Goal: Transaction & Acquisition: Book appointment/travel/reservation

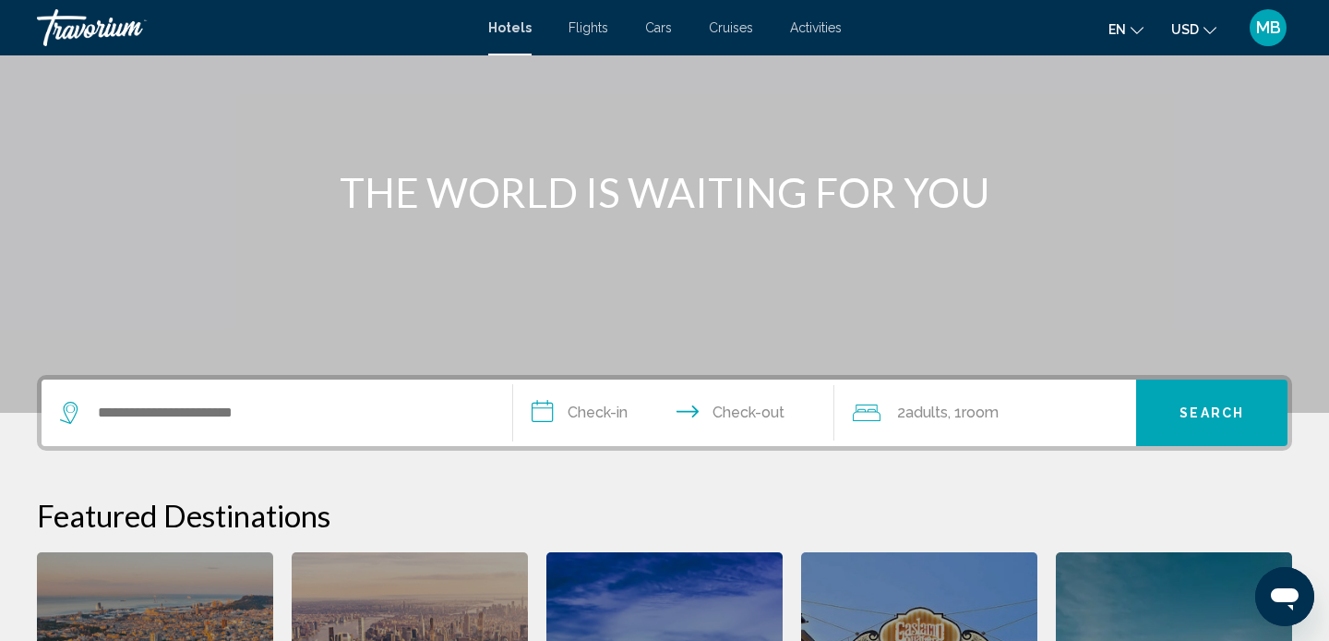
scroll to position [163, 0]
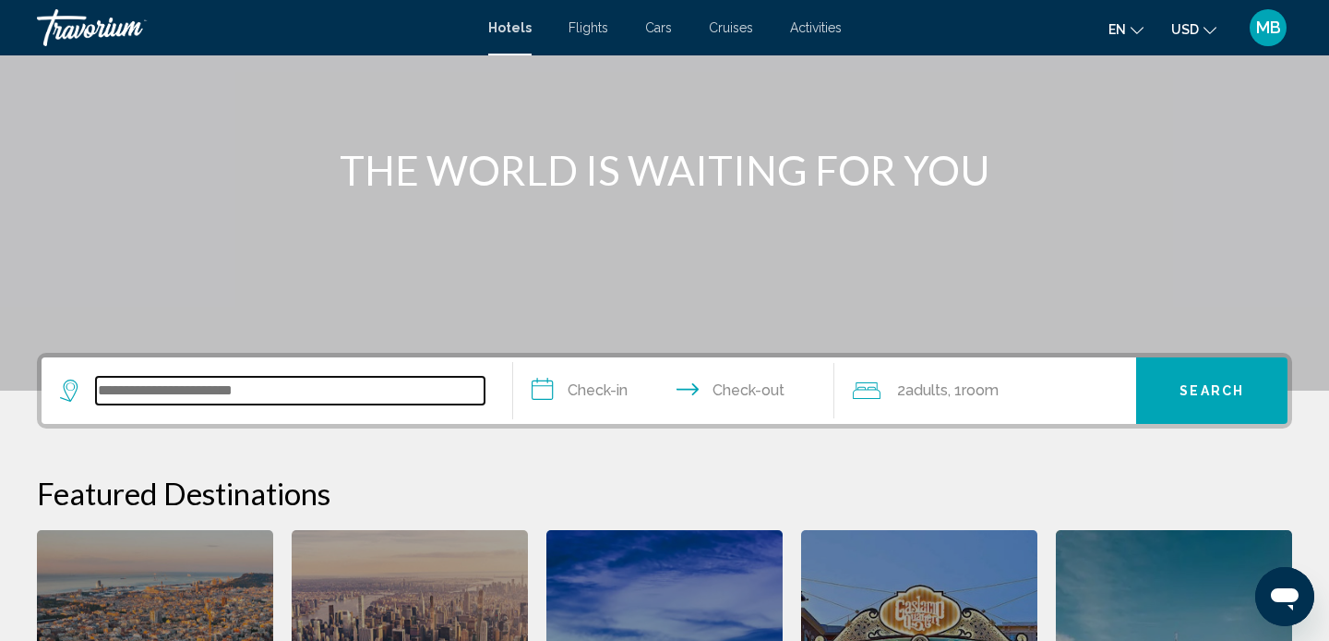
click at [198, 397] on input "Search widget" at bounding box center [290, 391] width 389 height 28
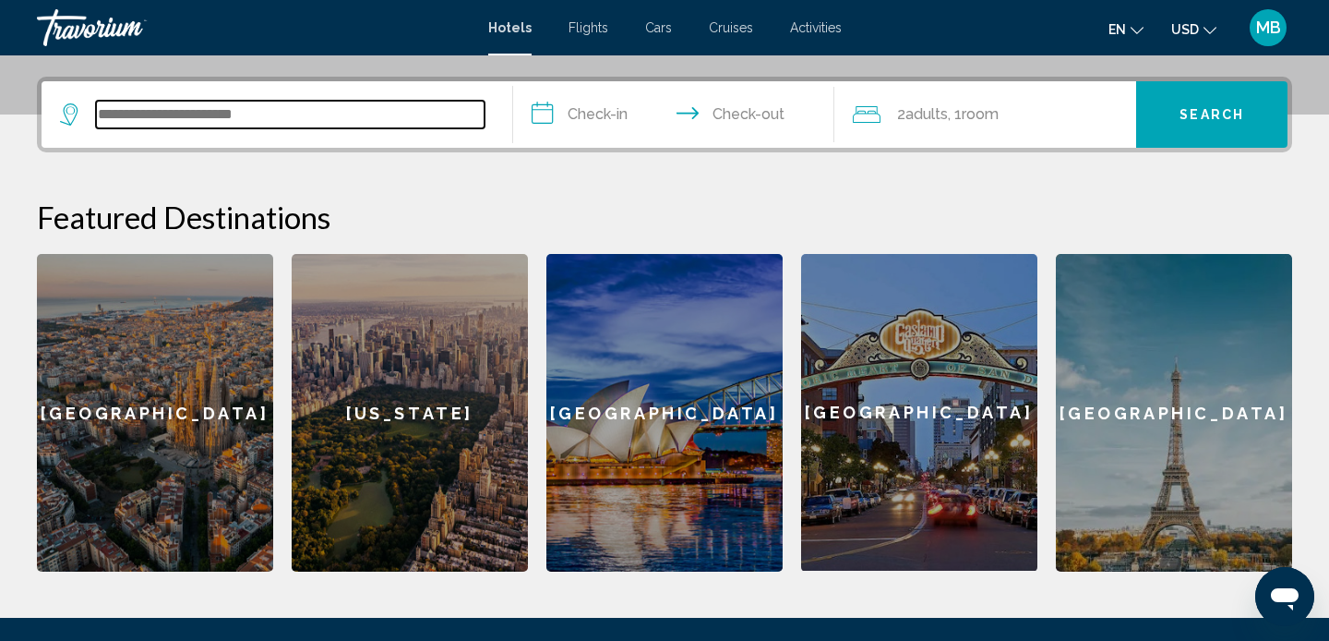
scroll to position [456, 0]
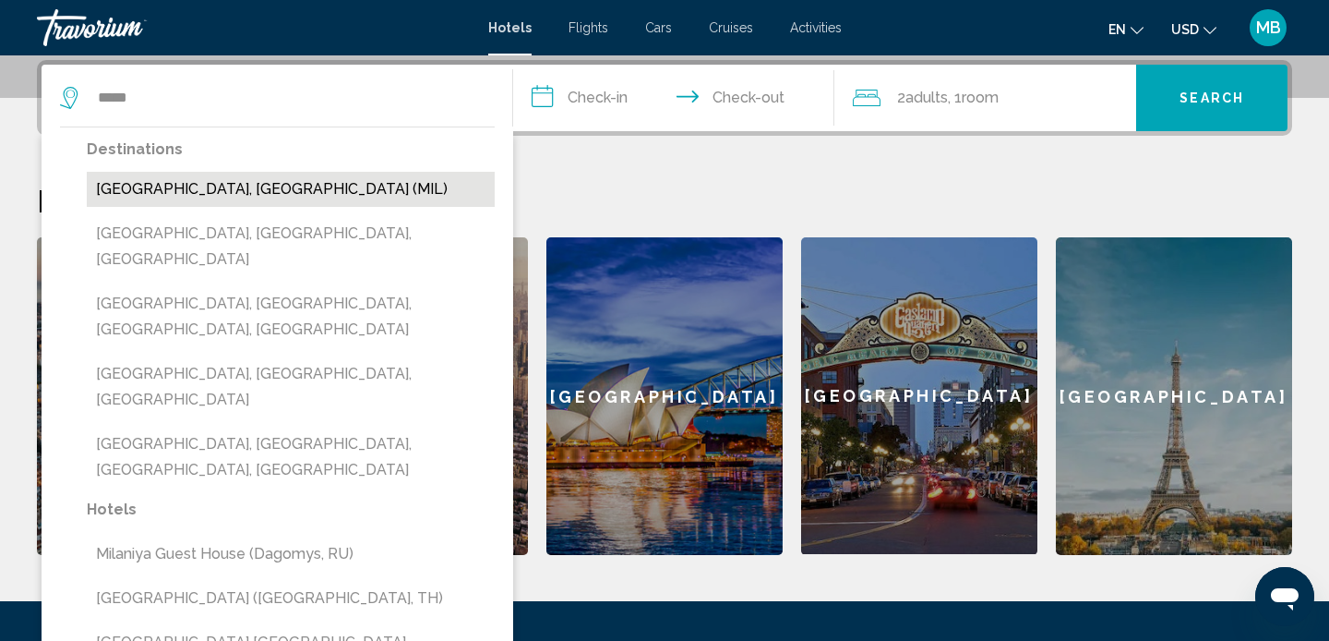
click at [186, 197] on button "Milan, Italy (MIL)" at bounding box center [291, 189] width 408 height 35
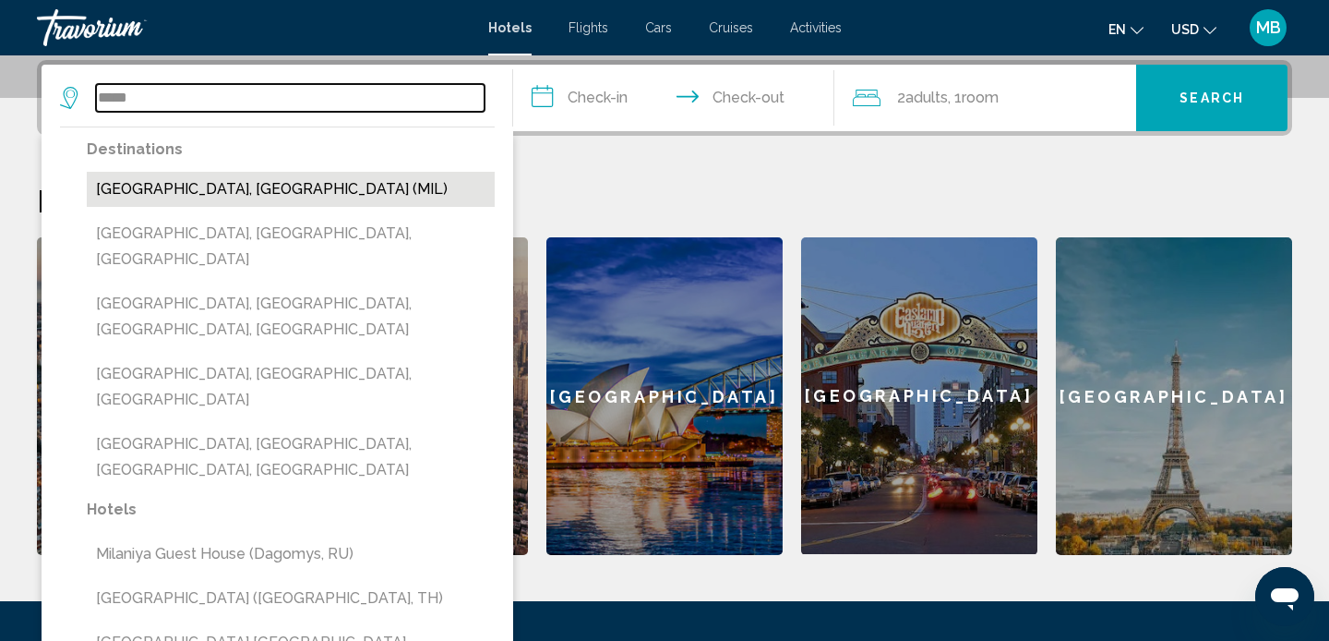
type input "**********"
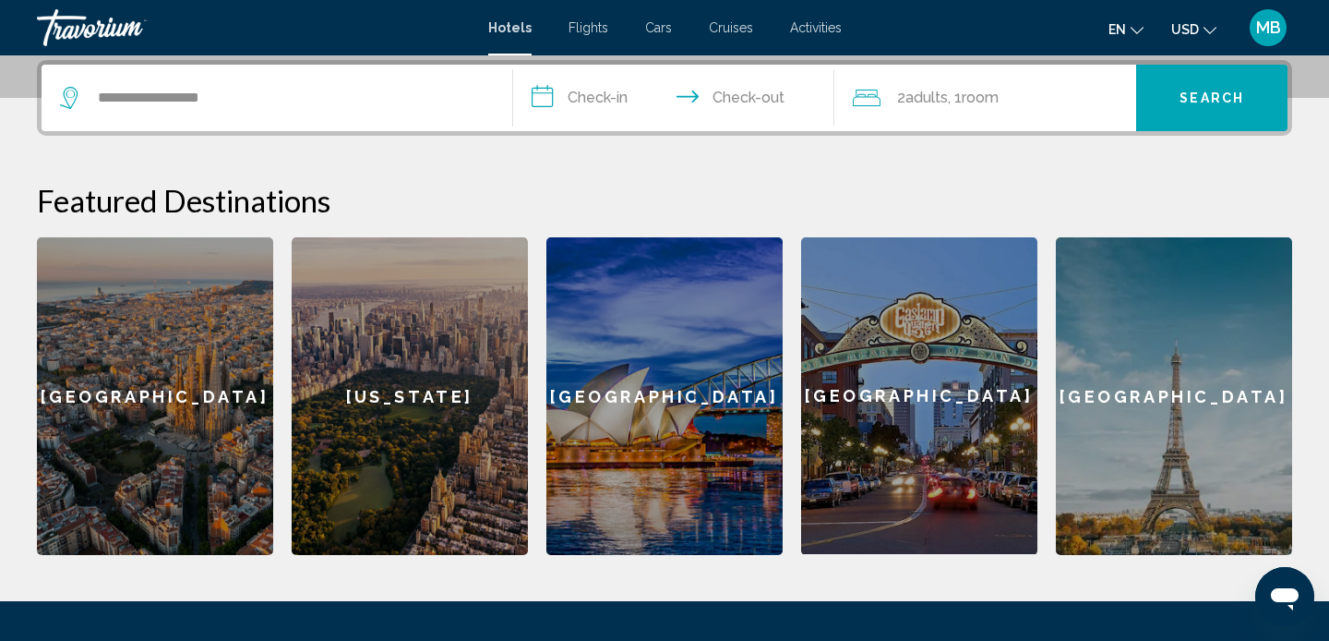
click at [571, 105] on input "**********" at bounding box center [677, 101] width 329 height 72
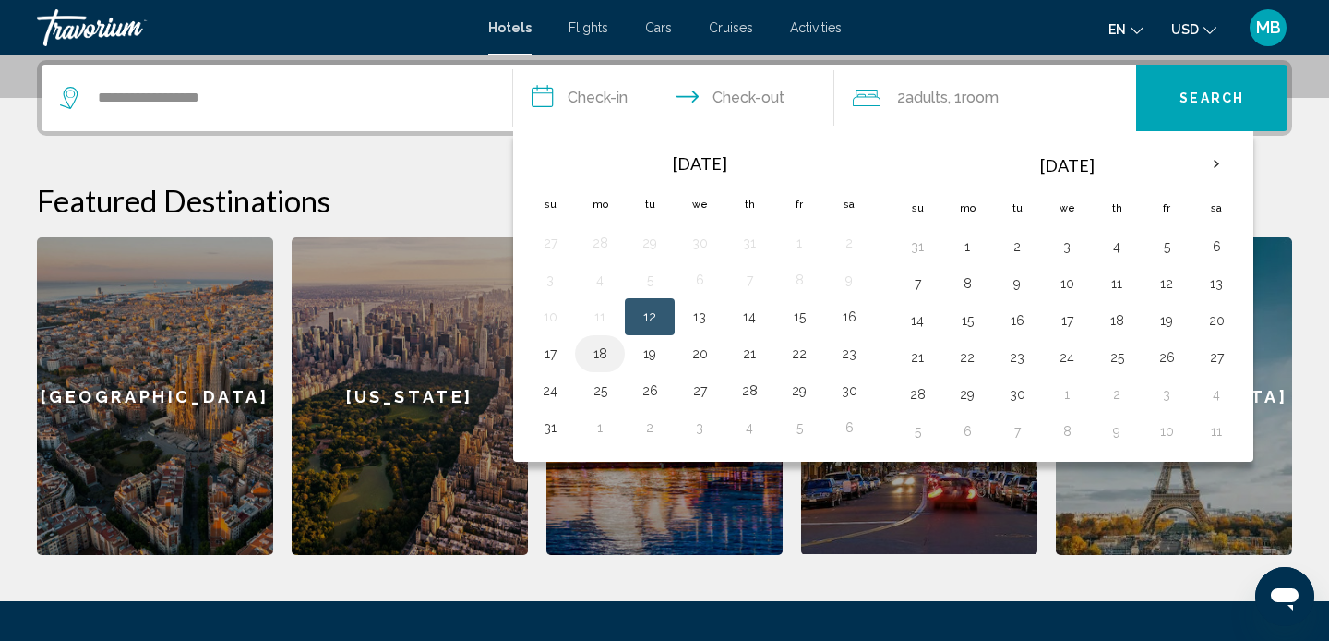
click at [604, 356] on button "18" at bounding box center [600, 354] width 30 height 26
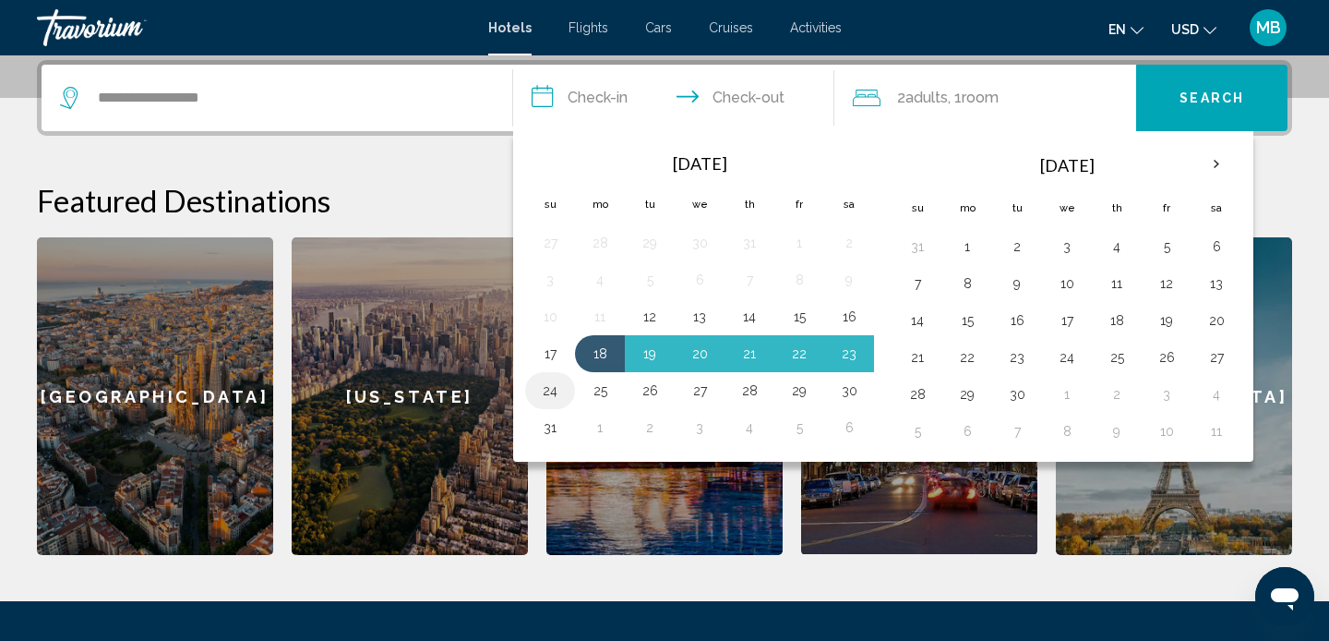
click at [554, 391] on button "24" at bounding box center [550, 391] width 30 height 26
type input "**********"
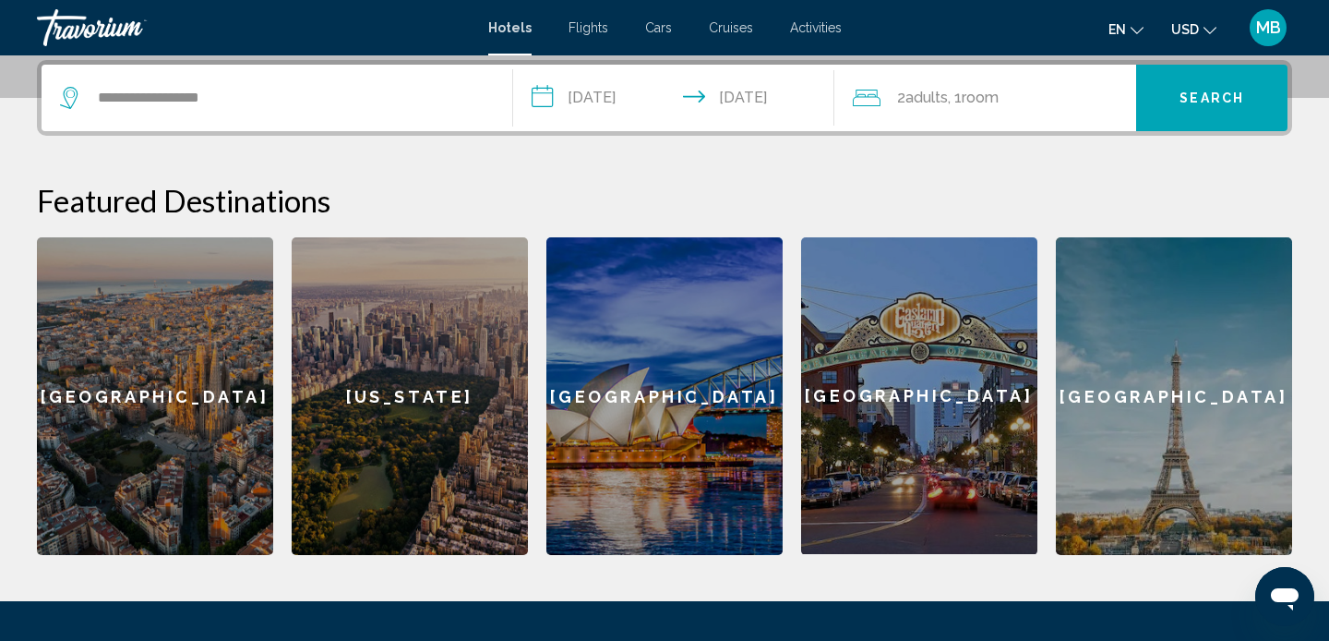
click at [1172, 88] on button "Search" at bounding box center [1211, 98] width 151 height 66
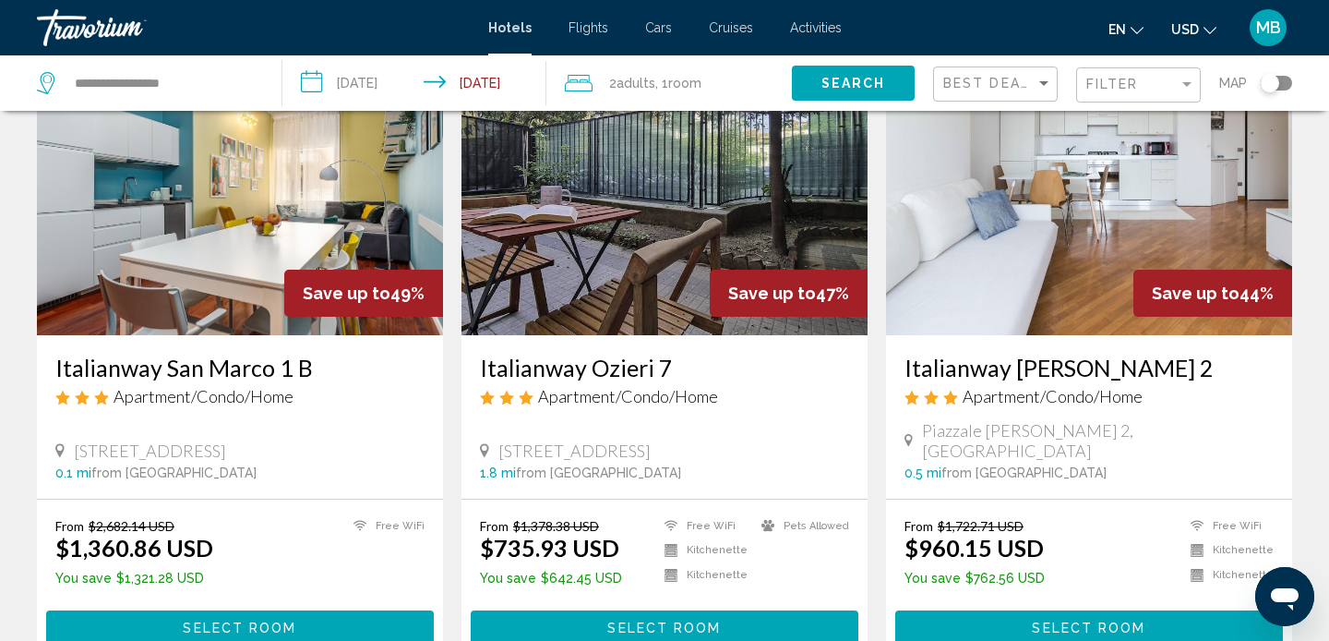
scroll to position [131, 0]
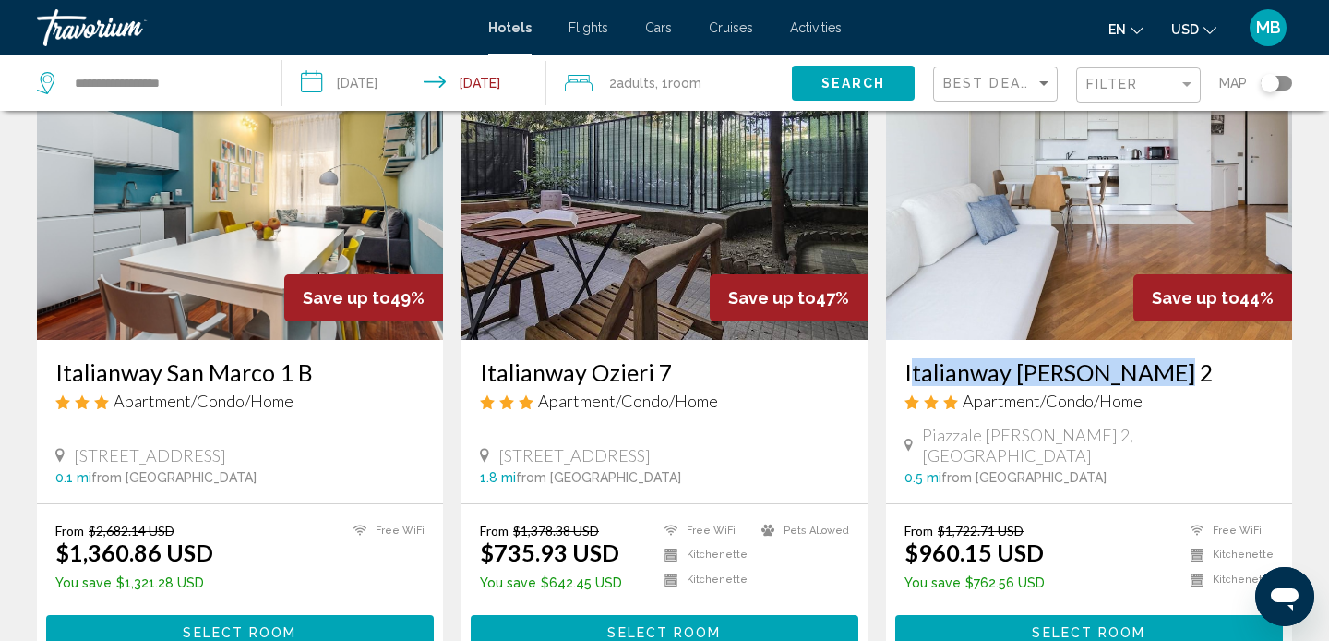
drag, startPoint x: 897, startPoint y: 377, endPoint x: 1226, endPoint y: 374, distance: 328.7
click at [1227, 376] on div "Italianway Biancamano 2 Apartment/Condo/Home Piazzale Biancamano 2, Milan 0.5 m…" at bounding box center [1089, 421] width 406 height 163
copy h3 "Italianway Biancamano 2"
drag, startPoint x: 470, startPoint y: 379, endPoint x: 682, endPoint y: 363, distance: 212.9
click at [682, 365] on div "Italianway Ozieri 7 Apartment/Condo/Home Via Privata Ozieri 7, Milan 1.8 mi fro…" at bounding box center [665, 421] width 406 height 163
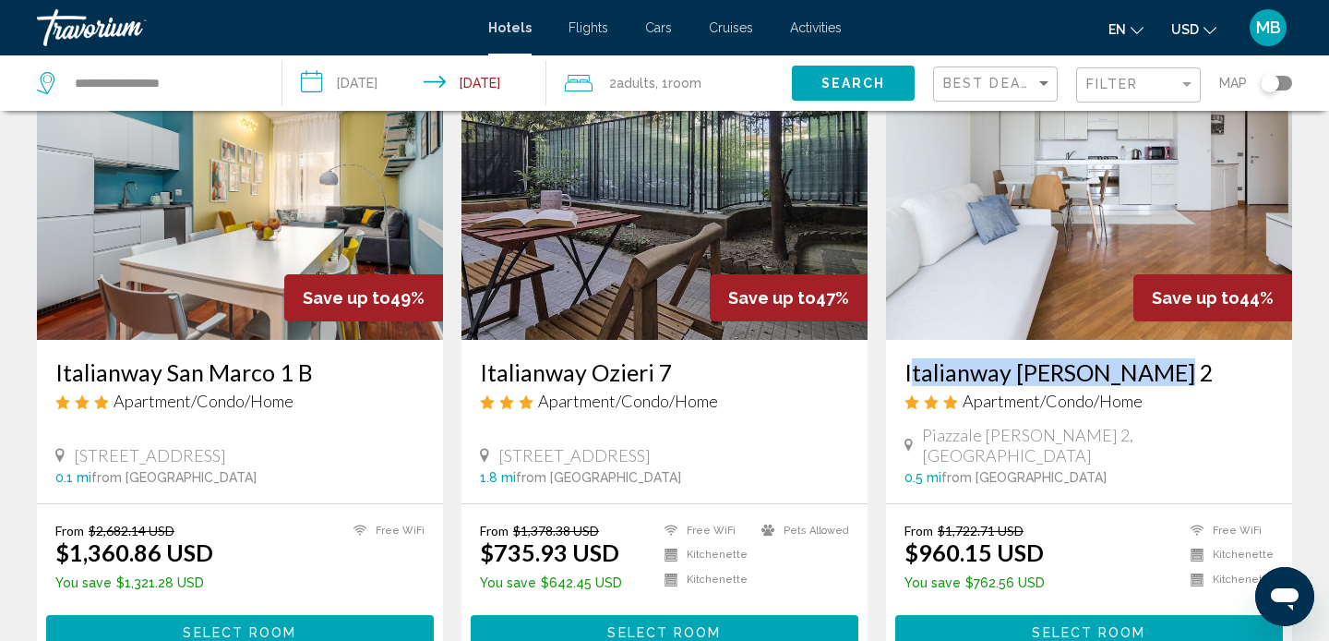
copy h3 "Italianway Ozieri 7"
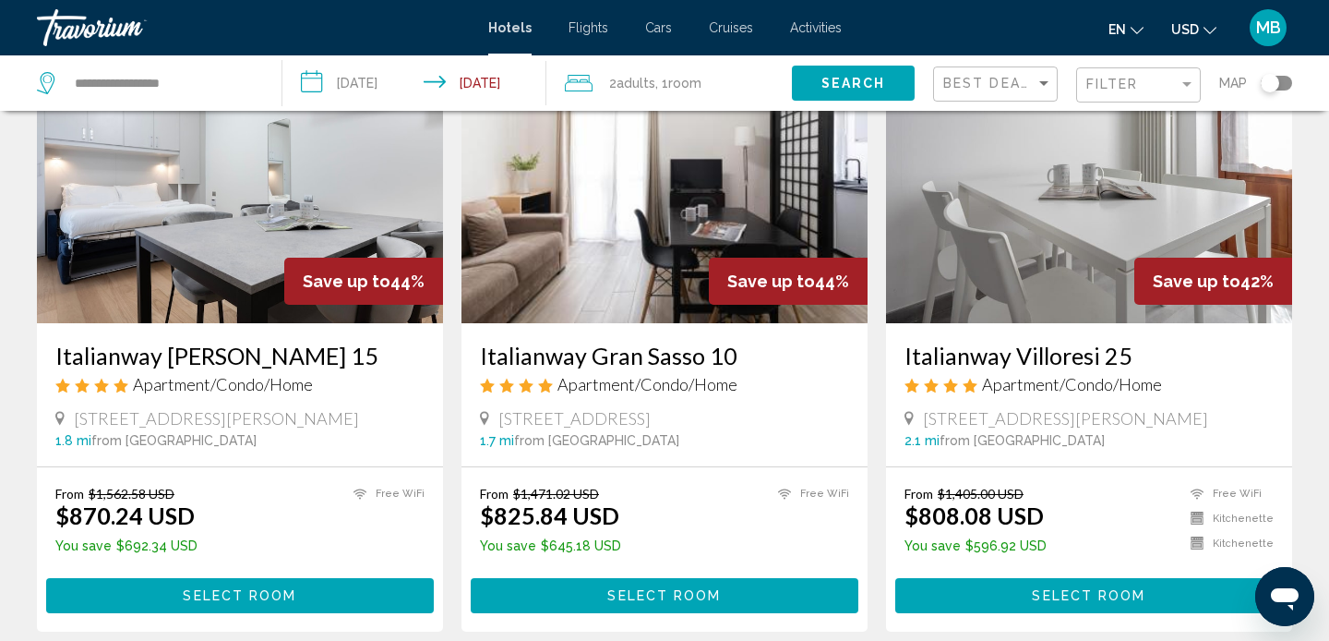
scroll to position [810, 0]
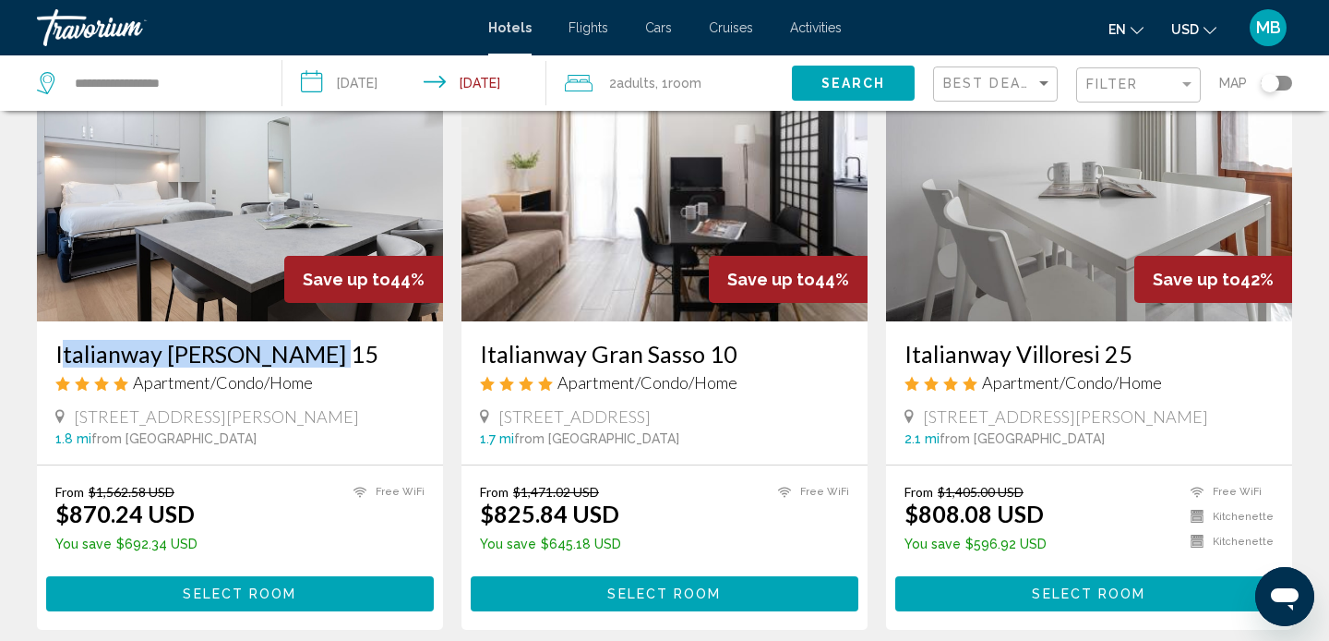
drag, startPoint x: 52, startPoint y: 331, endPoint x: 332, endPoint y: 327, distance: 280.7
click at [333, 329] on div "Italianway Aspromonte 15 Apartment/Condo/Home Piazza Aspromonte 15, Milan 1.8 m…" at bounding box center [240, 392] width 406 height 143
copy h3 "Italianway Aspromonte 15"
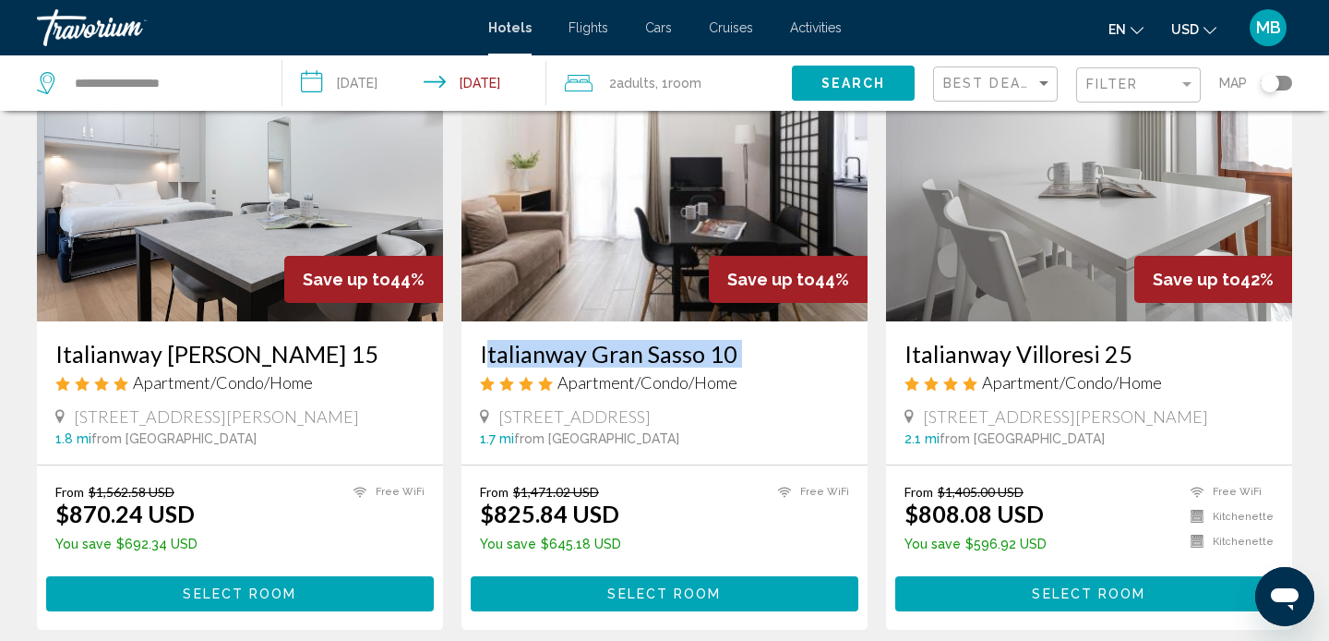
drag, startPoint x: 477, startPoint y: 329, endPoint x: 778, endPoint y: 343, distance: 301.3
click at [780, 344] on div "Italianway Gran Sasso 10 Apartment/Condo/Home Viale Gran Sasso 10, Milan 1.7 mi…" at bounding box center [665, 392] width 406 height 143
copy h3 "Italianway Gran Sasso 10"
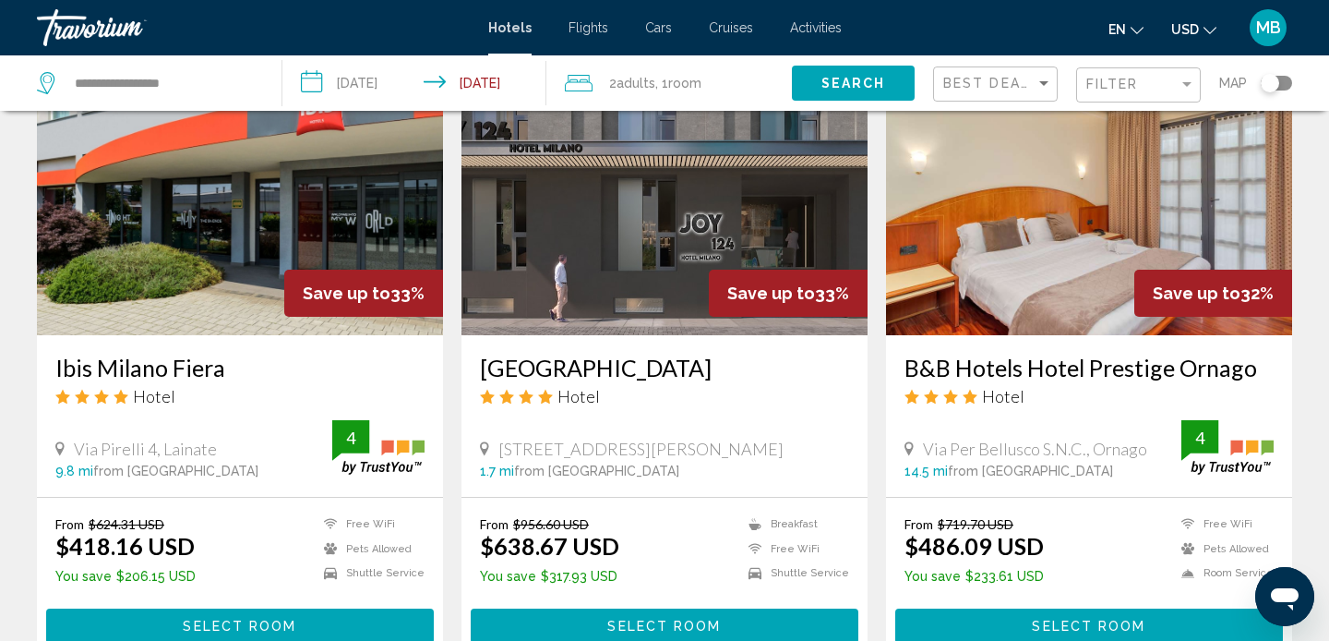
scroll to position [1440, 0]
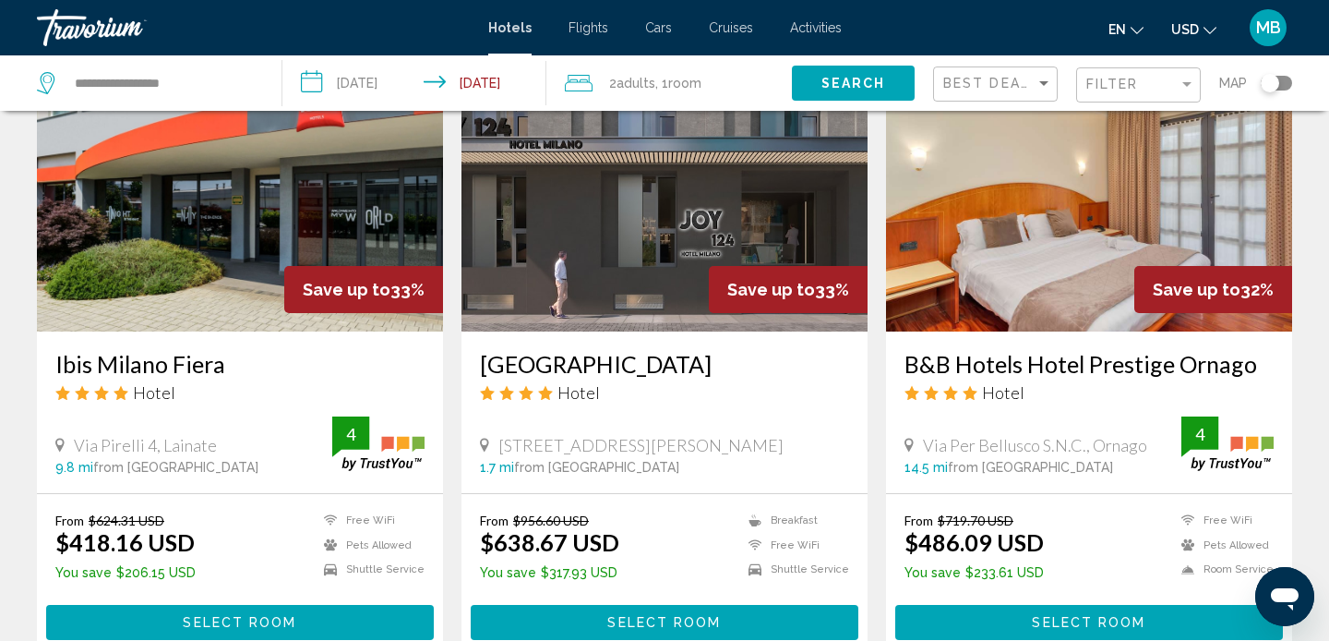
drag, startPoint x: 472, startPoint y: 343, endPoint x: 737, endPoint y: 330, distance: 265.3
click at [738, 331] on div "Joy 124 Hotel Milano Hotel Via Melchiorre Gioia 124, Milan 1.7 mi from Milan ci…" at bounding box center [665, 412] width 406 height 162
copy h3 "Joy 124 Hotel Milano"
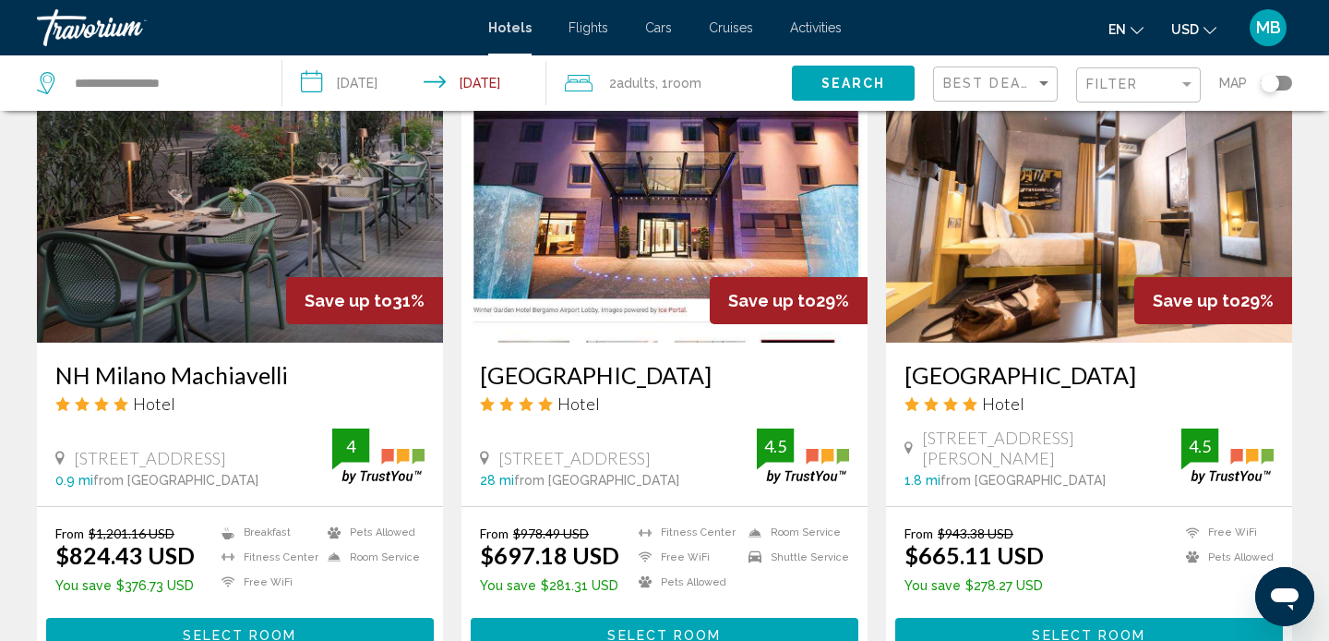
scroll to position [2069, 0]
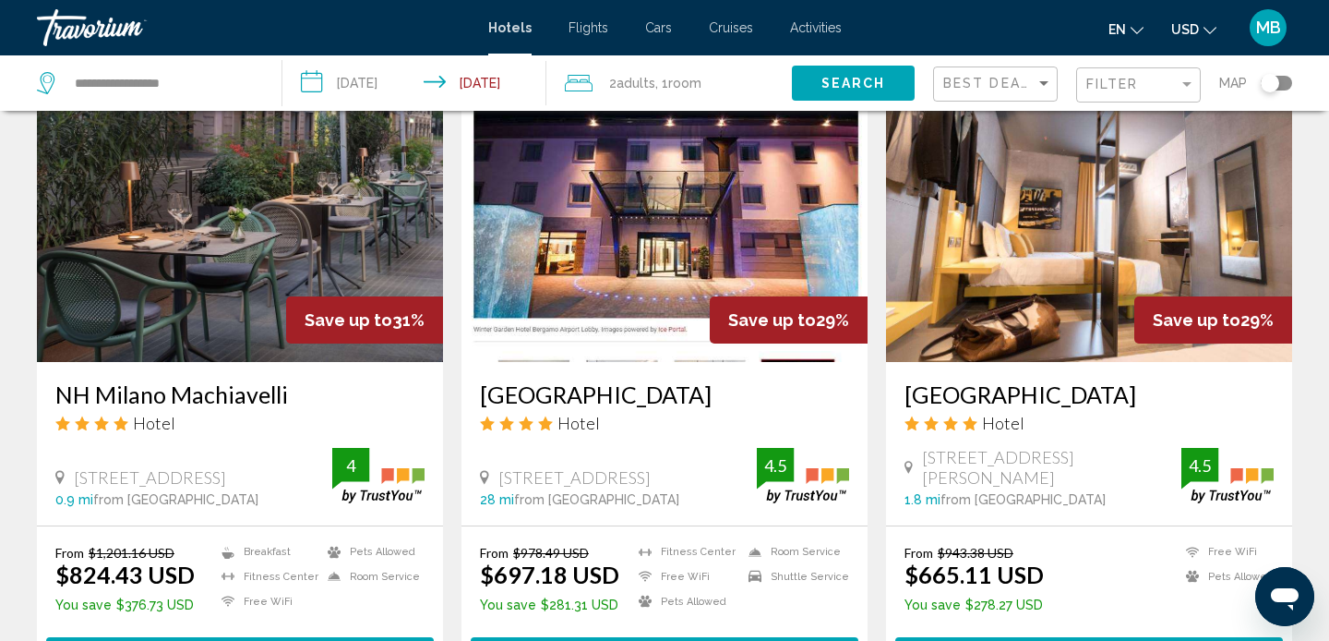
drag, startPoint x: 50, startPoint y: 373, endPoint x: 346, endPoint y: 363, distance: 296.5
click at [350, 365] on div "NH Milano Machiavelli Hotel Via Lazzaretto 5, Milan 0.9 mi from Milan city cent…" at bounding box center [240, 443] width 406 height 163
copy h3 "NH Milano Machiavelli"
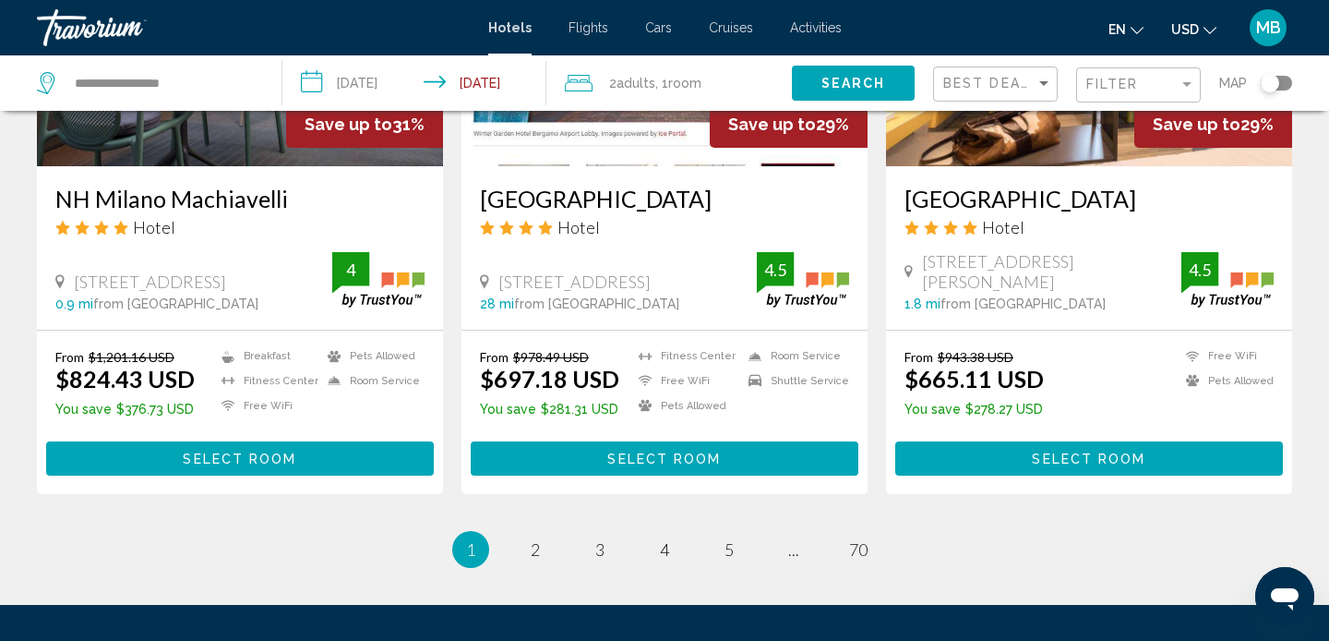
scroll to position [2458, 0]
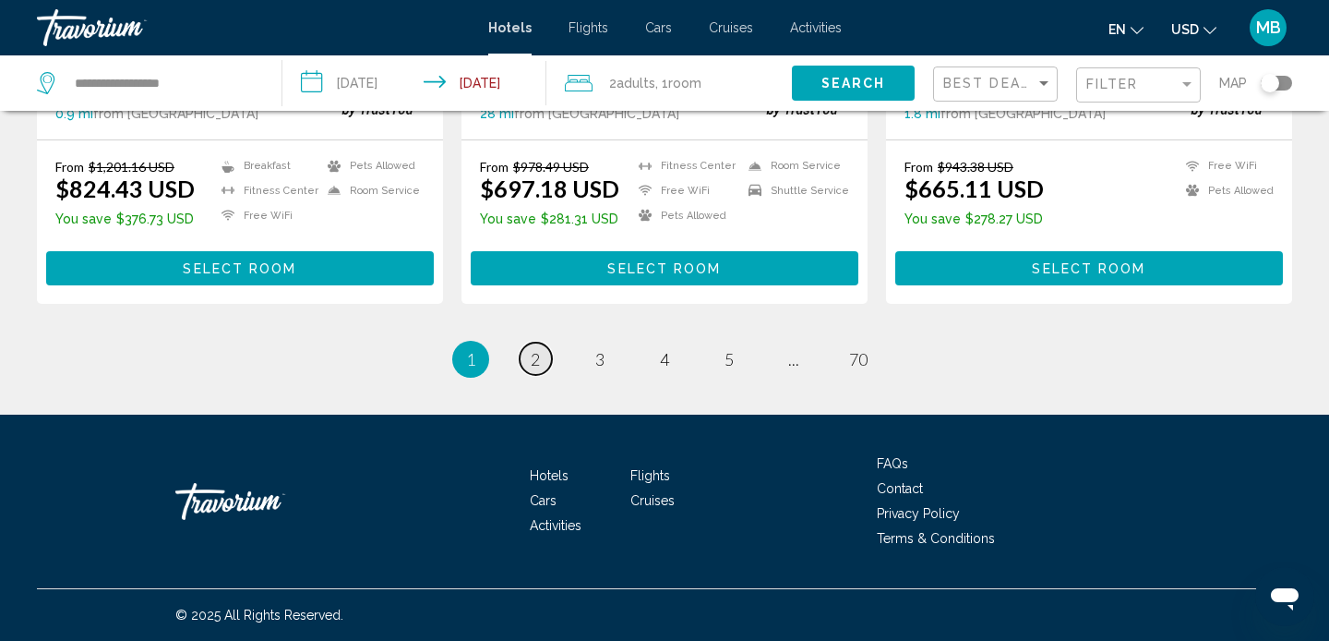
click at [543, 365] on link "page 2" at bounding box center [536, 359] width 32 height 32
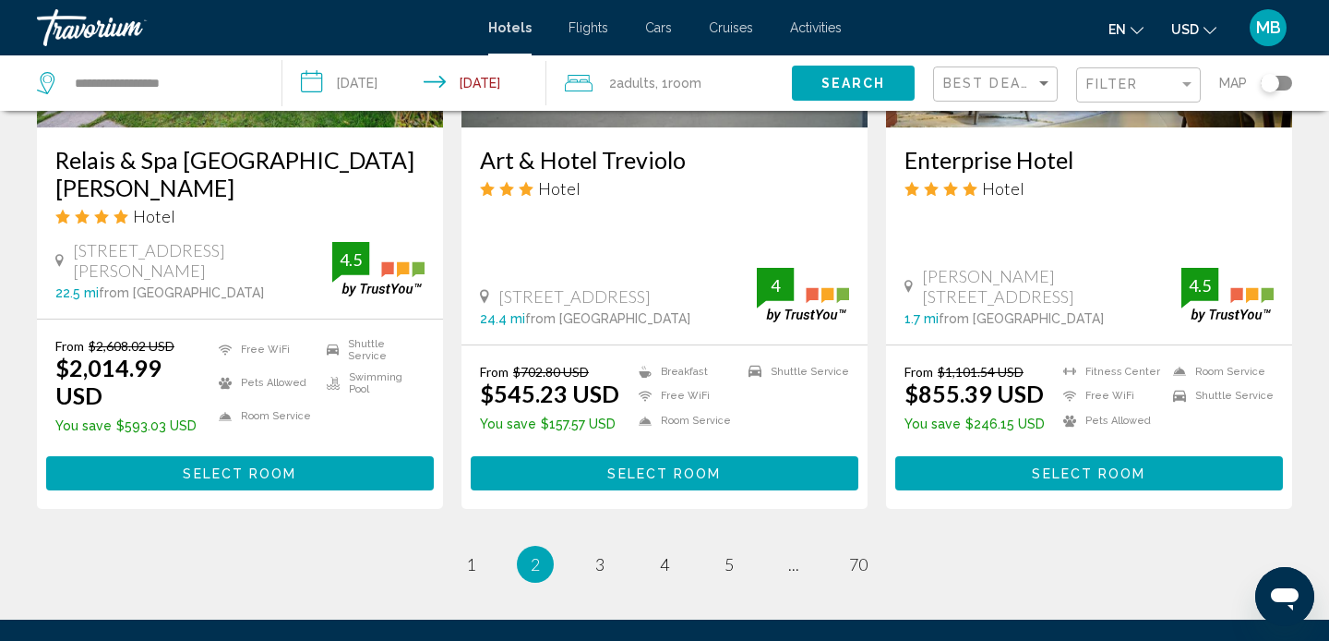
scroll to position [2470, 0]
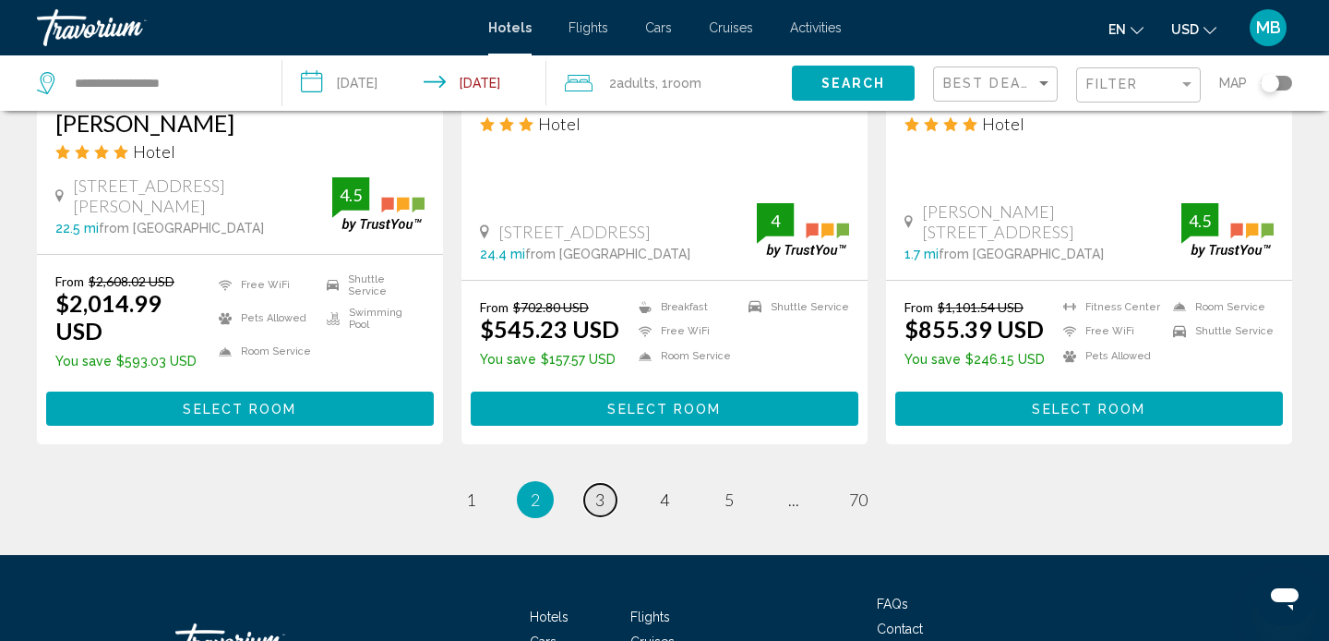
click at [600, 489] on span "3" at bounding box center [599, 499] width 9 height 20
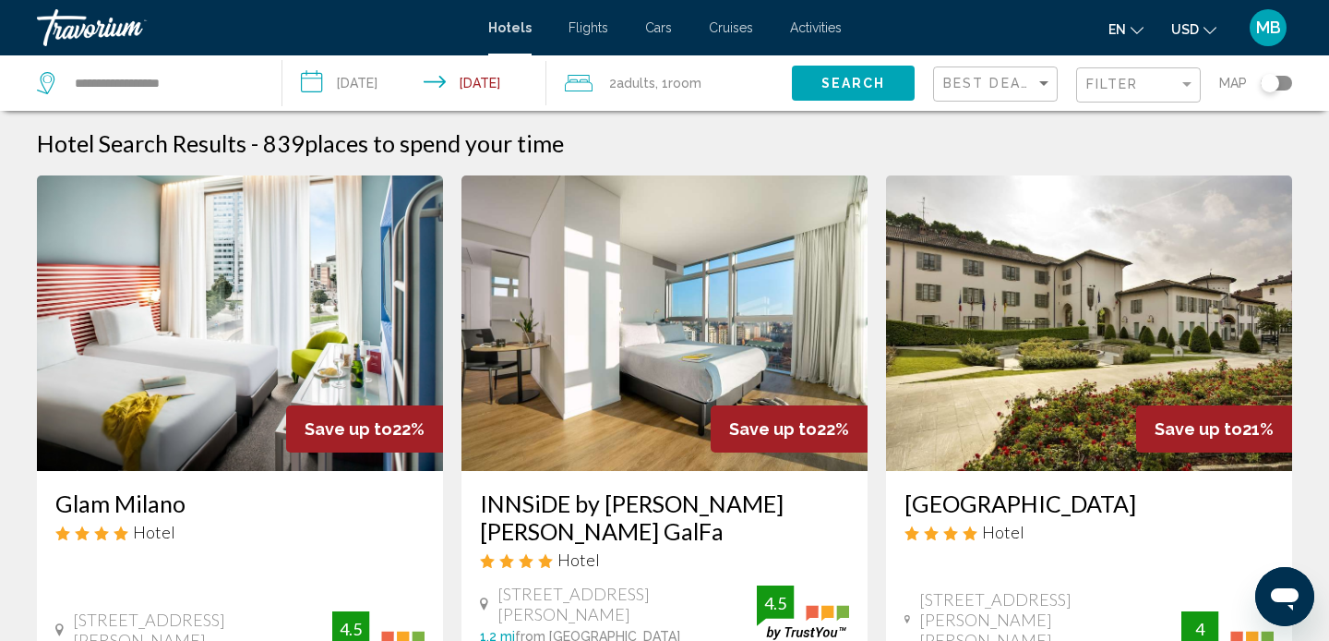
click at [93, 35] on div "Travorium" at bounding box center [129, 27] width 185 height 37
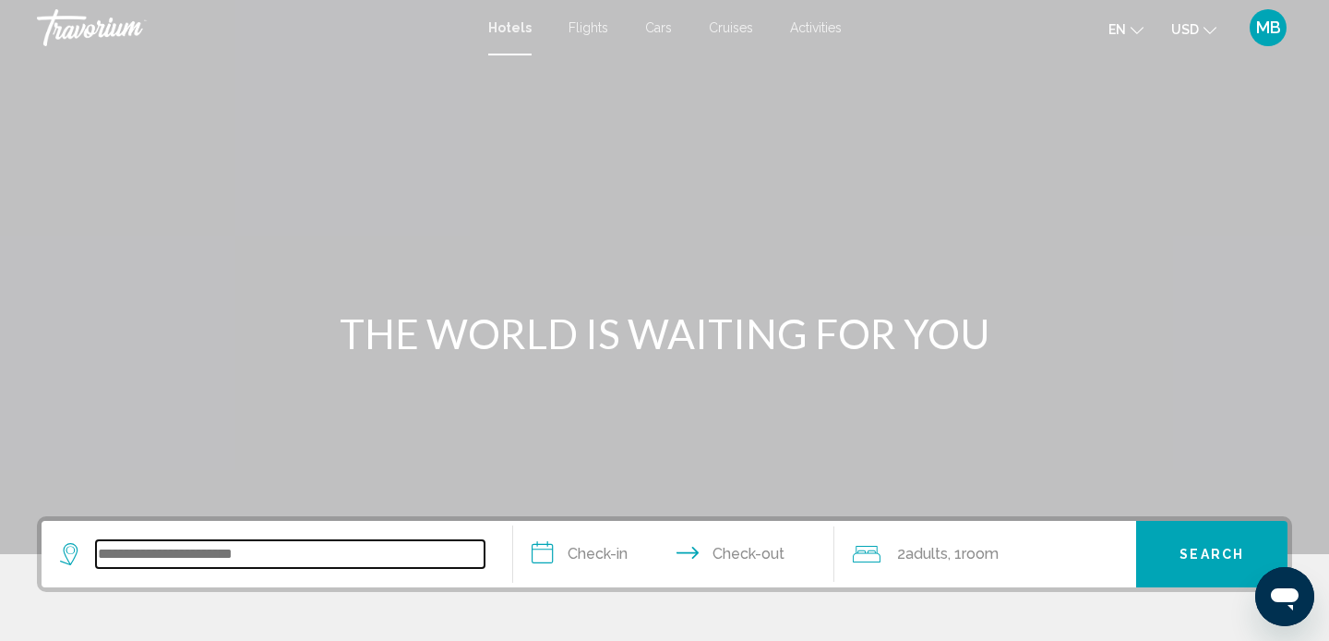
click at [203, 550] on input "Search widget" at bounding box center [290, 554] width 389 height 28
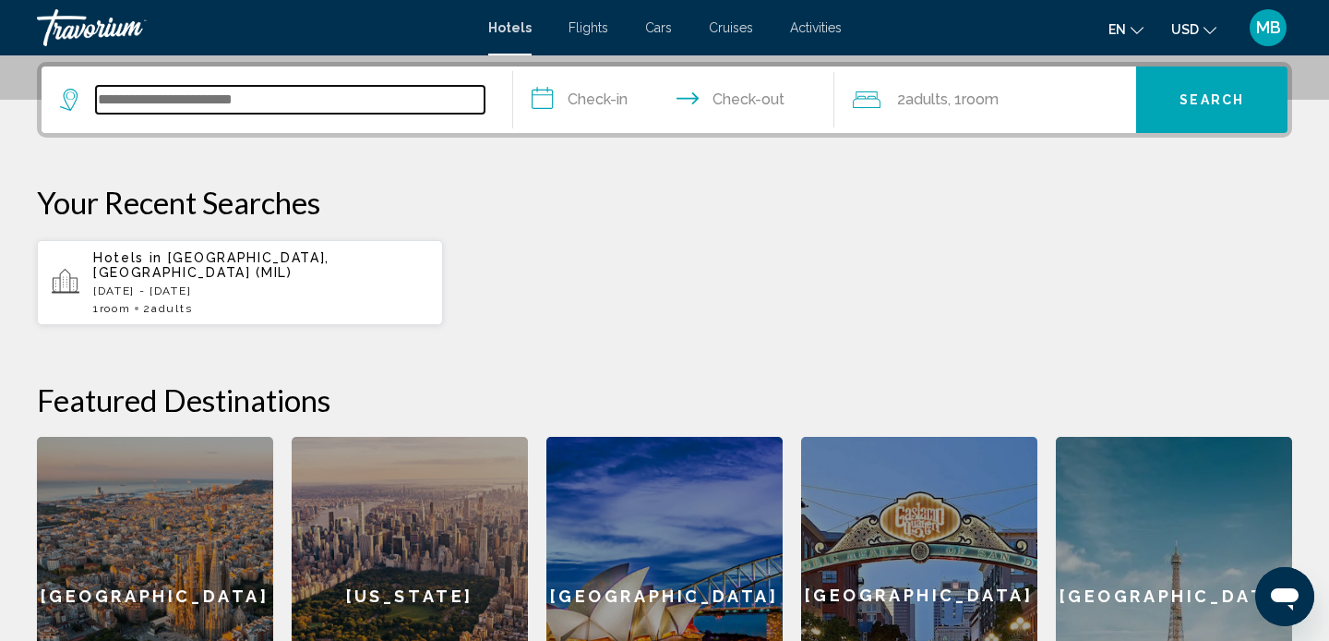
scroll to position [456, 0]
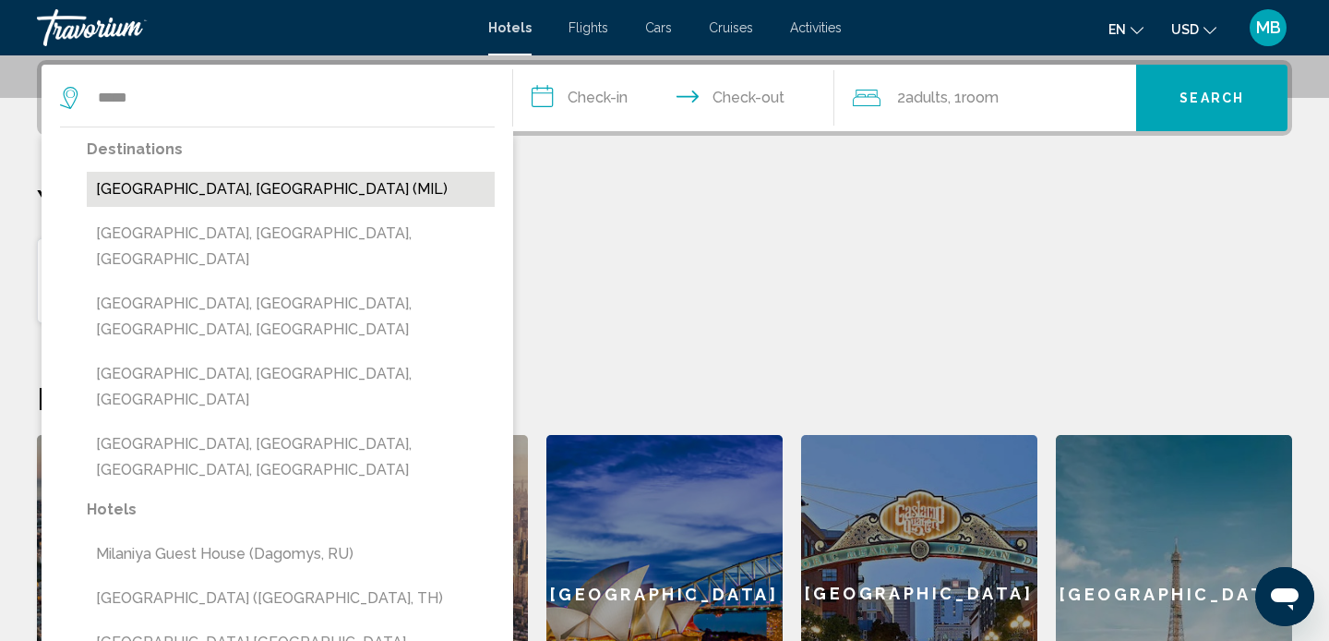
click at [220, 200] on button "Milan, Italy (MIL)" at bounding box center [291, 189] width 408 height 35
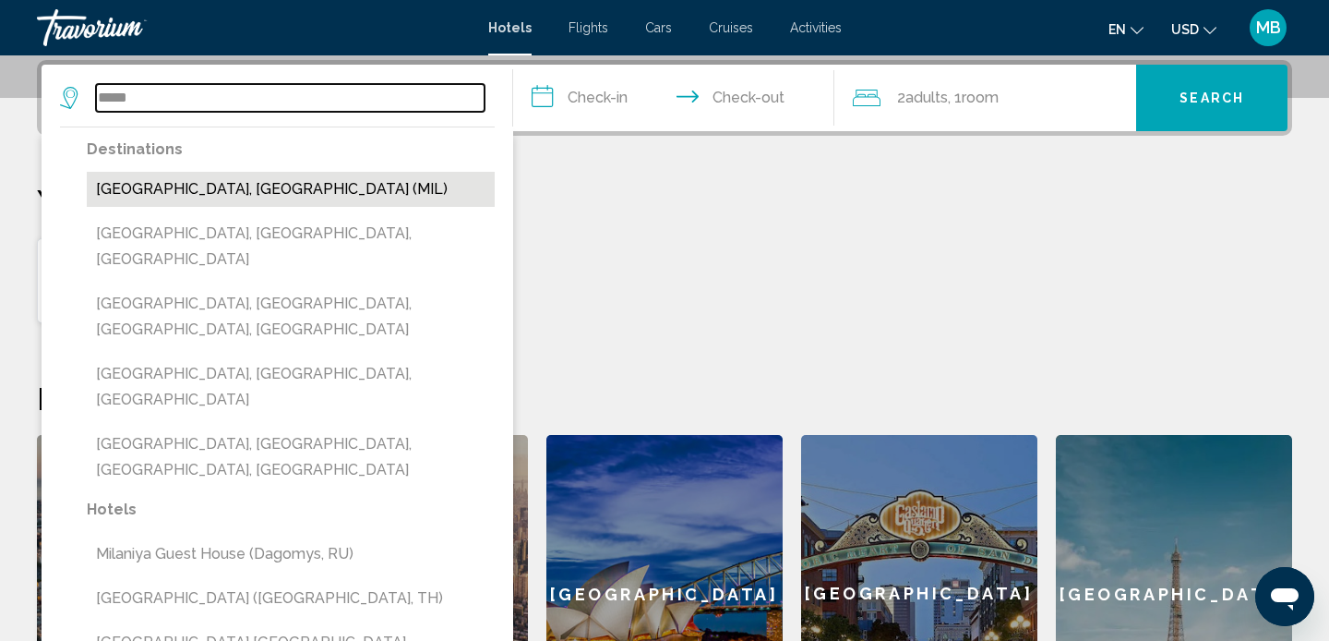
type input "**********"
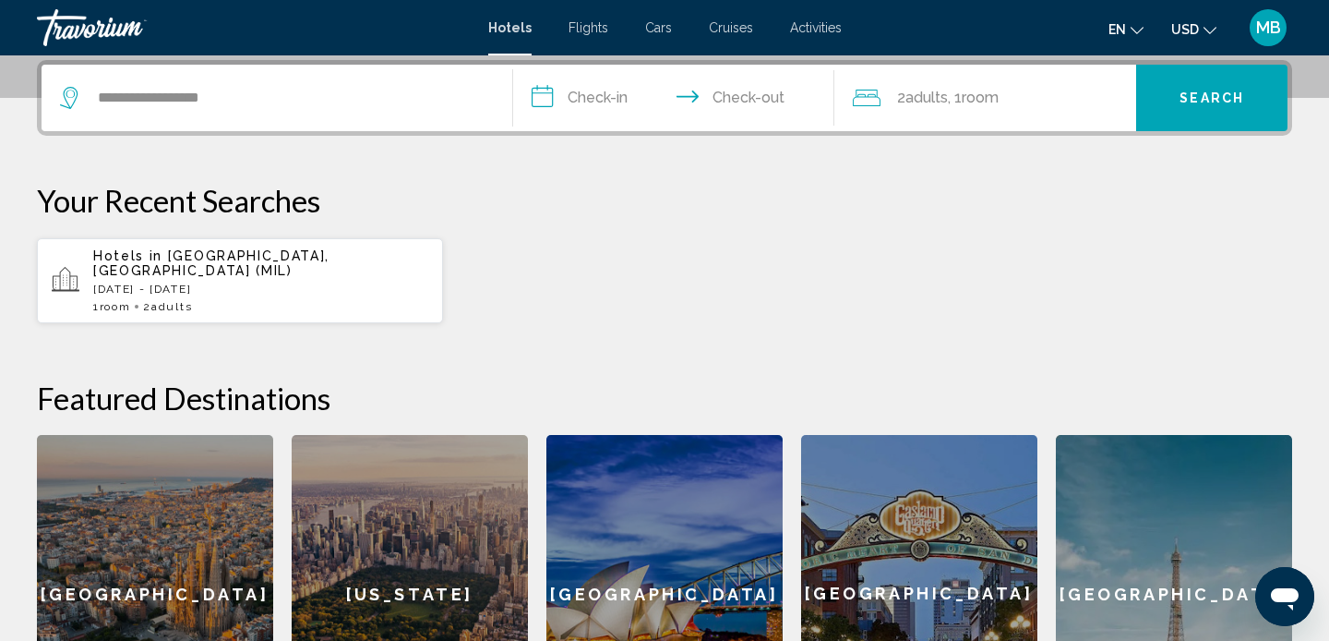
click at [584, 96] on input "**********" at bounding box center [677, 101] width 329 height 72
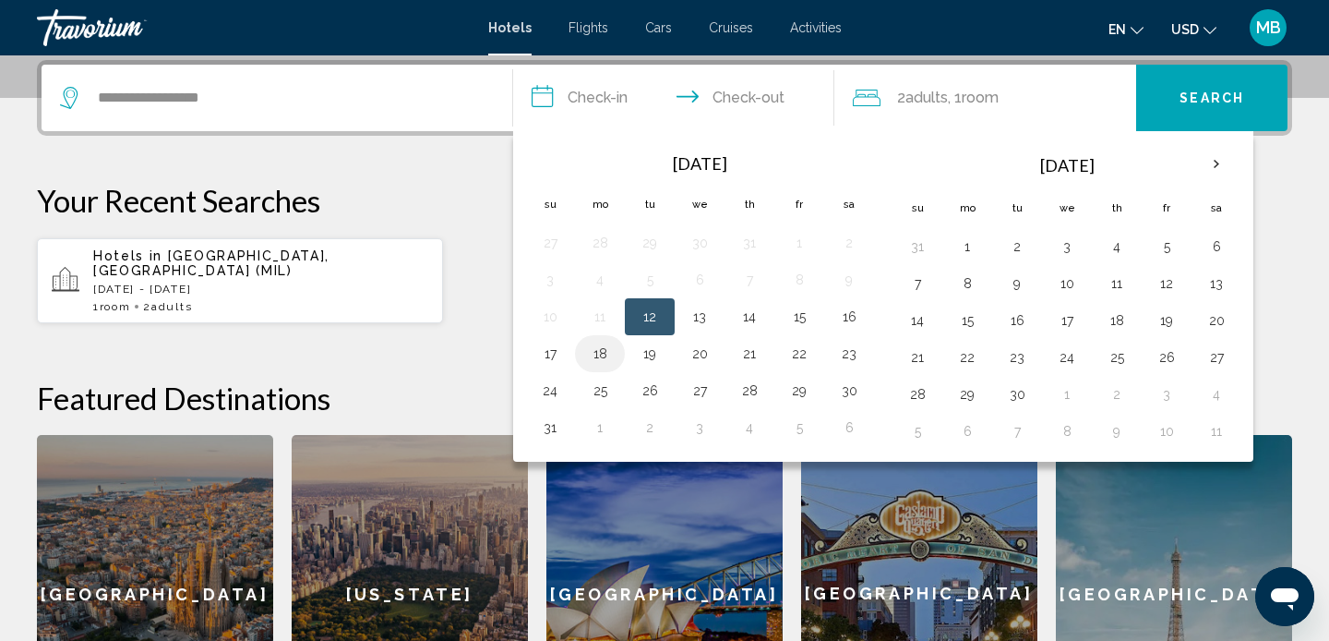
click at [605, 352] on button "18" at bounding box center [600, 354] width 30 height 26
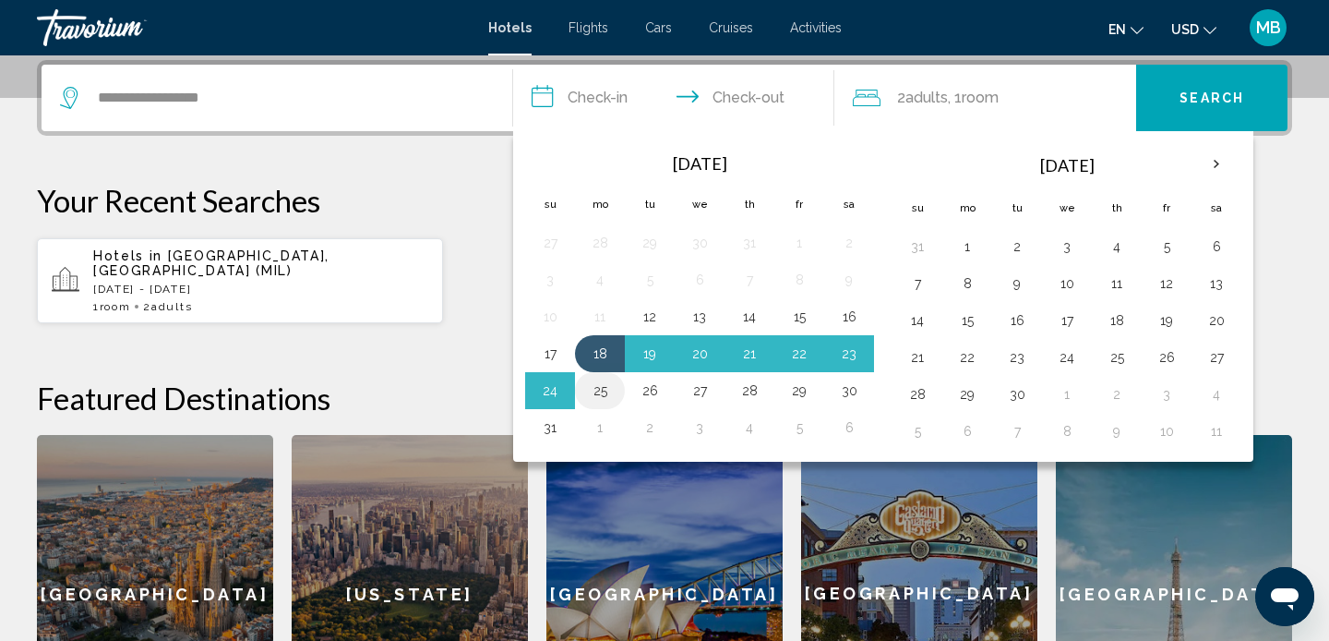
click at [601, 397] on button "25" at bounding box center [600, 391] width 30 height 26
type input "**********"
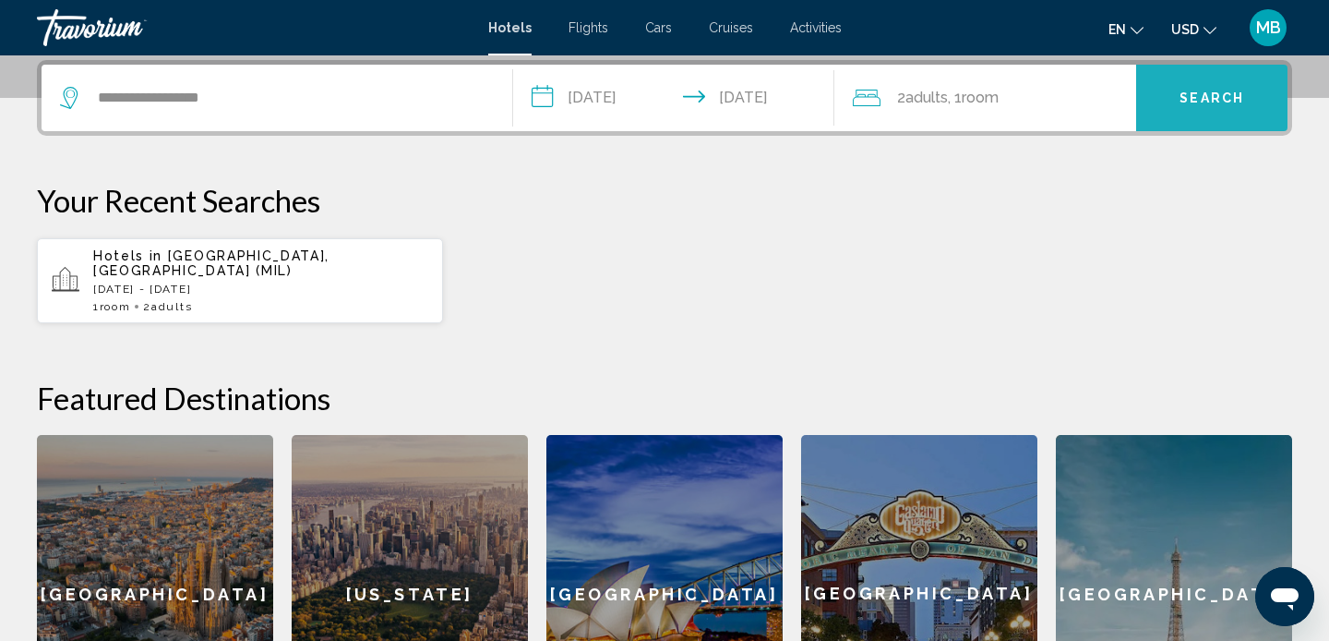
click at [1207, 103] on span "Search" at bounding box center [1212, 98] width 65 height 15
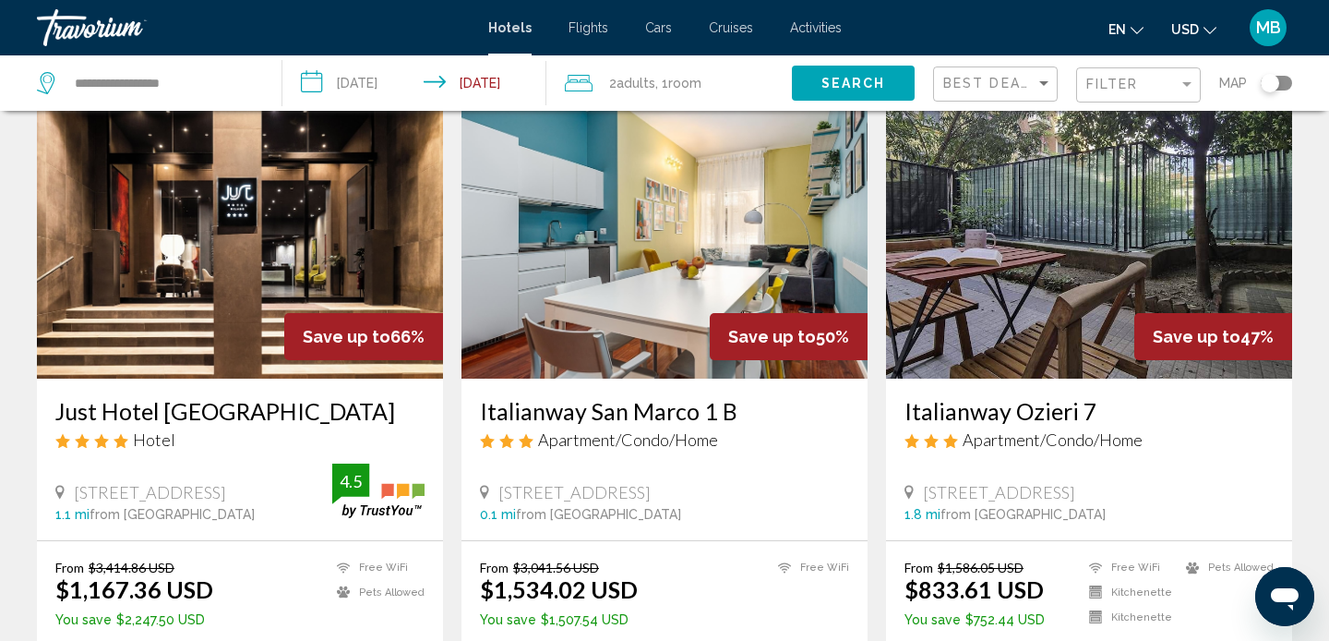
scroll to position [82, 0]
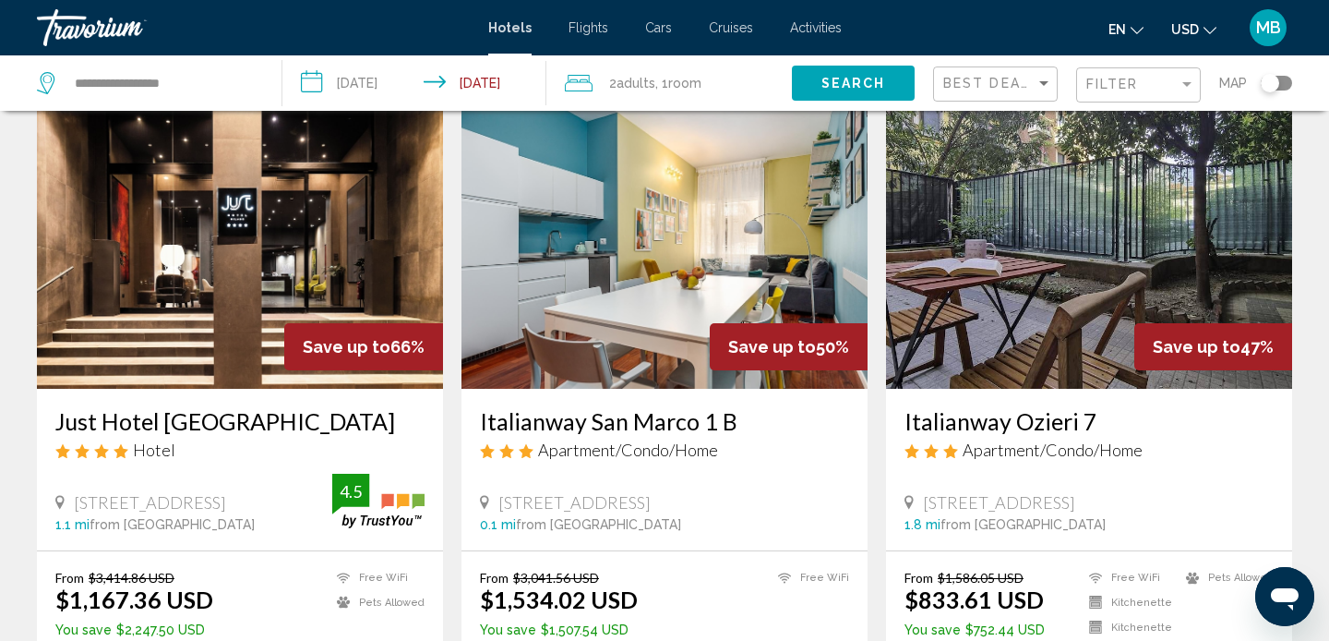
drag, startPoint x: 477, startPoint y: 417, endPoint x: 738, endPoint y: 412, distance: 260.4
click at [739, 413] on div "Italianway San Marco 1 B Apartment/Condo/Home Piazza San Marco 1, Milan 0.1 mi …" at bounding box center [665, 470] width 406 height 162
copy h3 "Italianway San Marco 1 B"
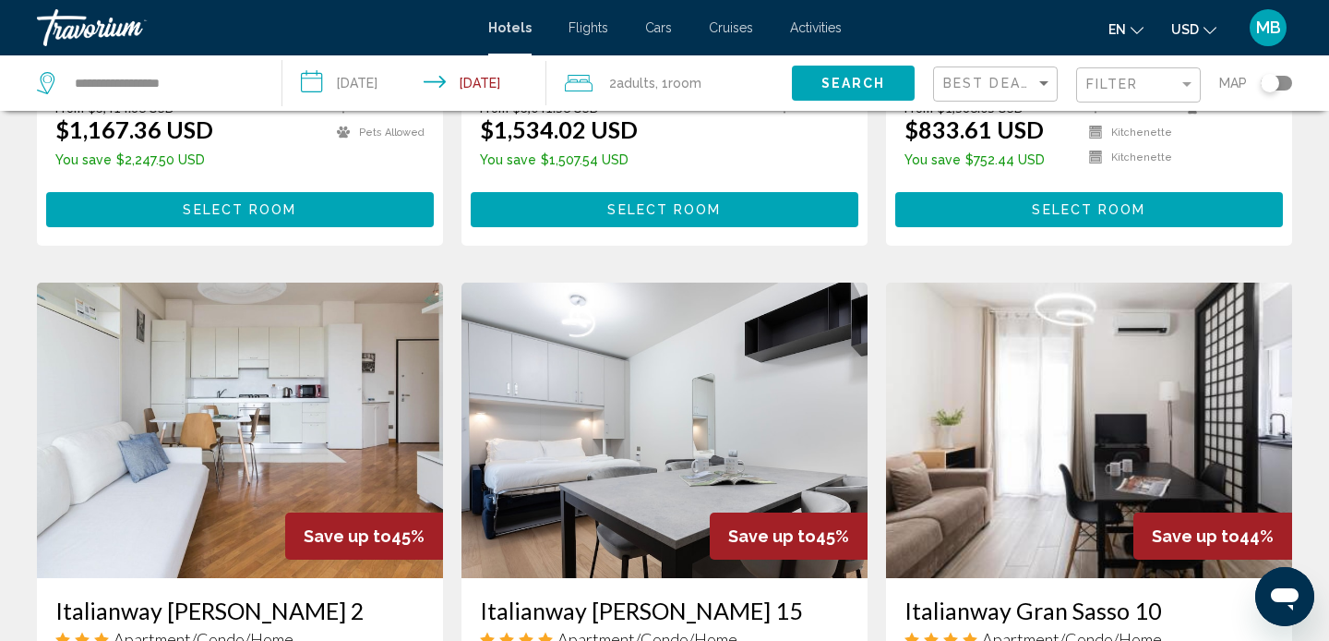
scroll to position [0, 0]
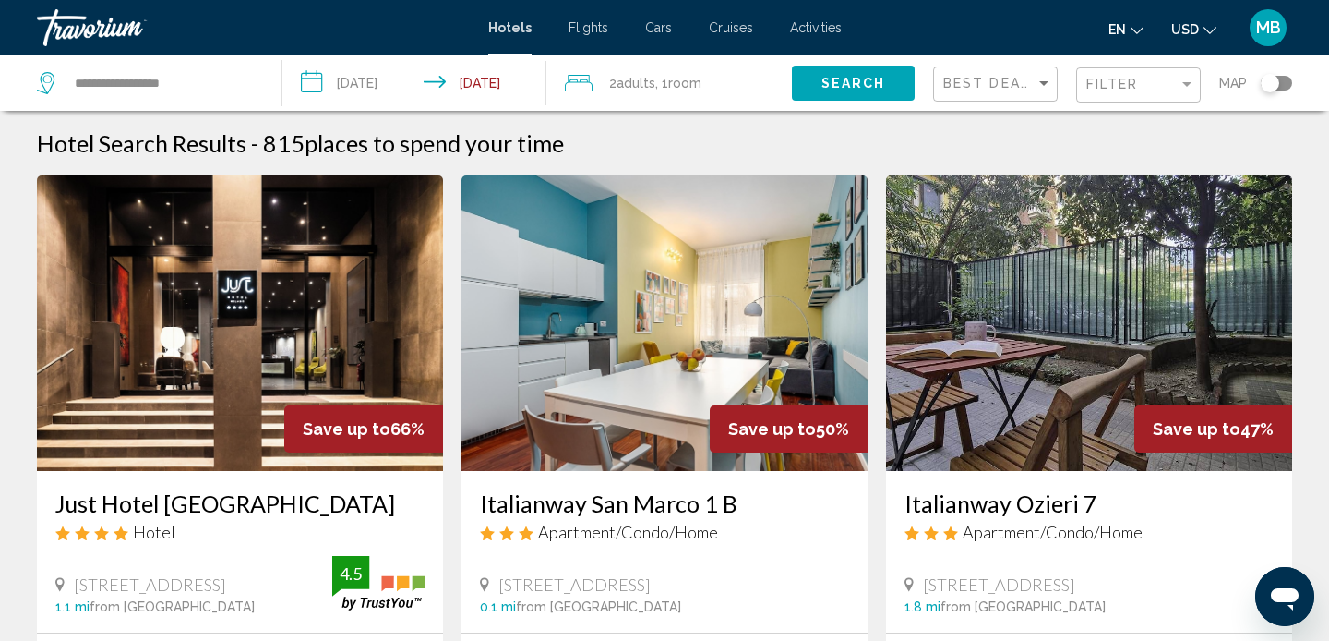
click at [65, 31] on div "Travorium" at bounding box center [129, 27] width 185 height 37
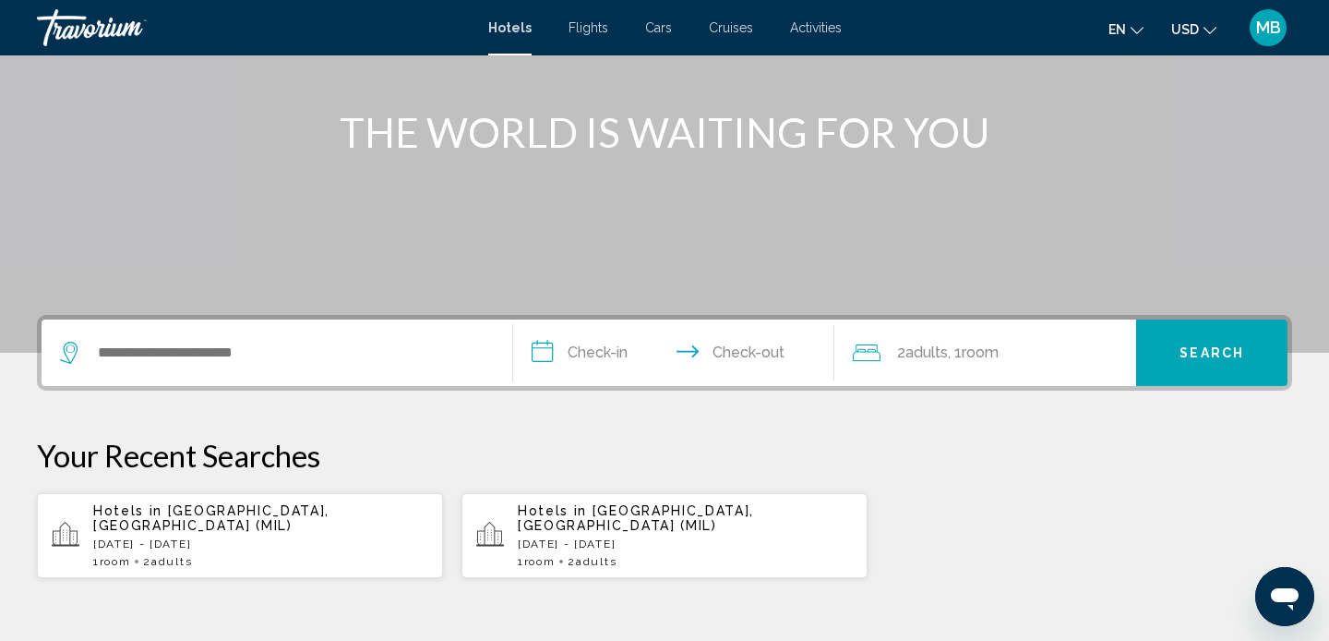
scroll to position [203, 0]
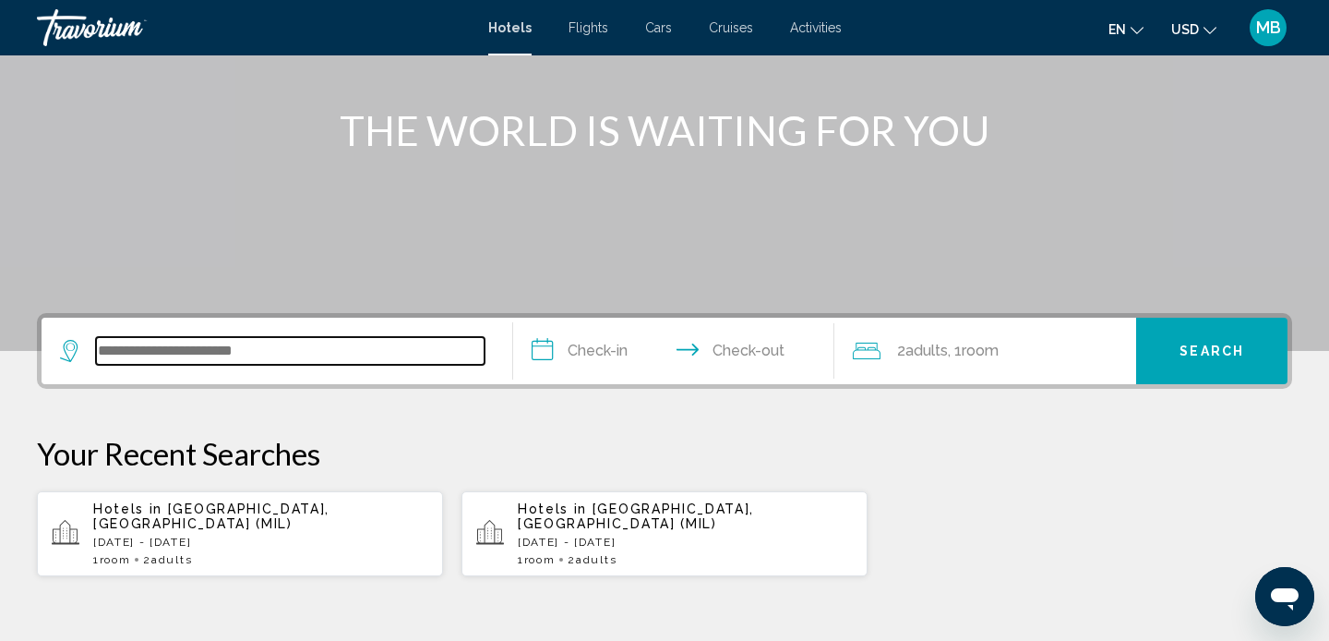
click at [216, 348] on input "Search widget" at bounding box center [290, 351] width 389 height 28
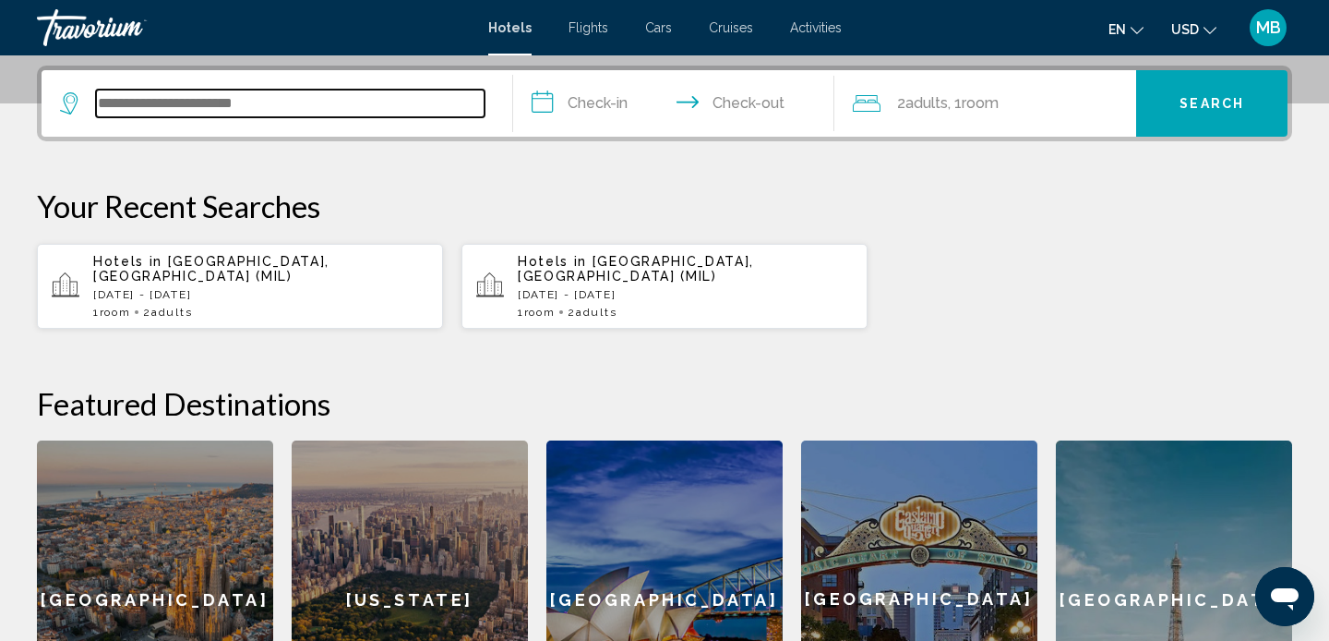
scroll to position [456, 0]
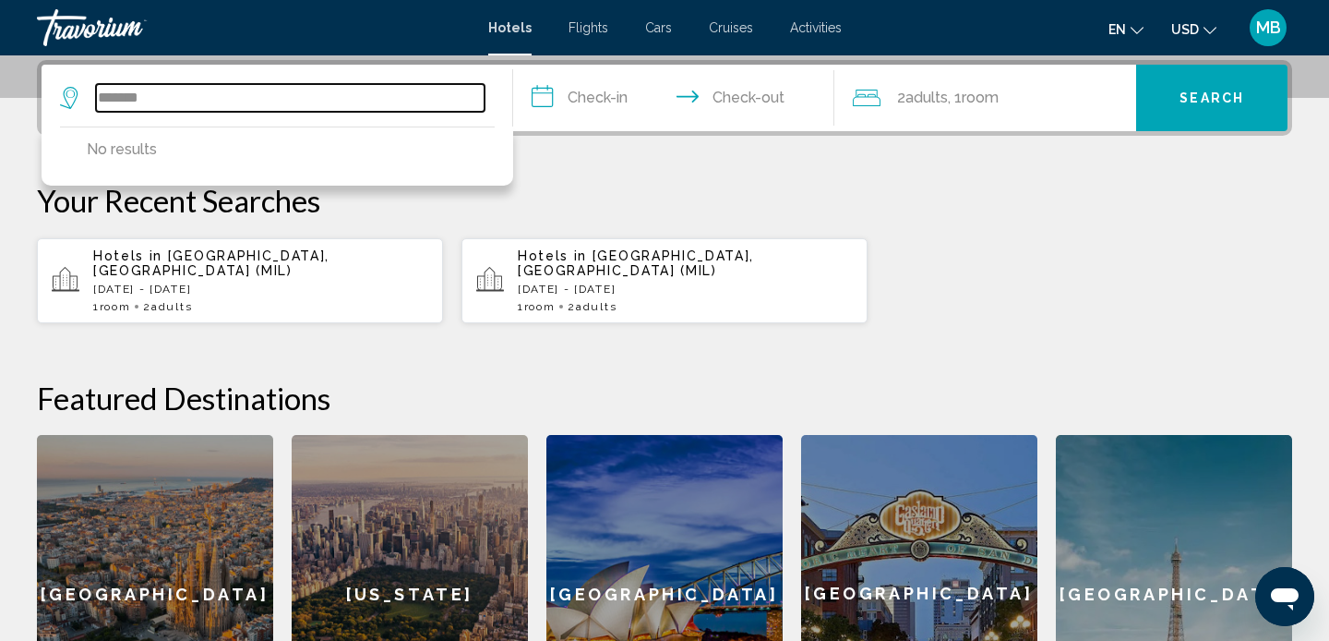
click at [126, 98] on input "*******" at bounding box center [290, 98] width 389 height 28
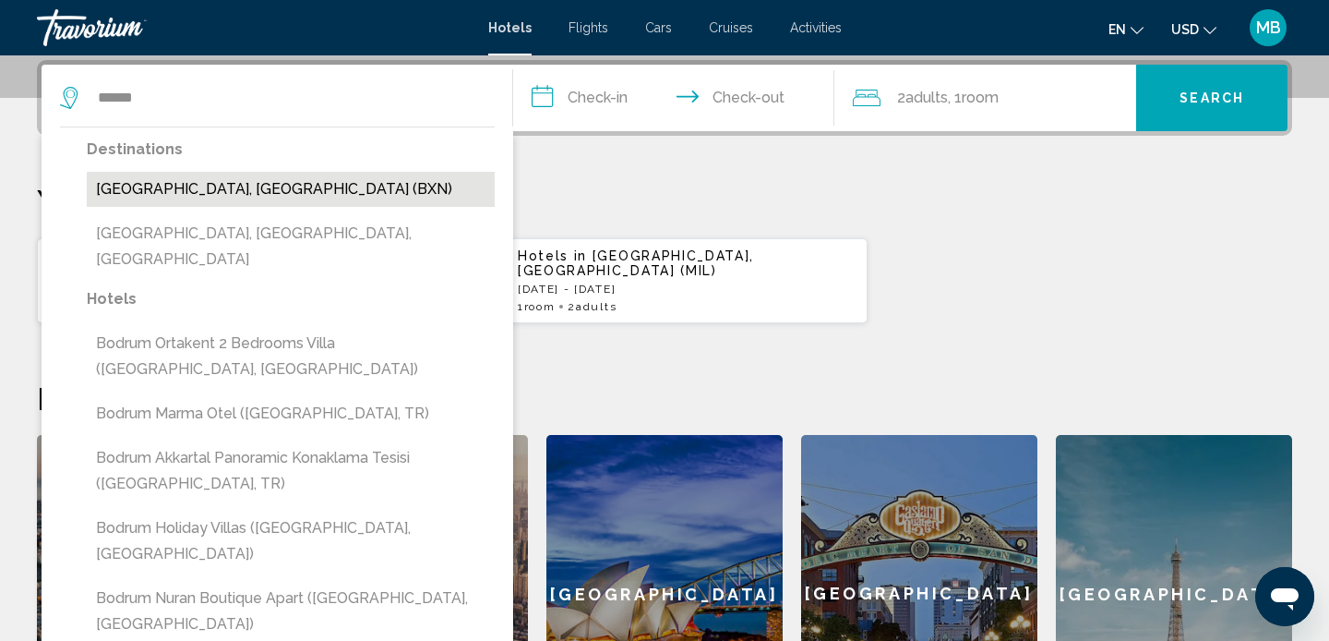
click at [135, 192] on button "[GEOGRAPHIC_DATA], [GEOGRAPHIC_DATA] (BXN)" at bounding box center [291, 189] width 408 height 35
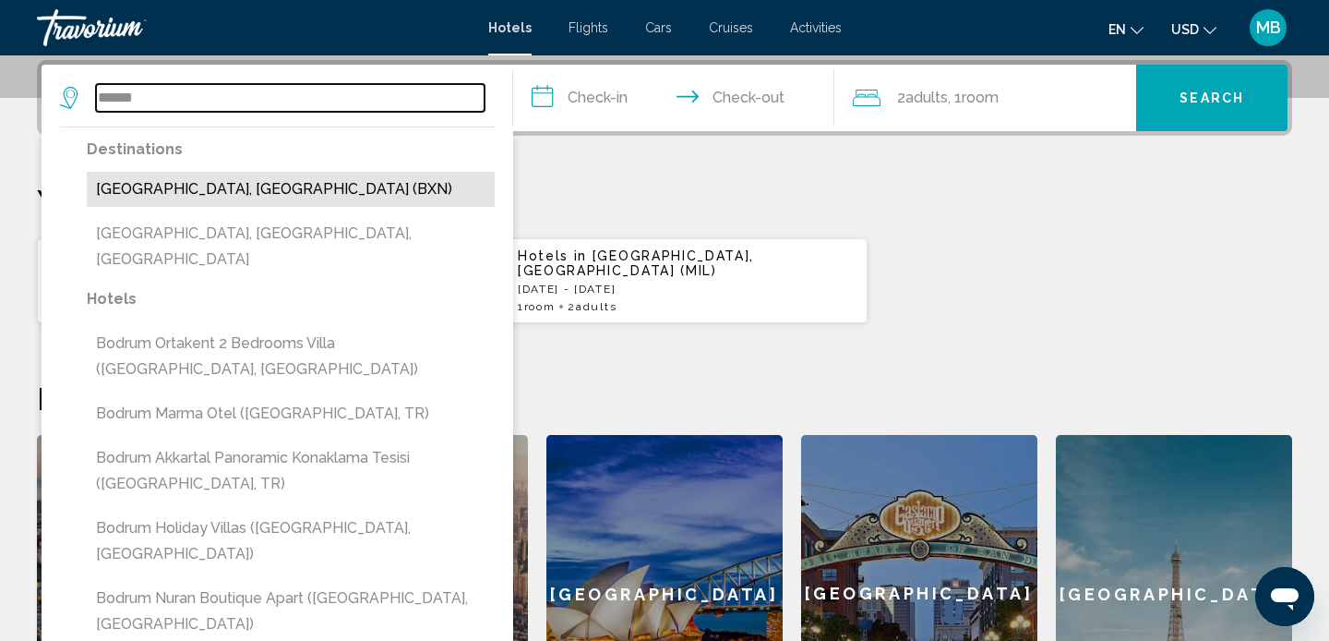
type input "**********"
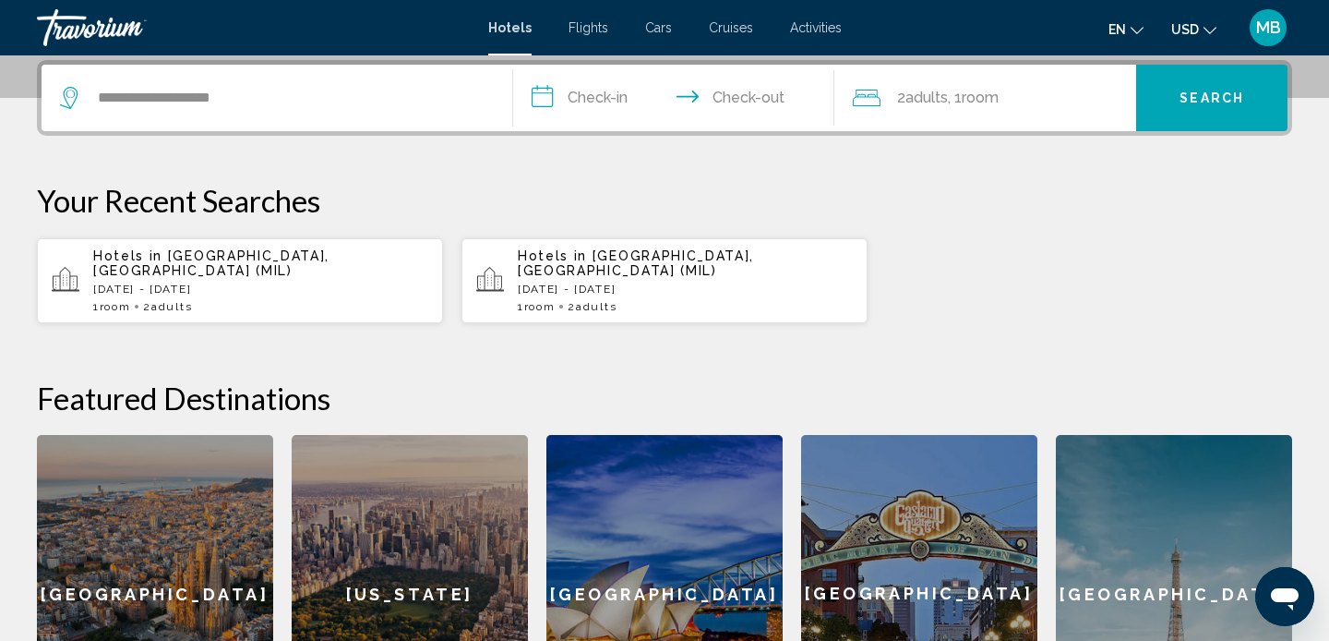
click at [599, 97] on input "**********" at bounding box center [677, 101] width 329 height 72
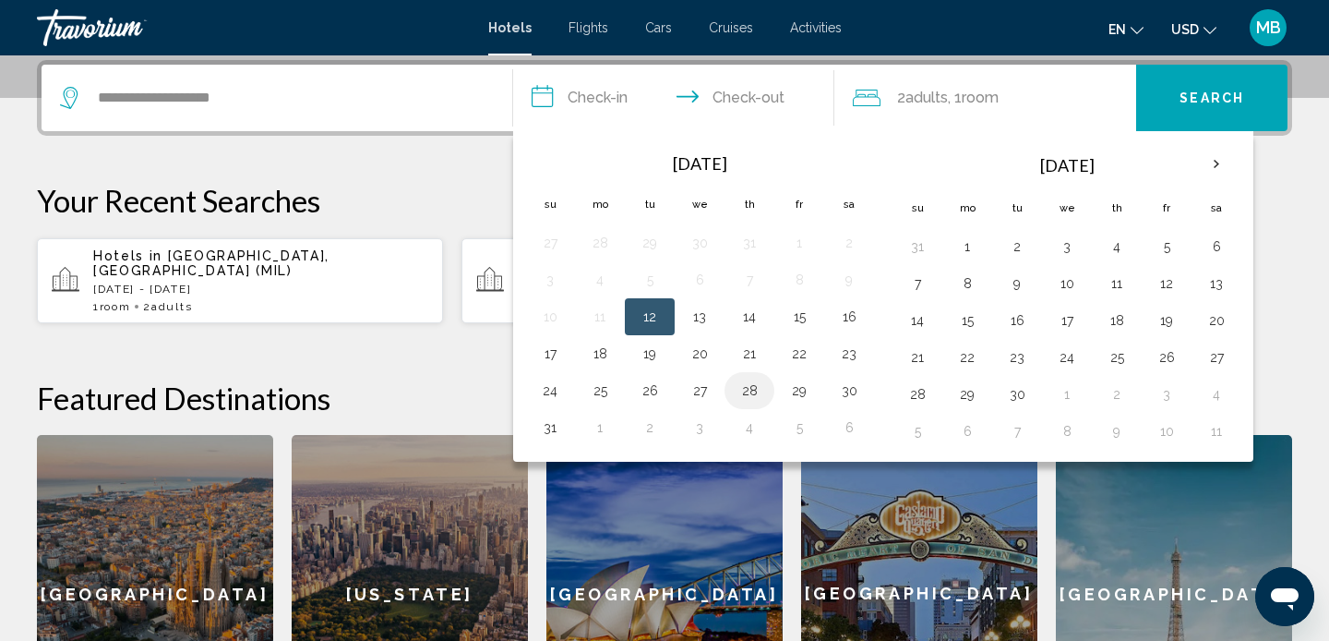
click at [751, 399] on button "28" at bounding box center [750, 391] width 30 height 26
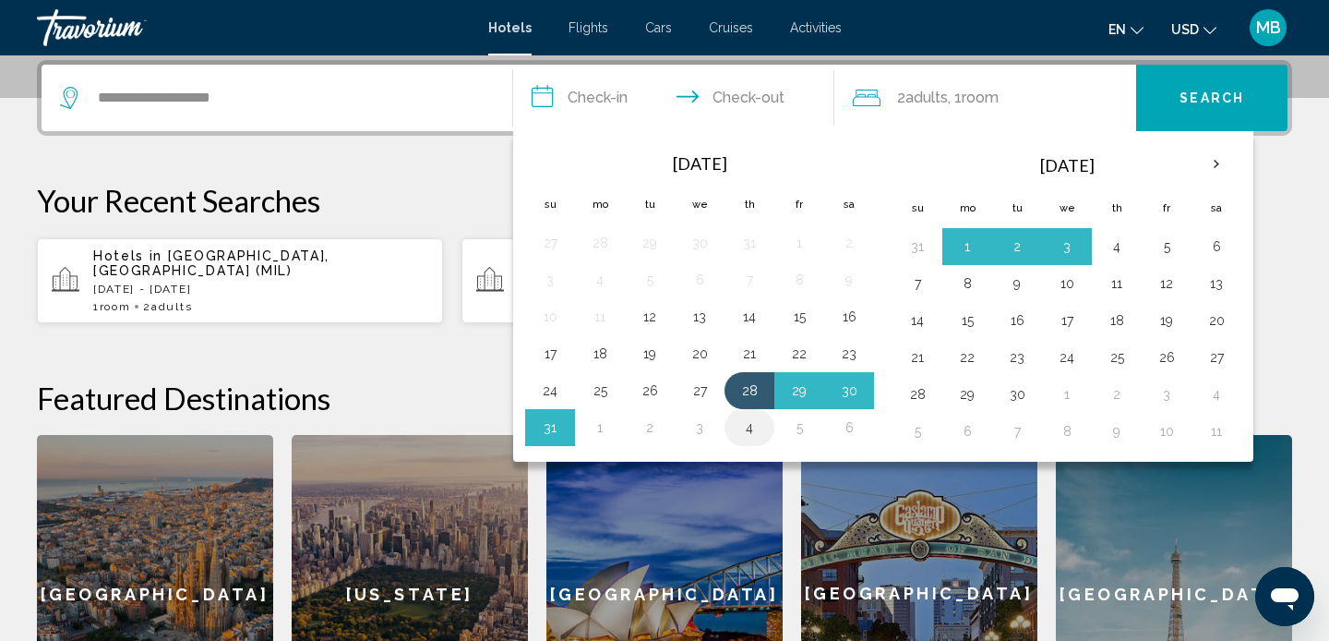
click at [739, 424] on button "4" at bounding box center [750, 428] width 30 height 26
type input "**********"
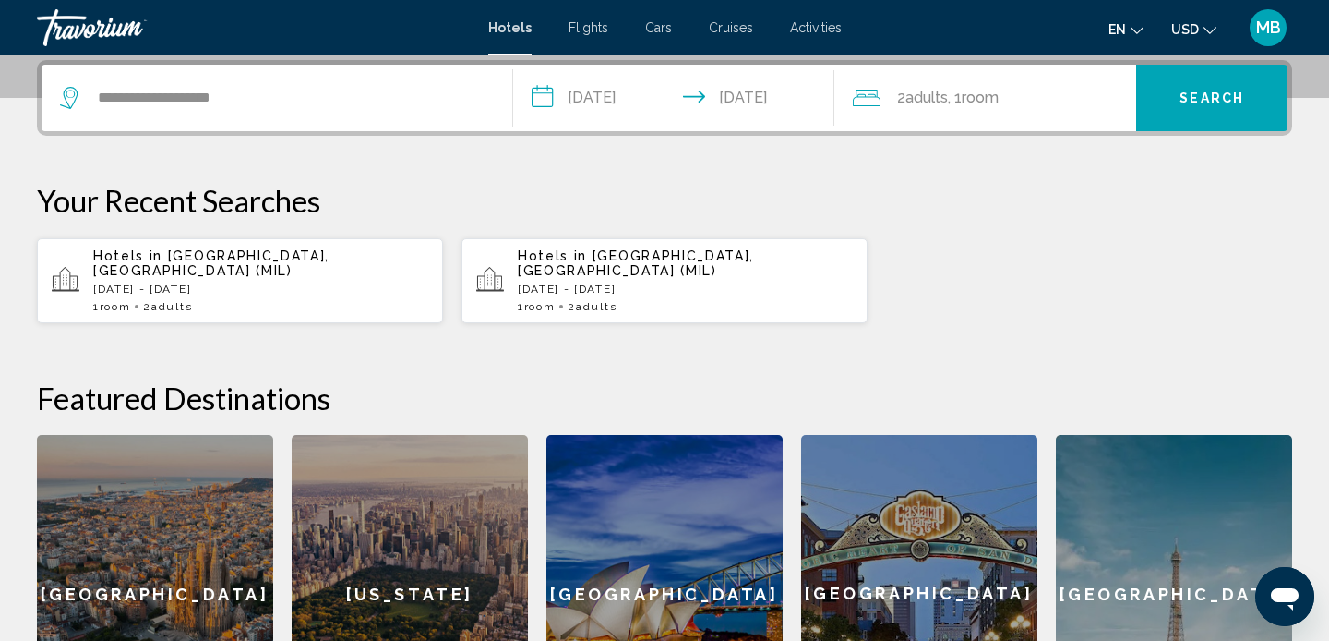
click at [921, 109] on span "2 Adult Adults" at bounding box center [922, 98] width 51 height 26
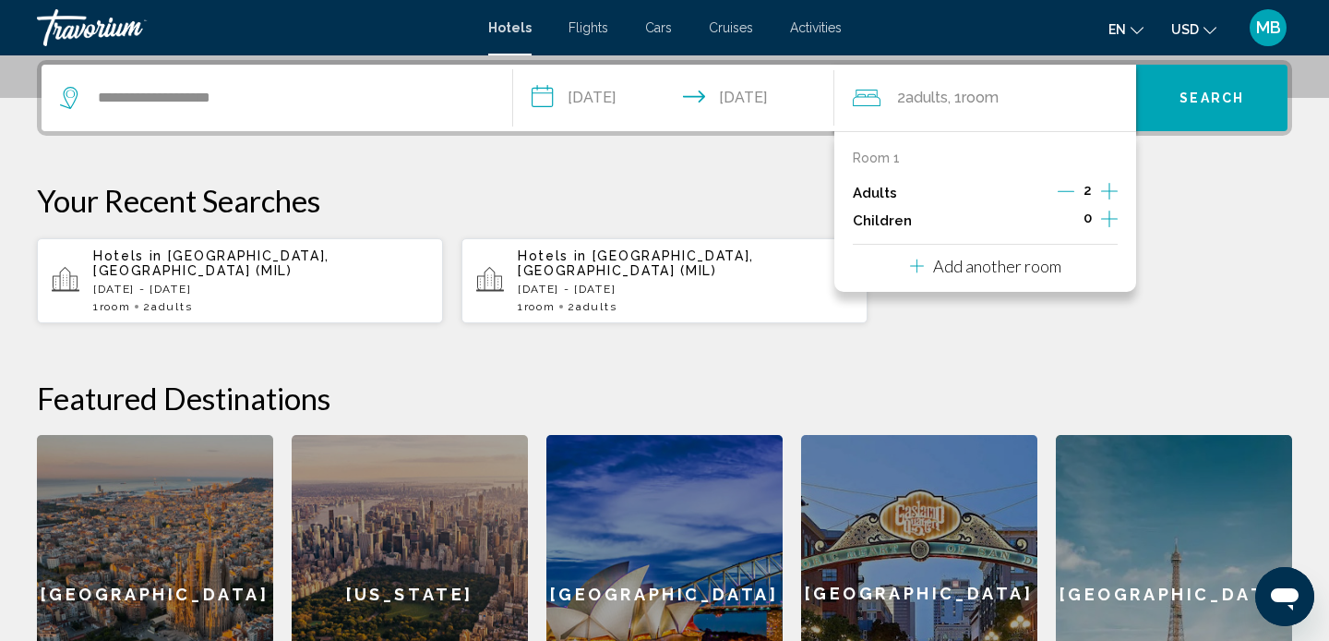
click at [1113, 223] on icon "Increment children" at bounding box center [1109, 219] width 17 height 22
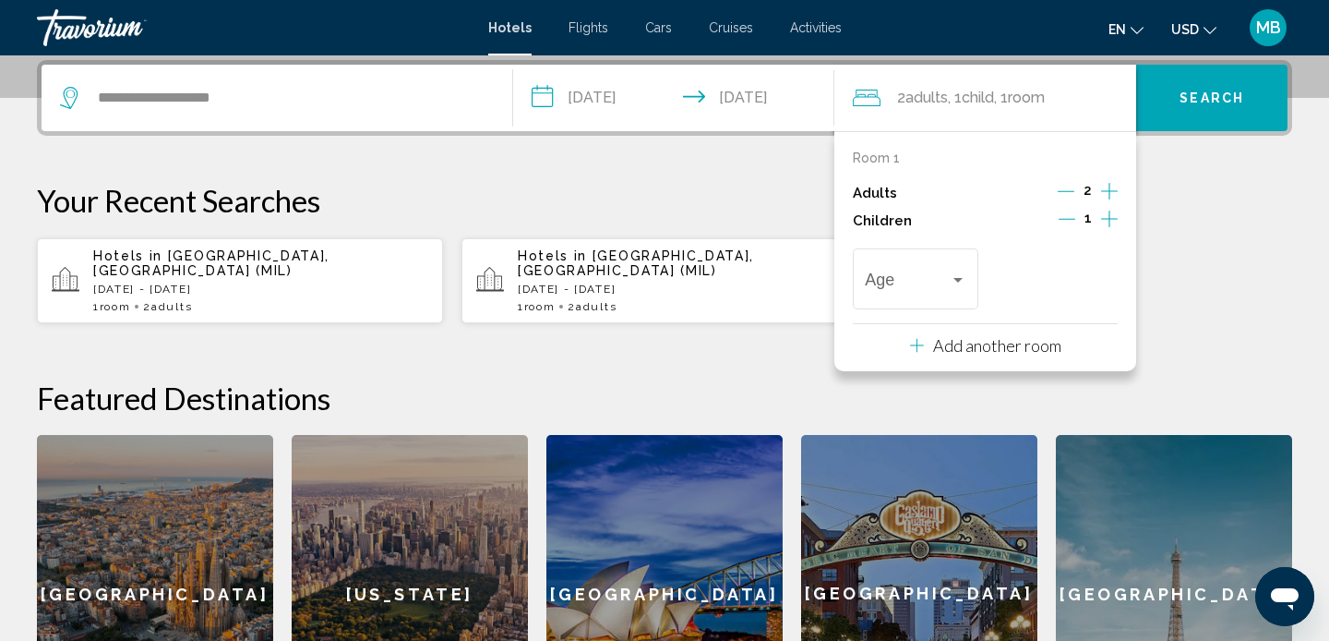
click at [1113, 223] on icon "Increment children" at bounding box center [1109, 219] width 17 height 22
click at [934, 274] on span "Travelers: 2 adults, 2 children" at bounding box center [907, 283] width 84 height 18
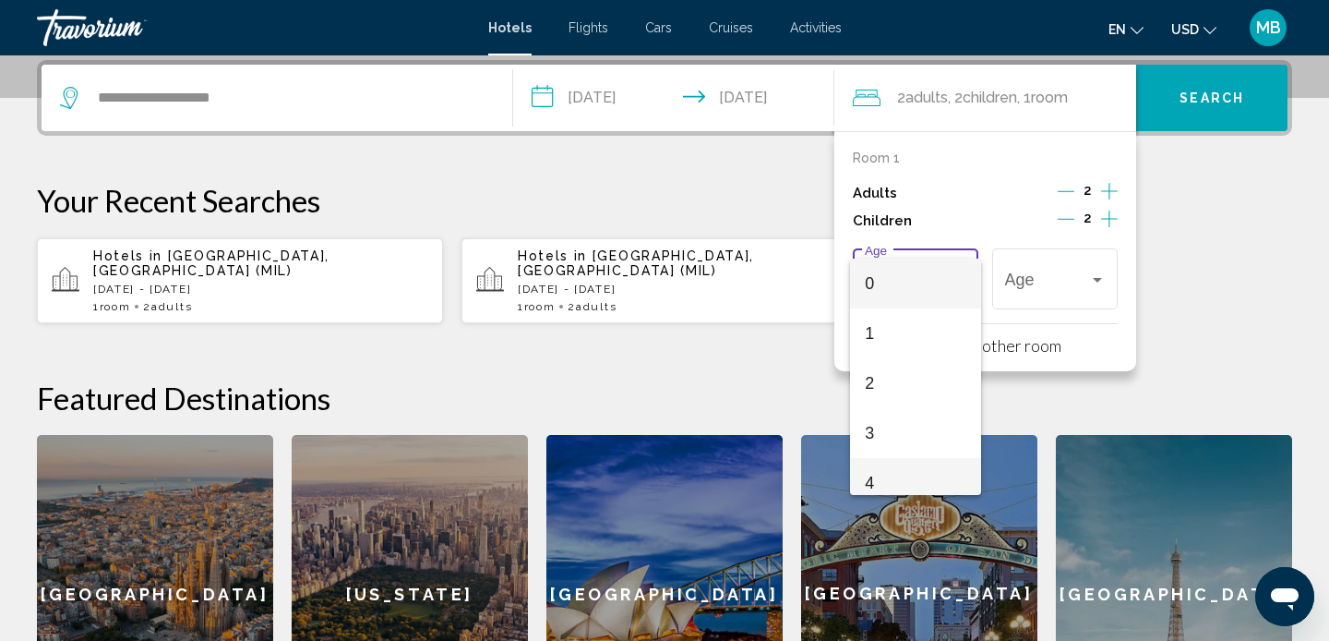
click at [881, 480] on span "4" at bounding box center [915, 483] width 101 height 50
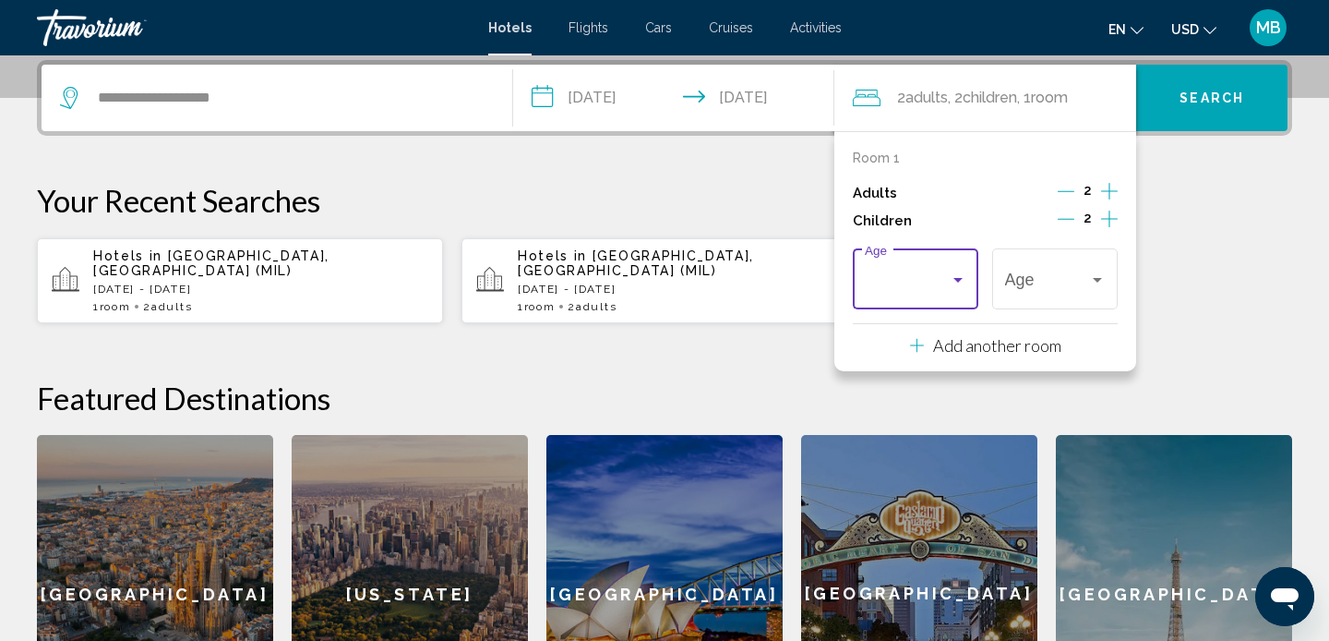
scroll to position [0, 0]
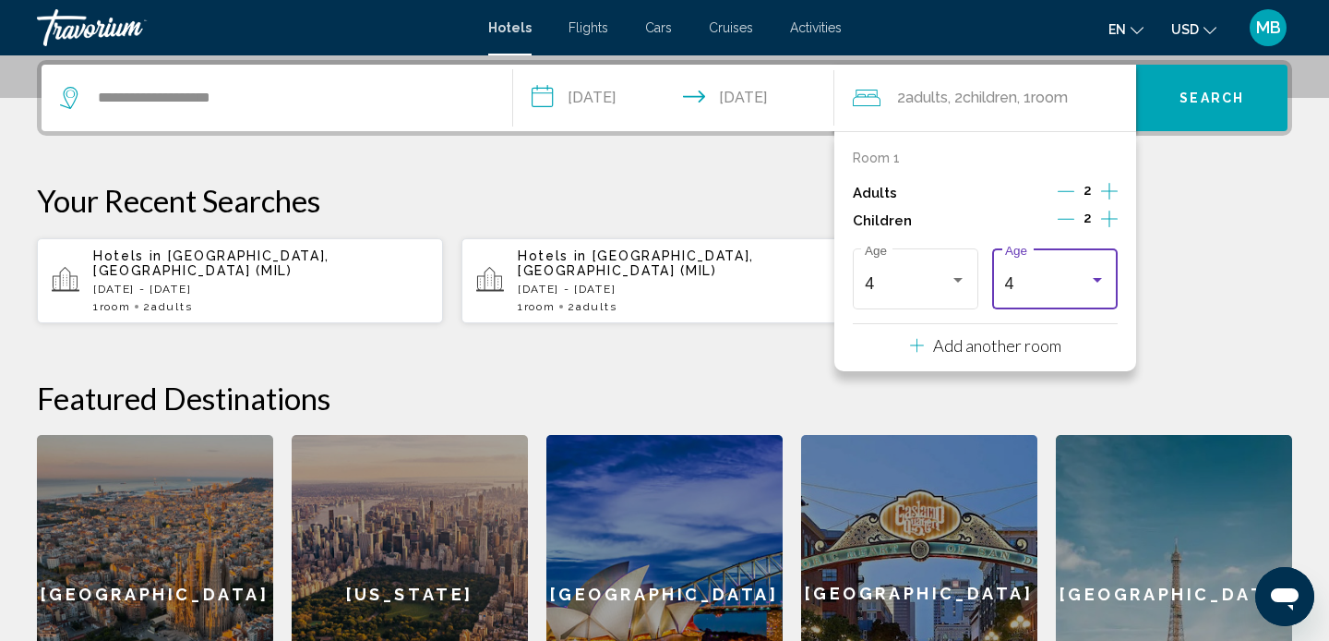
click at [1058, 274] on div "4" at bounding box center [1047, 283] width 84 height 18
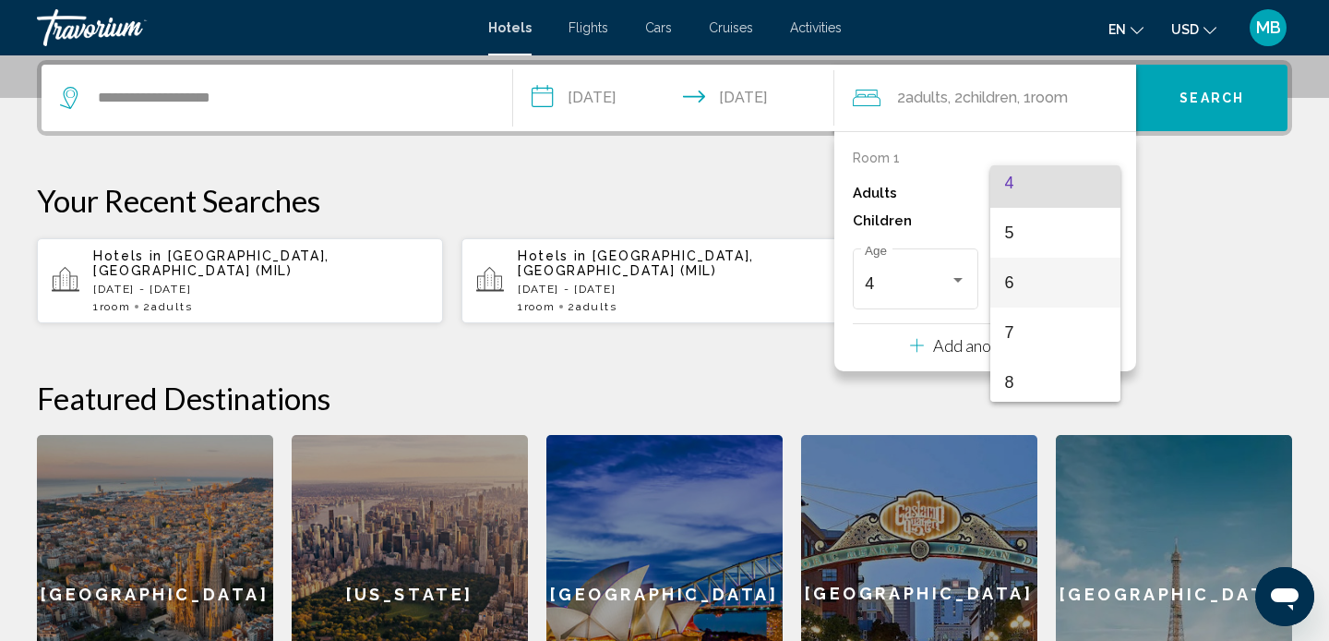
scroll to position [209, 0]
click at [1047, 373] on span "8" at bounding box center [1055, 380] width 101 height 50
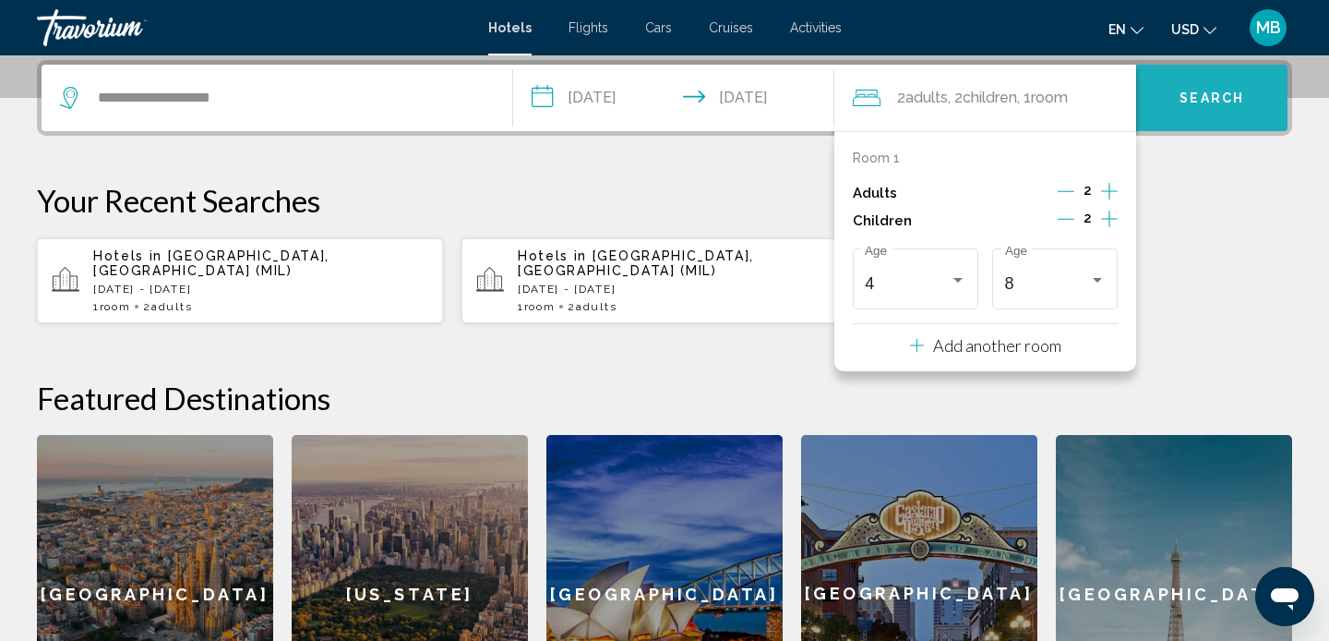
click at [1210, 108] on button "Search" at bounding box center [1211, 98] width 151 height 66
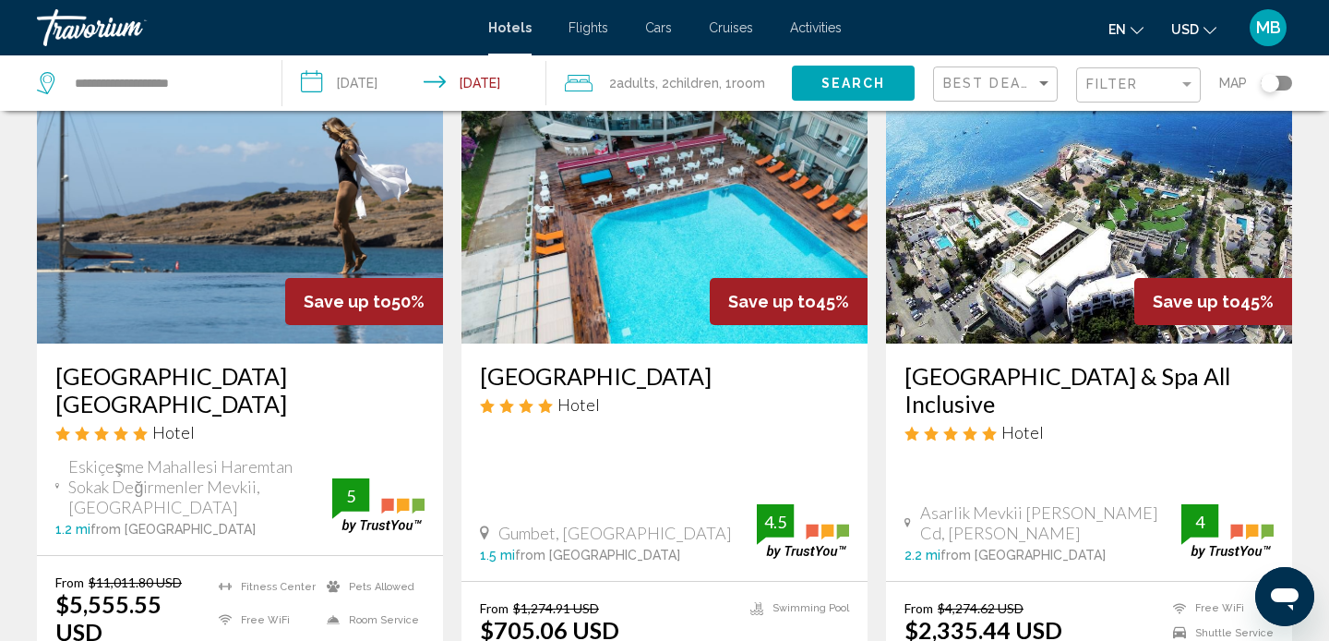
scroll to position [811, 0]
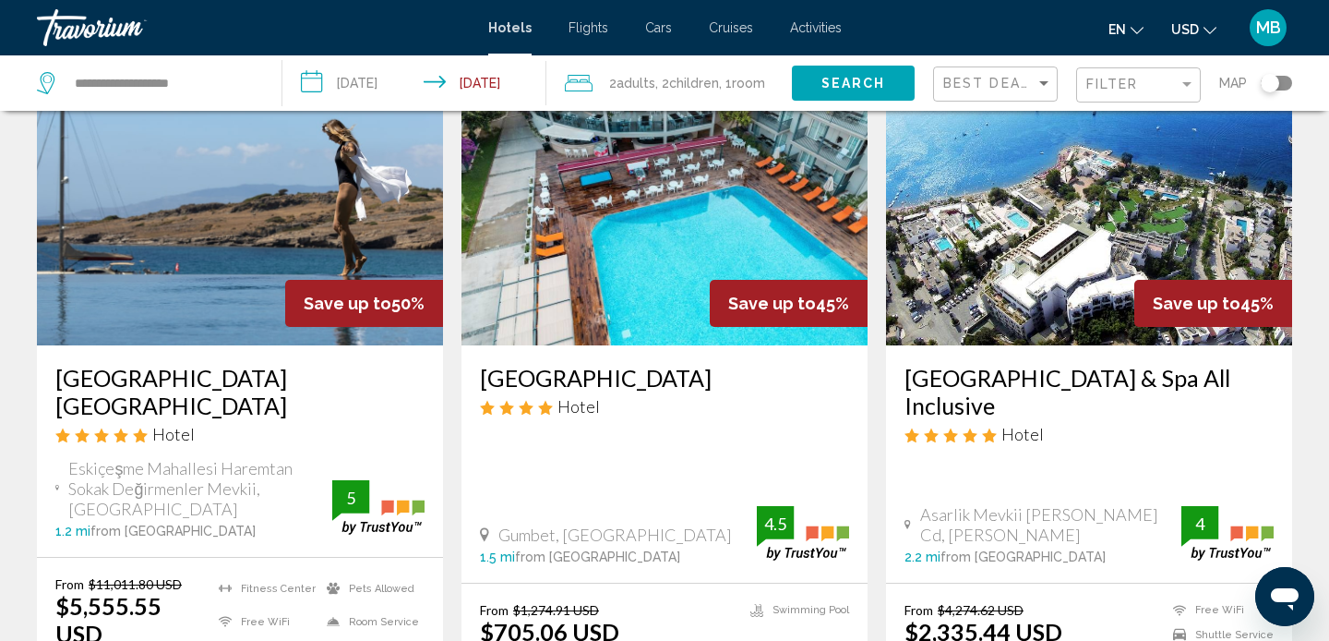
click at [546, 259] on img "Main content" at bounding box center [665, 197] width 406 height 295
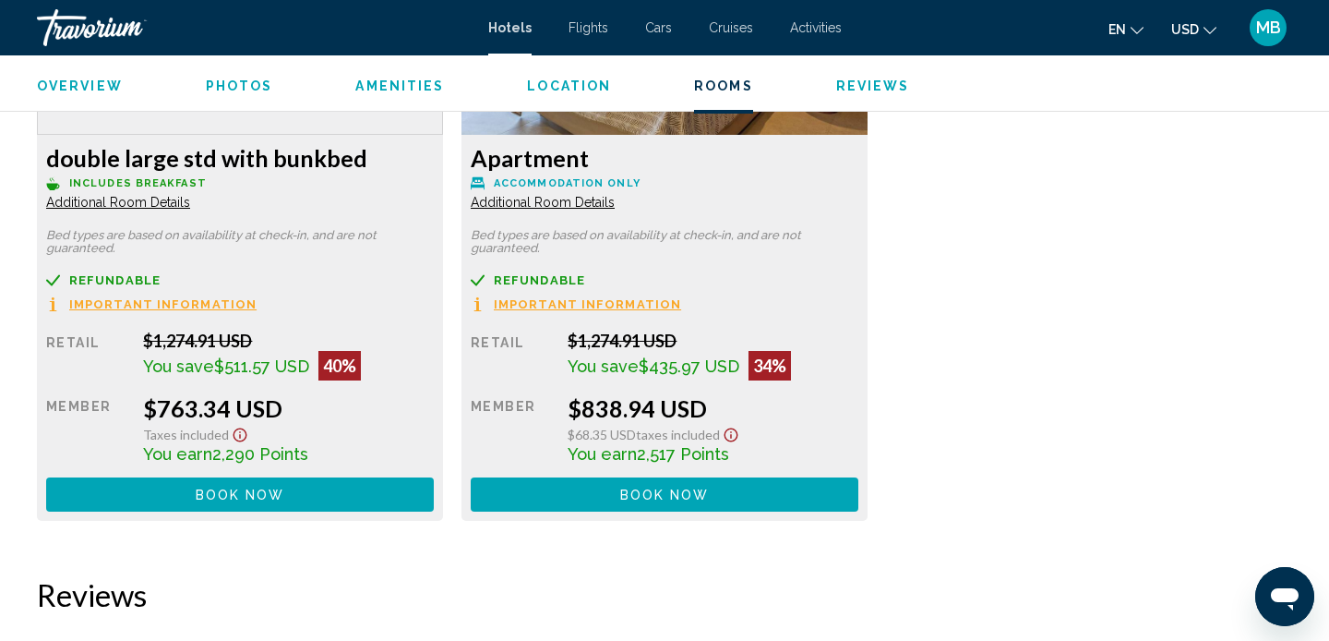
scroll to position [4647, 0]
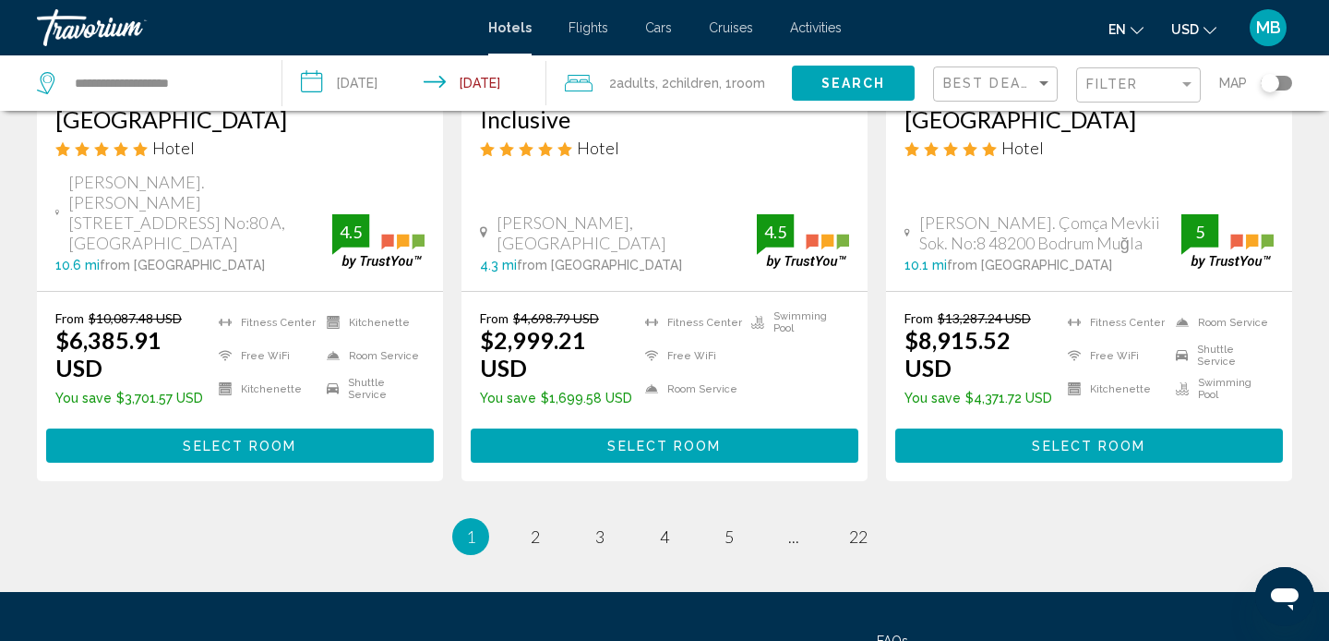
scroll to position [2518, 0]
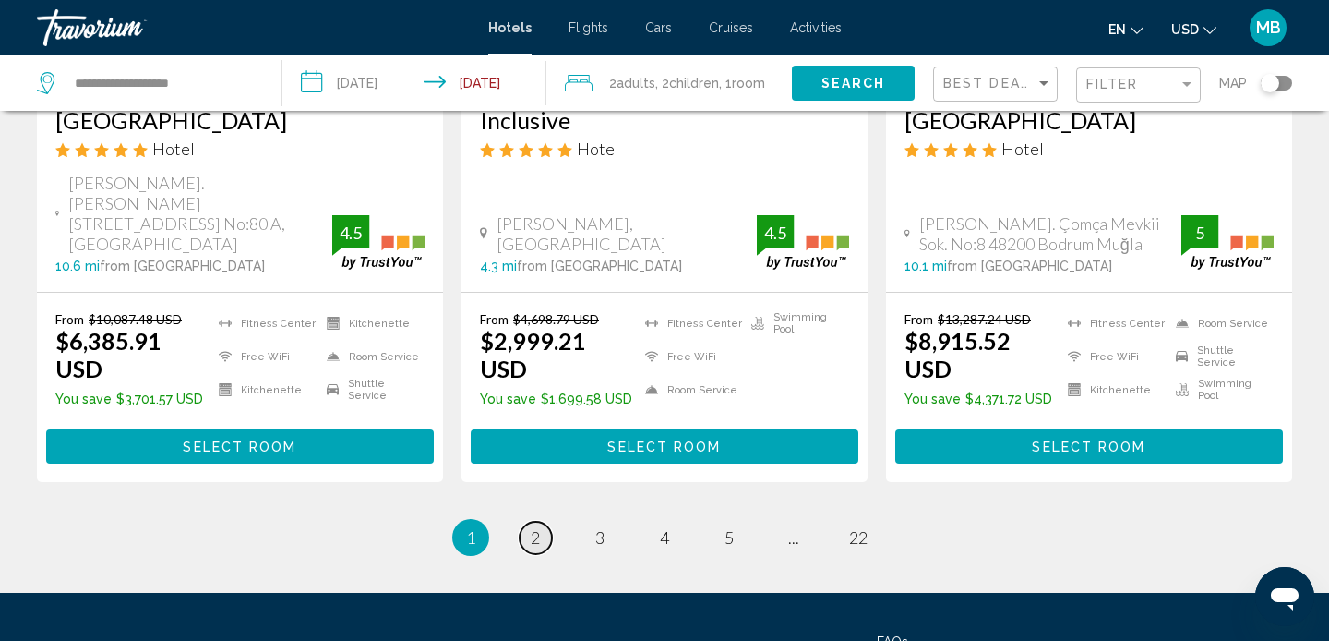
click at [542, 522] on link "page 2" at bounding box center [536, 538] width 32 height 32
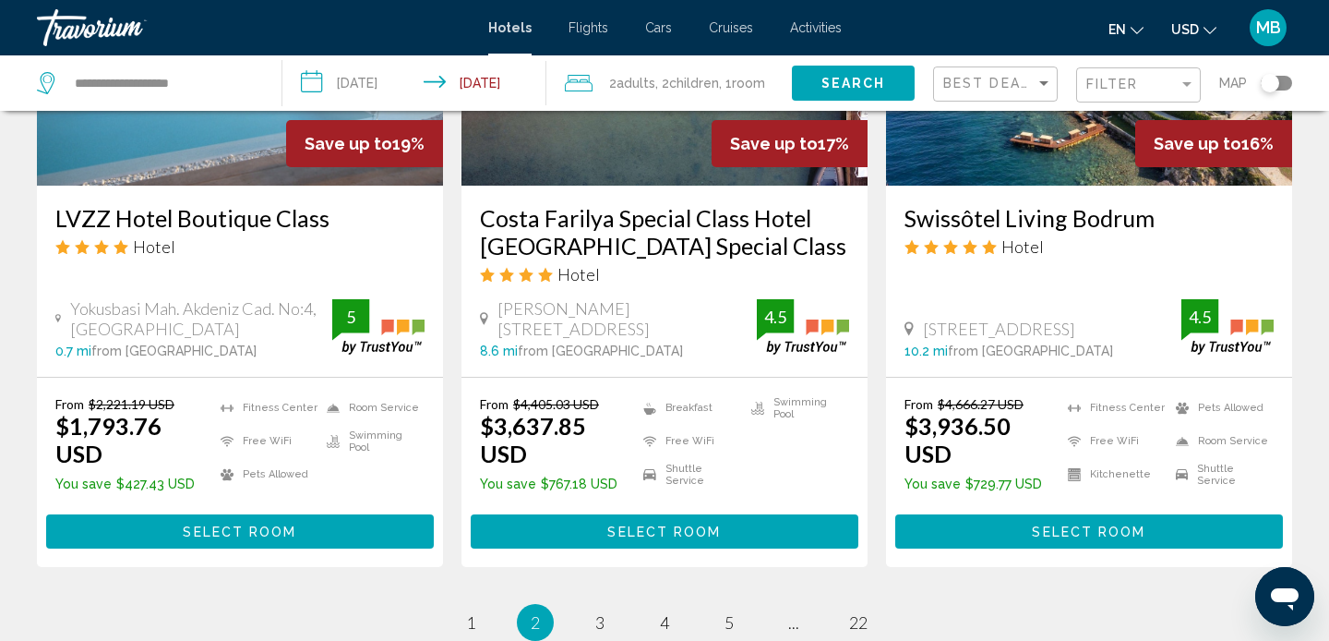
scroll to position [2410, 0]
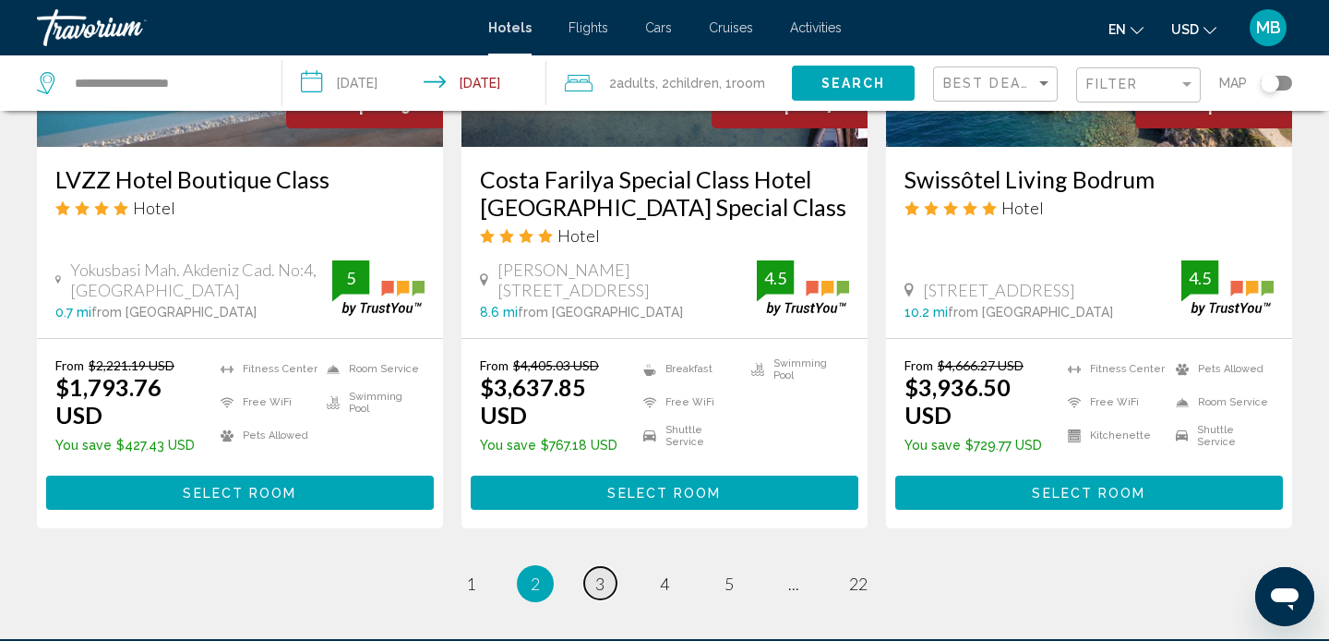
click at [599, 573] on span "3" at bounding box center [599, 583] width 9 height 20
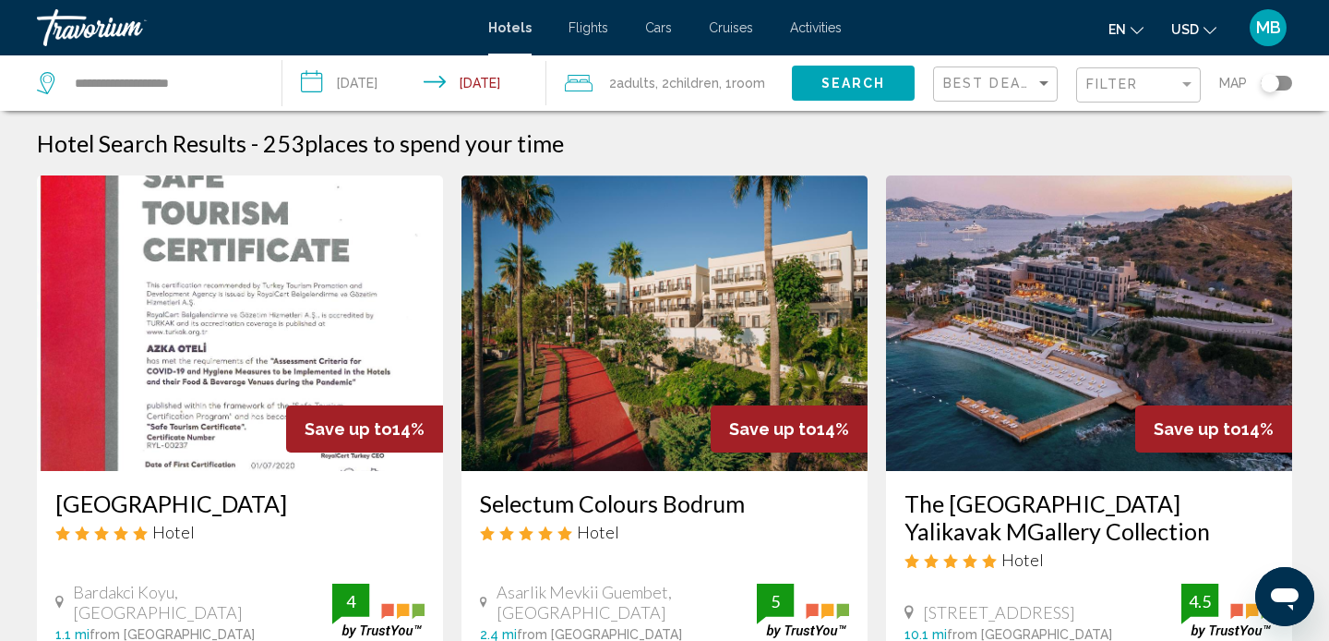
click at [134, 19] on div "Travorium" at bounding box center [129, 27] width 185 height 37
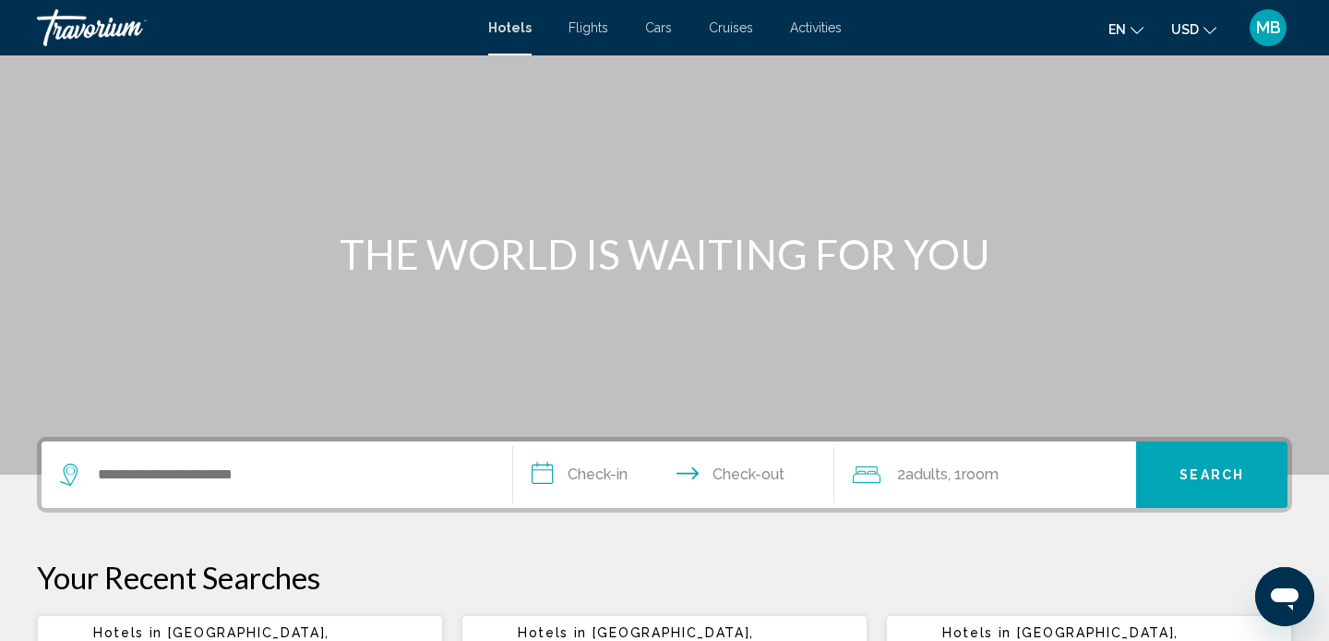
scroll to position [80, 0]
click at [210, 493] on div "Search widget" at bounding box center [277, 473] width 434 height 66
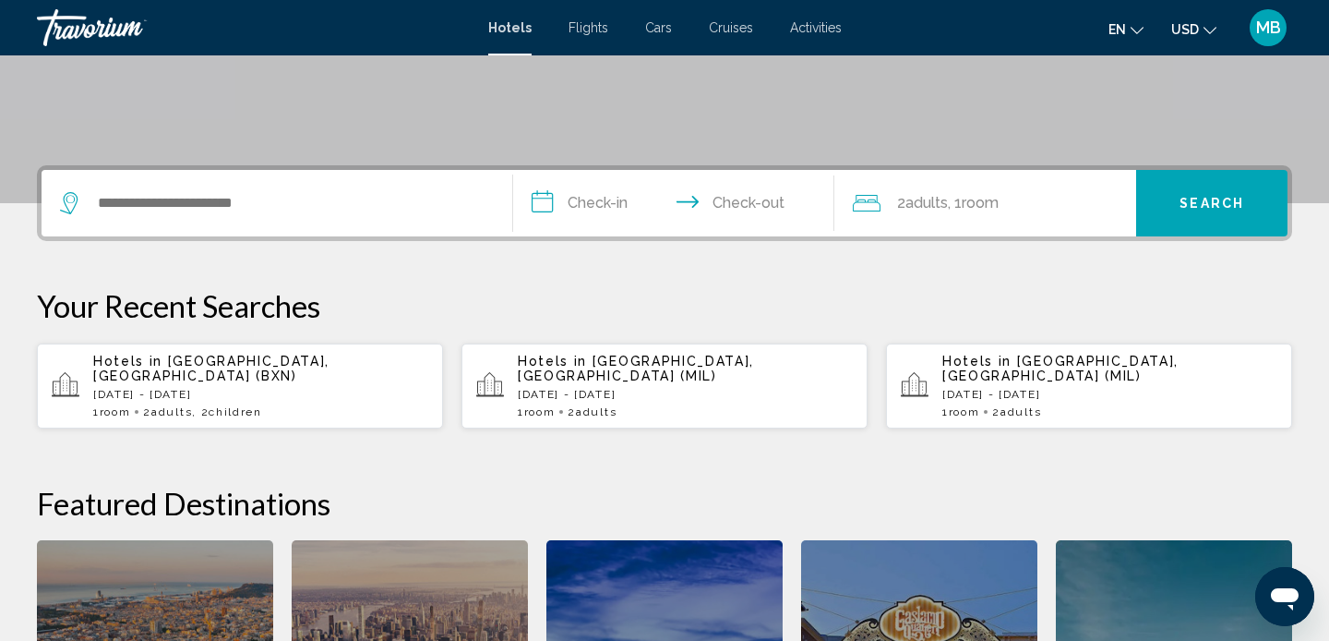
scroll to position [456, 0]
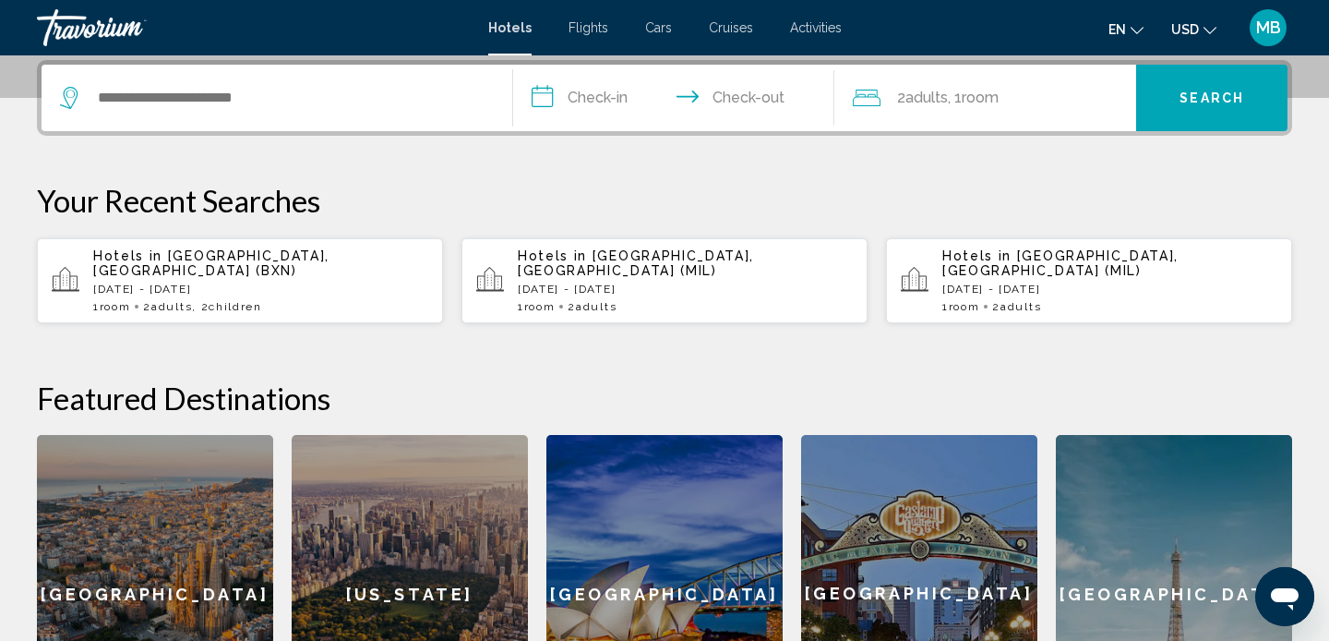
click at [658, 263] on div "Hotels in Milan, Italy (MIL) Mon, 18 Aug - Mon, 25 Aug 1 Room rooms 2 Adult Adu…" at bounding box center [685, 280] width 335 height 65
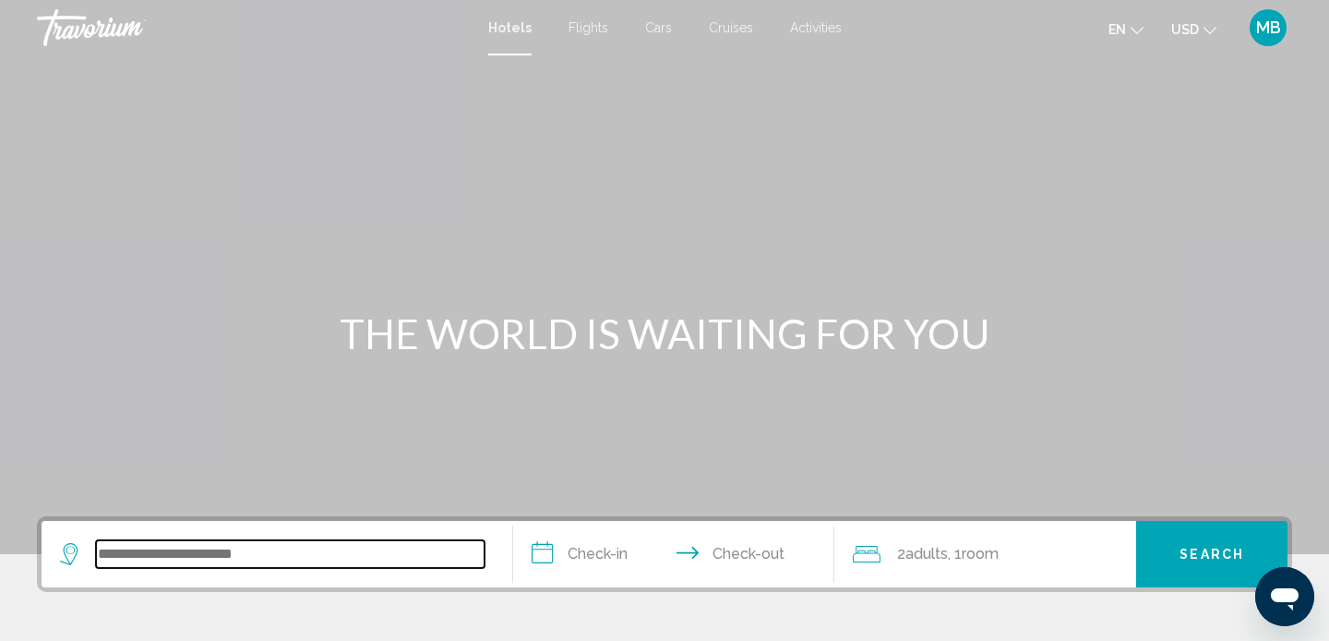
click at [142, 562] on input "Search widget" at bounding box center [290, 554] width 389 height 28
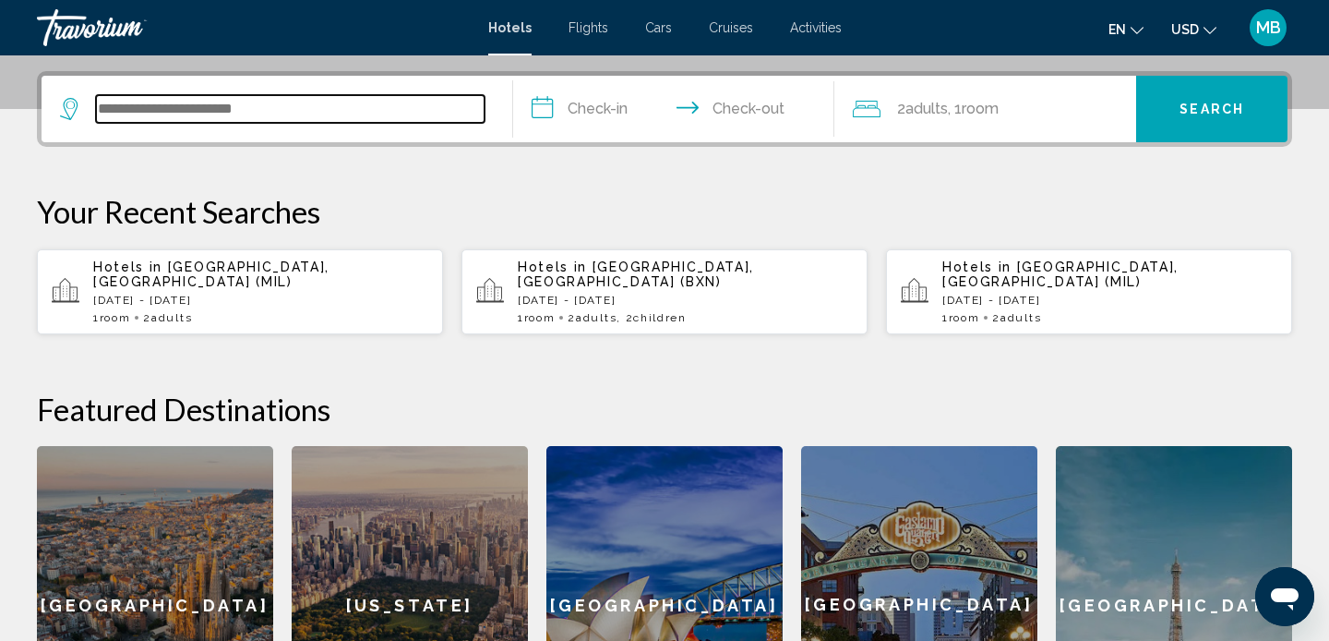
scroll to position [456, 0]
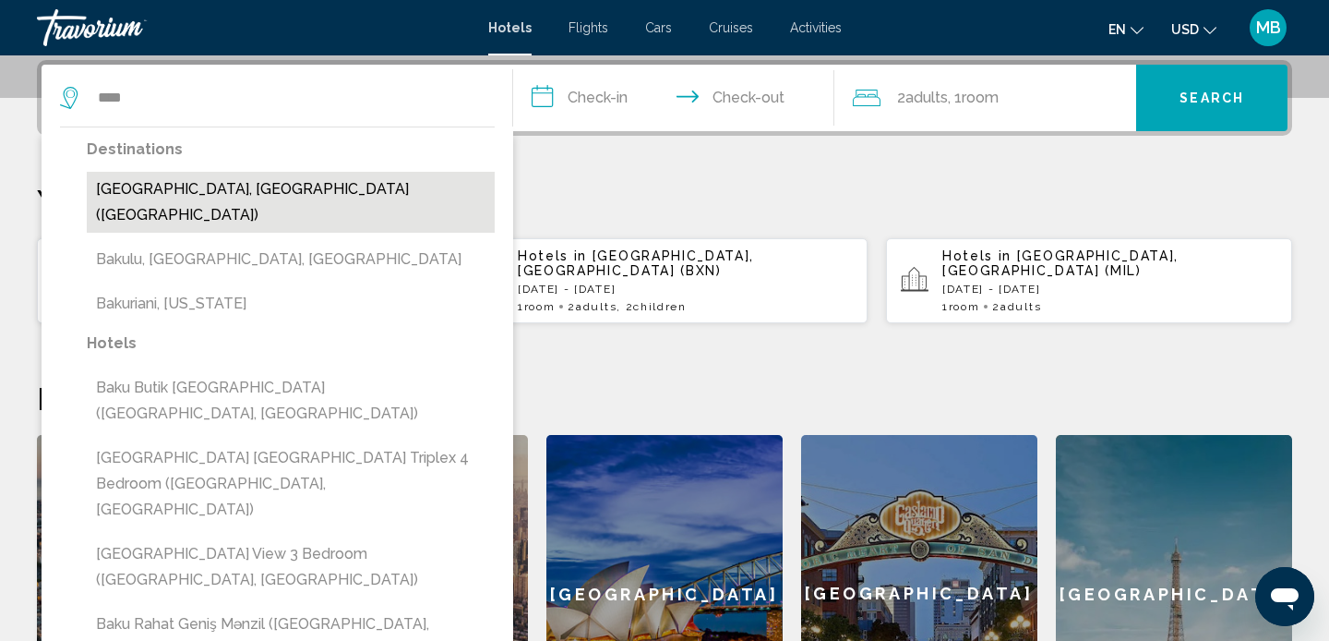
click at [186, 197] on button "[GEOGRAPHIC_DATA], [GEOGRAPHIC_DATA] ([GEOGRAPHIC_DATA])" at bounding box center [291, 202] width 408 height 61
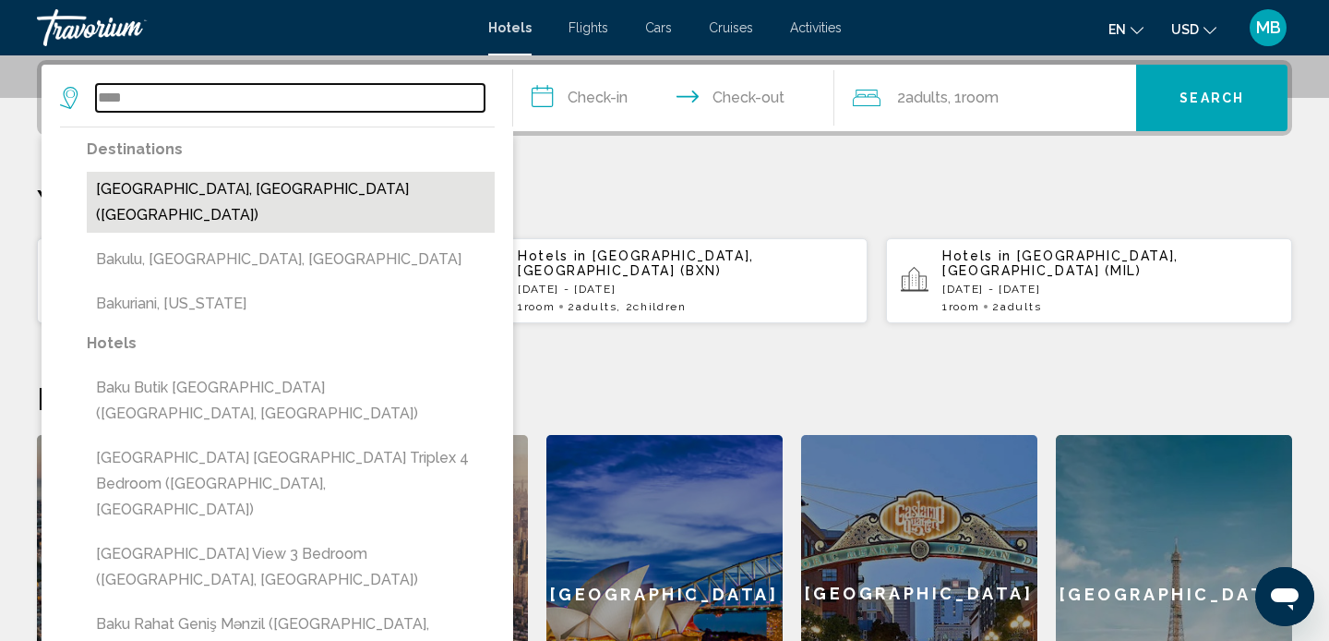
type input "**********"
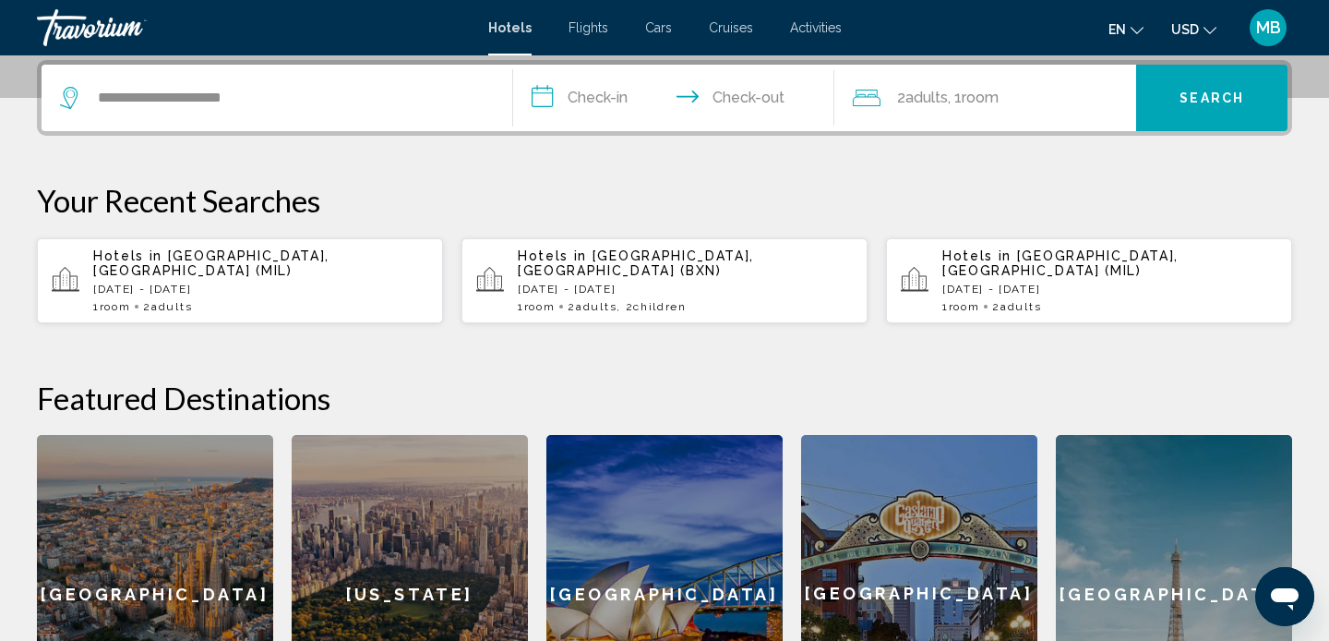
click at [556, 93] on input "**********" at bounding box center [677, 101] width 329 height 72
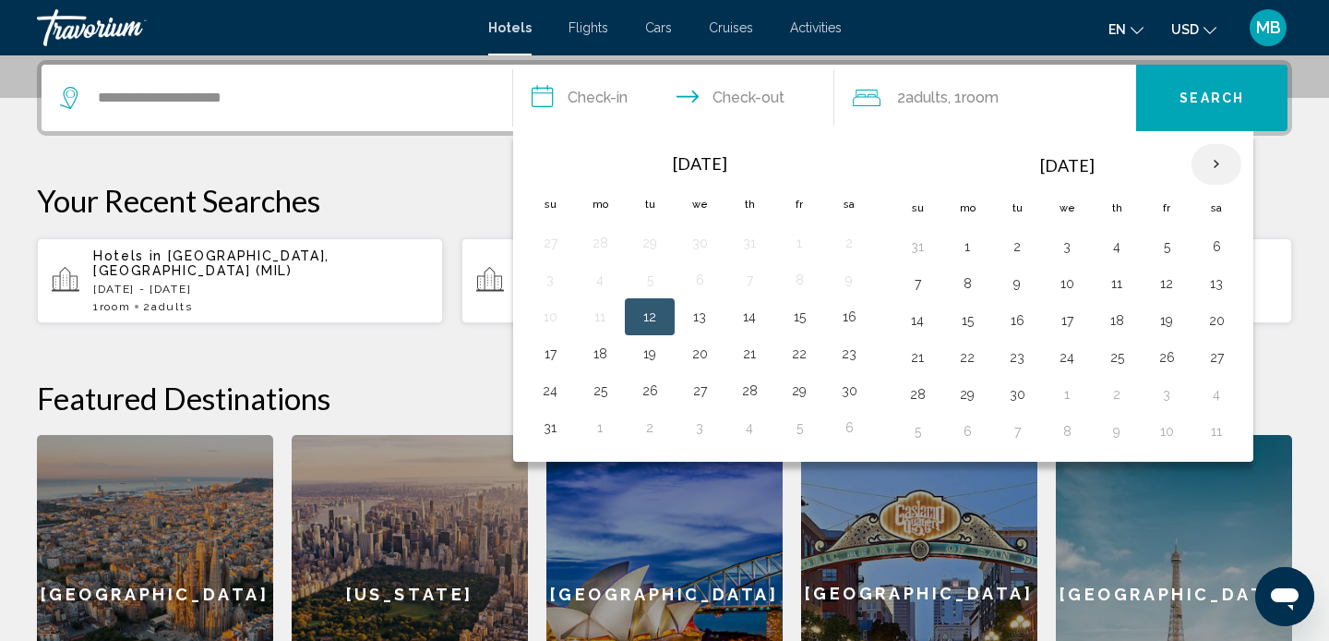
click at [1216, 158] on th "Next month" at bounding box center [1217, 164] width 50 height 41
click at [1128, 277] on button "6" at bounding box center [1117, 283] width 30 height 26
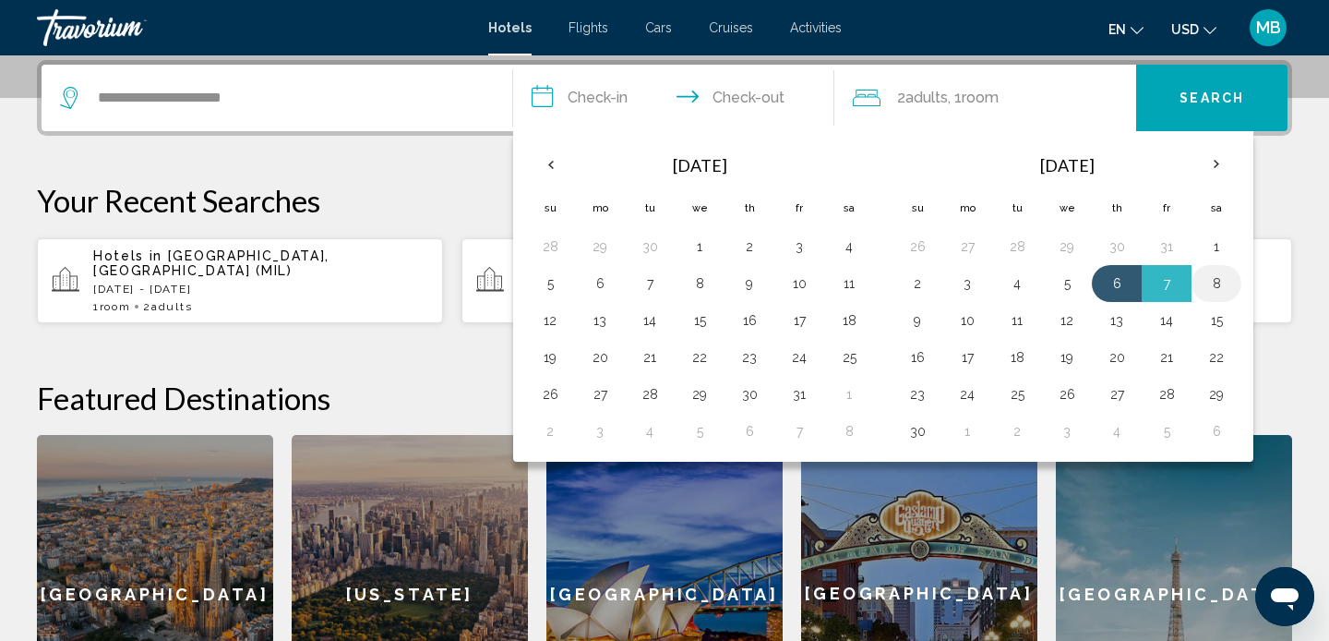
click at [1234, 275] on td "8" at bounding box center [1217, 283] width 50 height 37
click at [1211, 288] on button "8" at bounding box center [1217, 283] width 30 height 26
type input "**********"
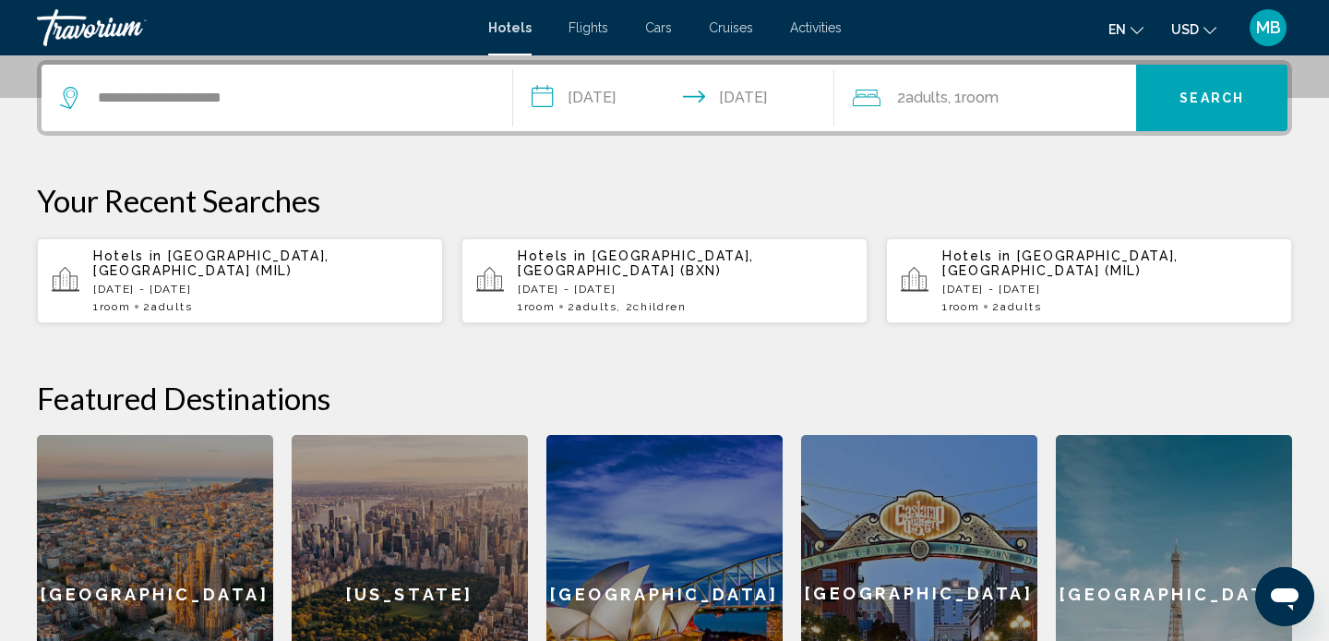
click at [1184, 74] on button "Search" at bounding box center [1211, 98] width 151 height 66
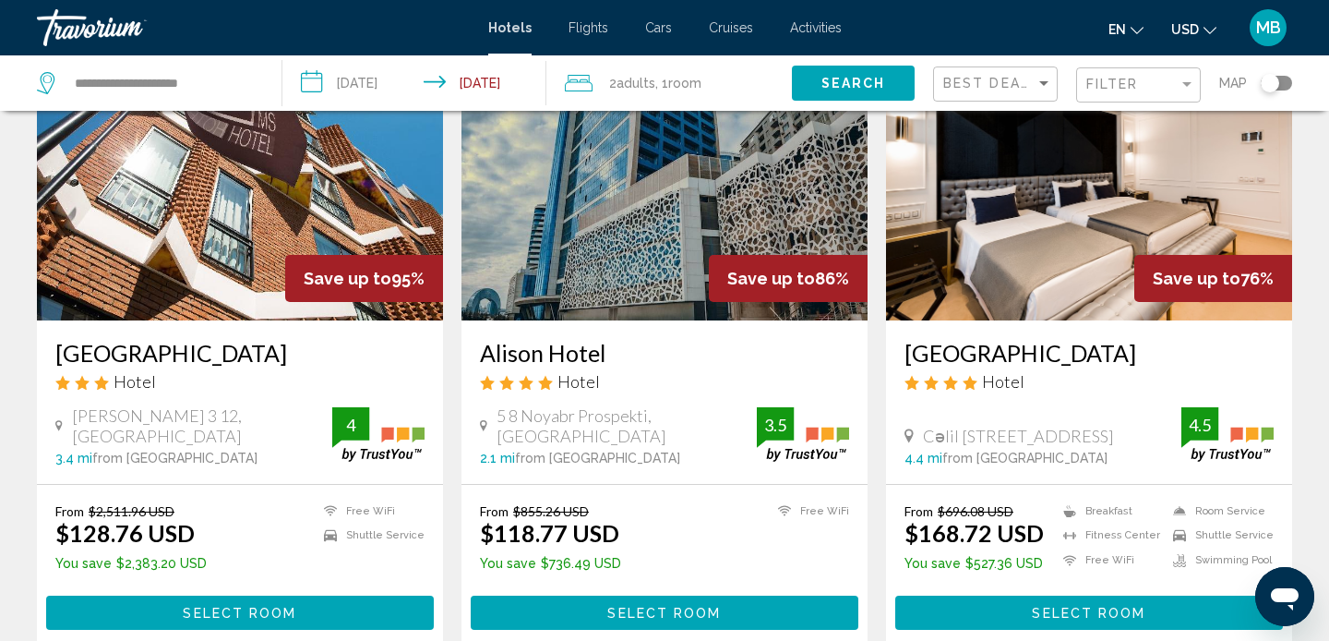
scroll to position [152, 0]
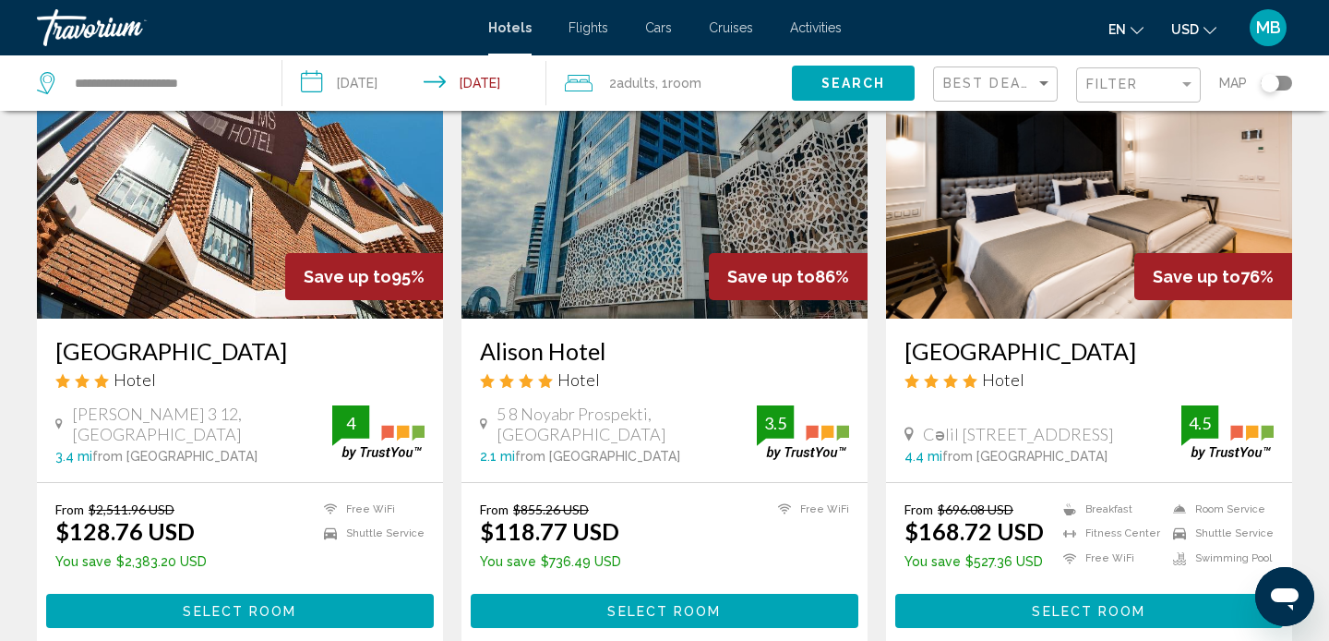
drag, startPoint x: 474, startPoint y: 345, endPoint x: 658, endPoint y: 352, distance: 184.8
click at [660, 353] on div "Alison Hotel Hotel 5 8 Noyabr Prospekti, Baku 2.1 mi from Baku city center from…" at bounding box center [665, 400] width 406 height 163
copy h3 "Alison Hotel"
click at [591, 257] on img "Main content" at bounding box center [665, 170] width 406 height 295
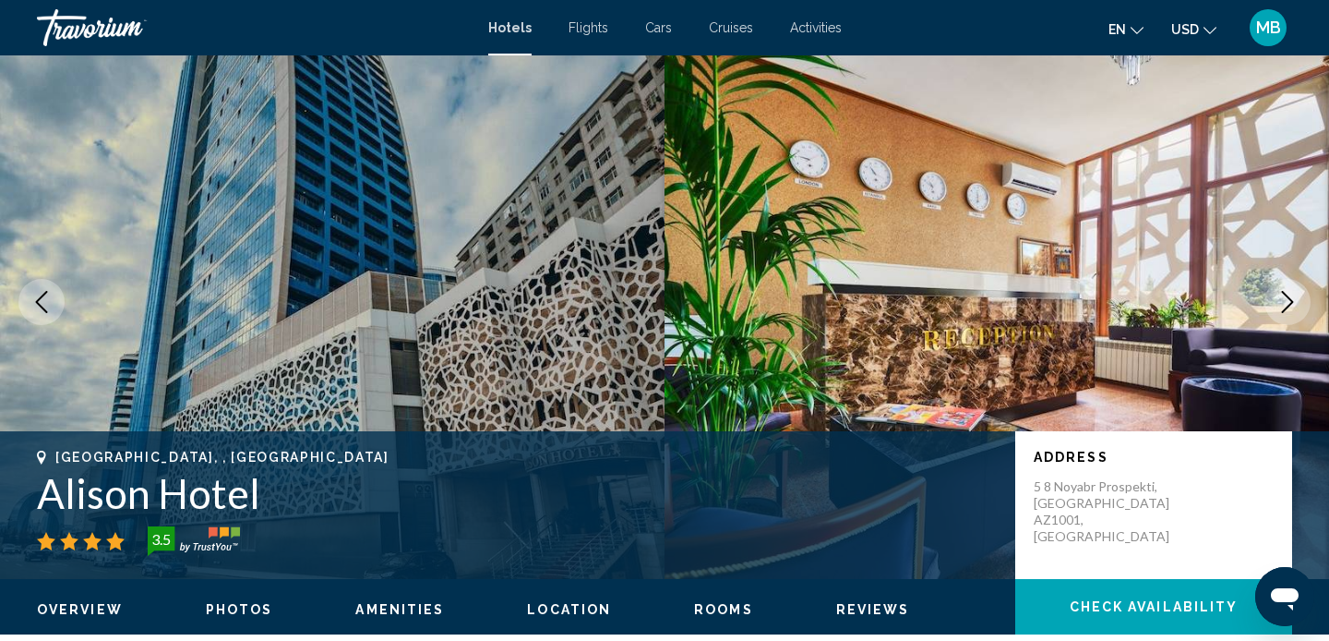
scroll to position [78, 0]
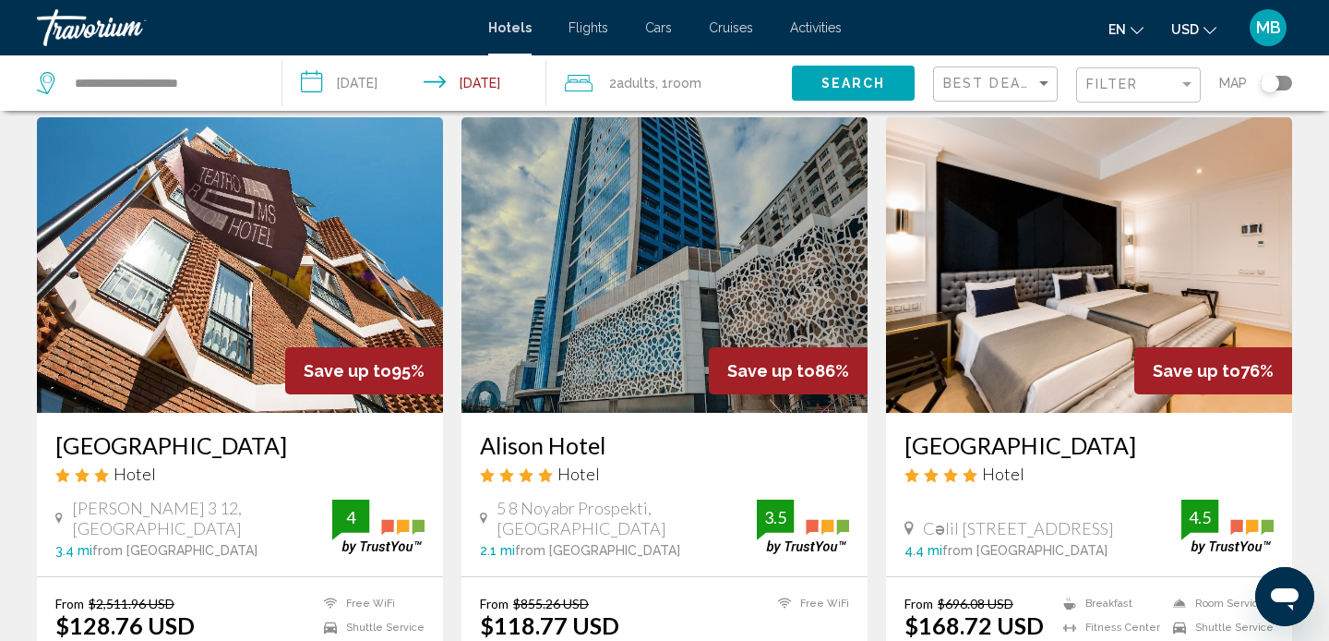
scroll to position [78, 0]
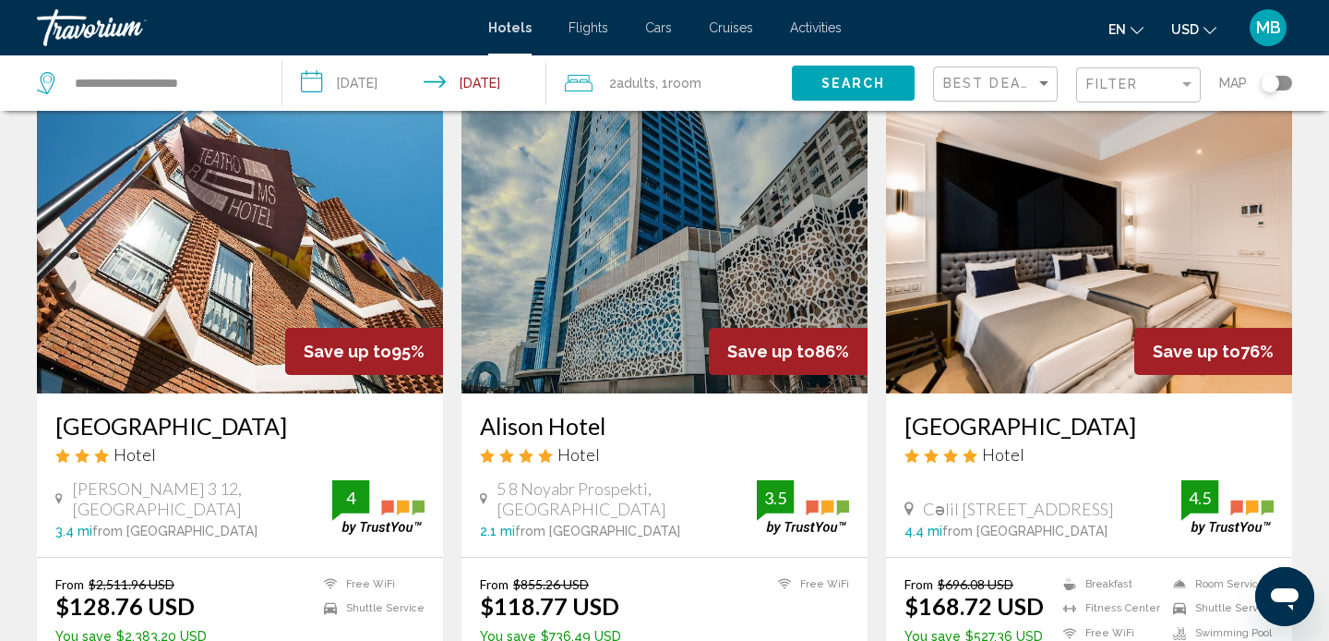
drag, startPoint x: 898, startPoint y: 425, endPoint x: 1176, endPoint y: 413, distance: 278.1
click at [1176, 414] on div "Ivy Garden Hotel Baku Hotel Cəlil Məmmədquluzadə Küçəsi 71, Baku 4.4 mi from Ba…" at bounding box center [1089, 474] width 406 height 163
copy h3 "Ivy Garden Hotel Baku"
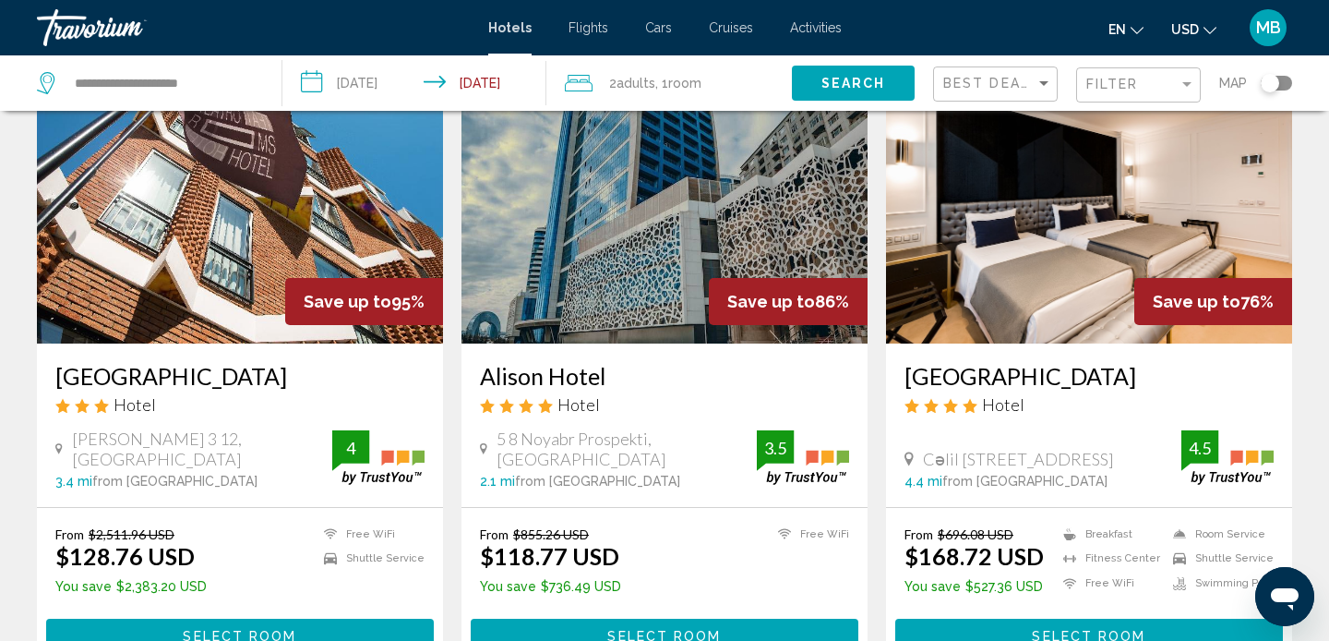
scroll to position [106, 0]
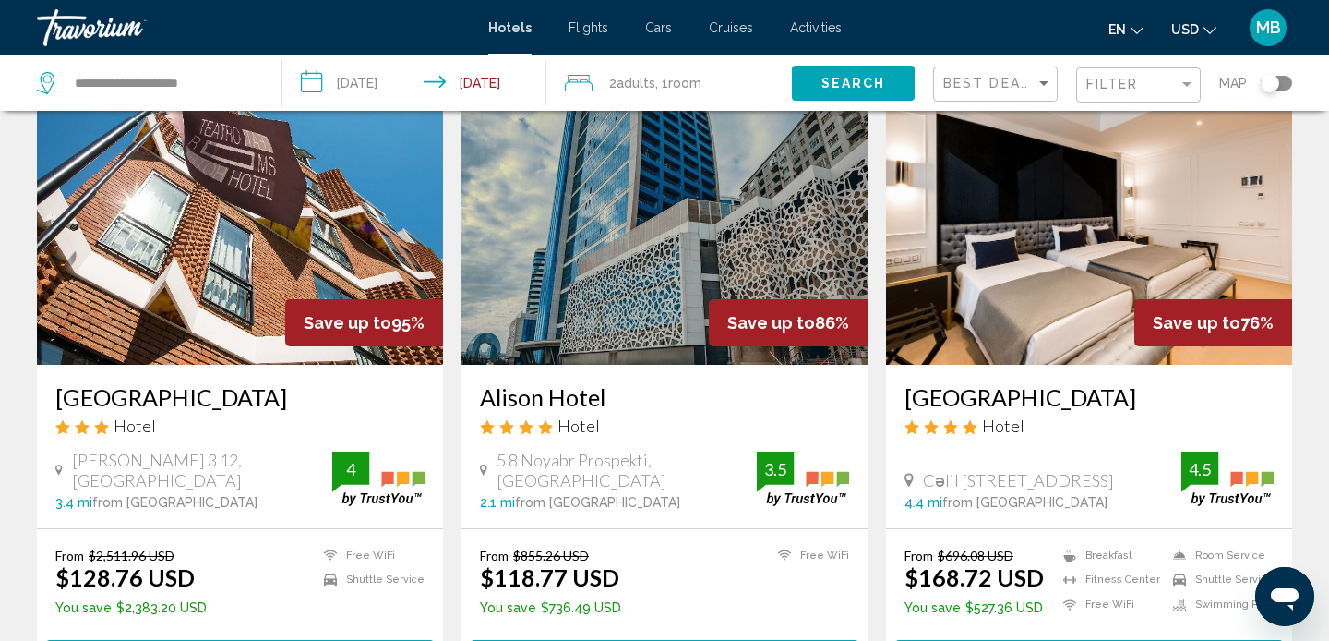
click at [87, 25] on div "Travorium" at bounding box center [129, 27] width 185 height 37
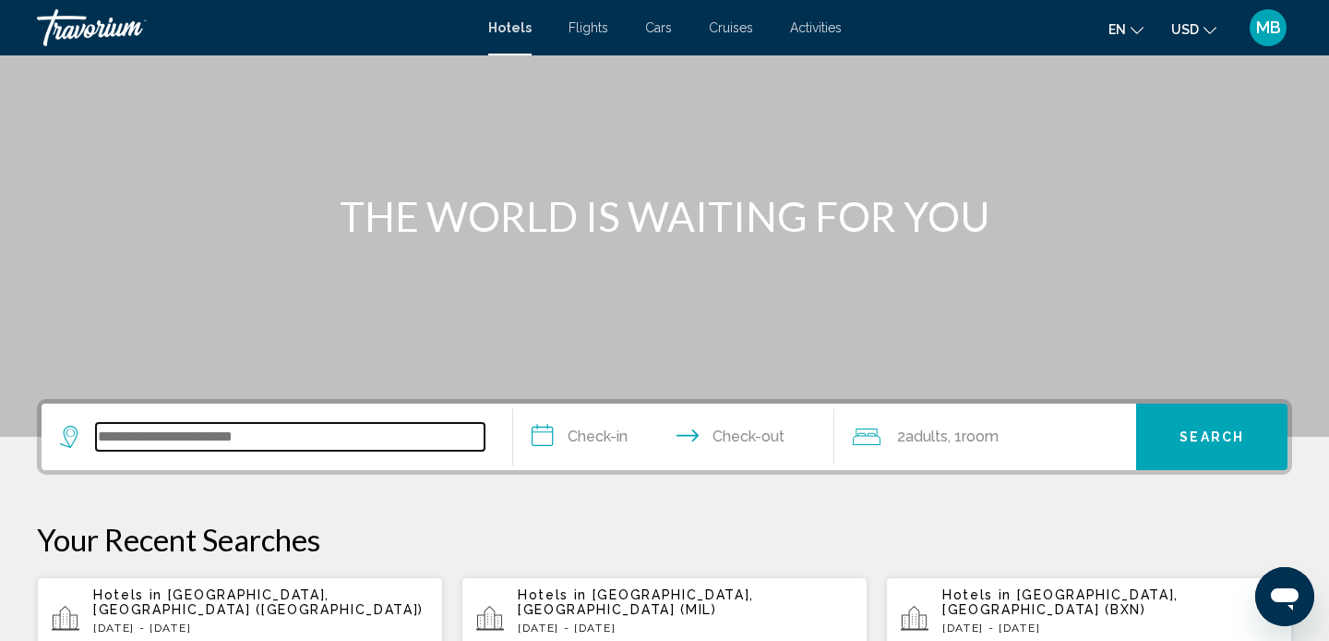
click at [146, 438] on input "Search widget" at bounding box center [290, 437] width 389 height 28
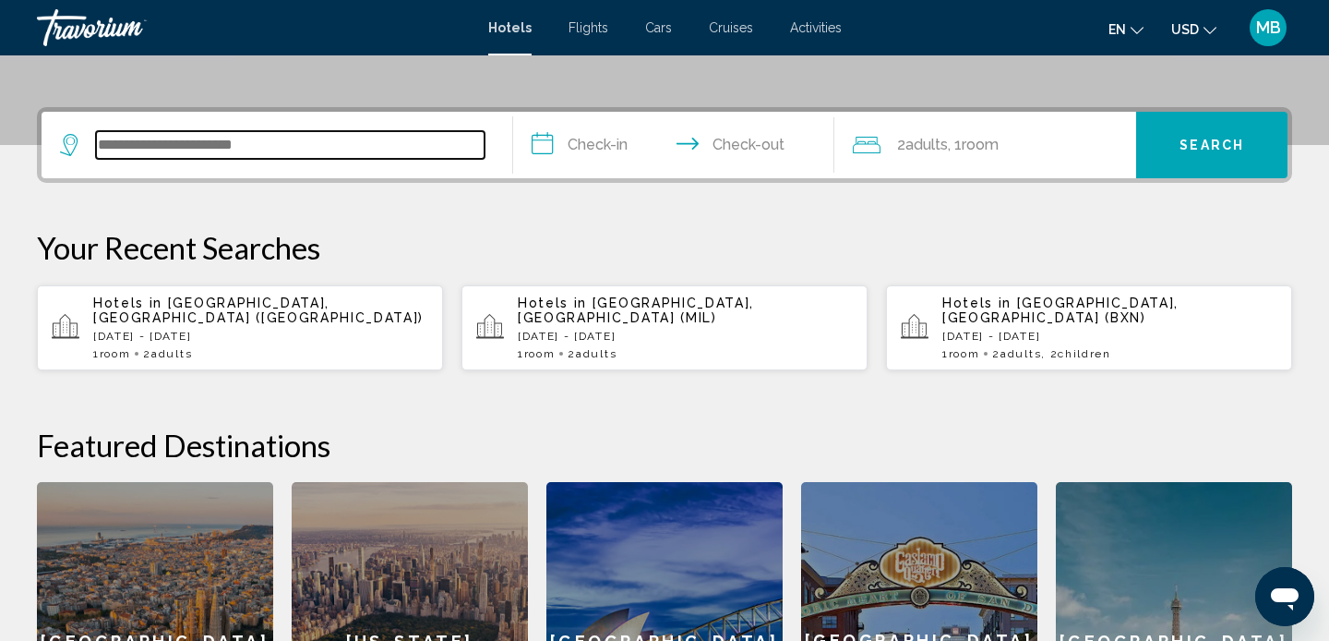
scroll to position [456, 0]
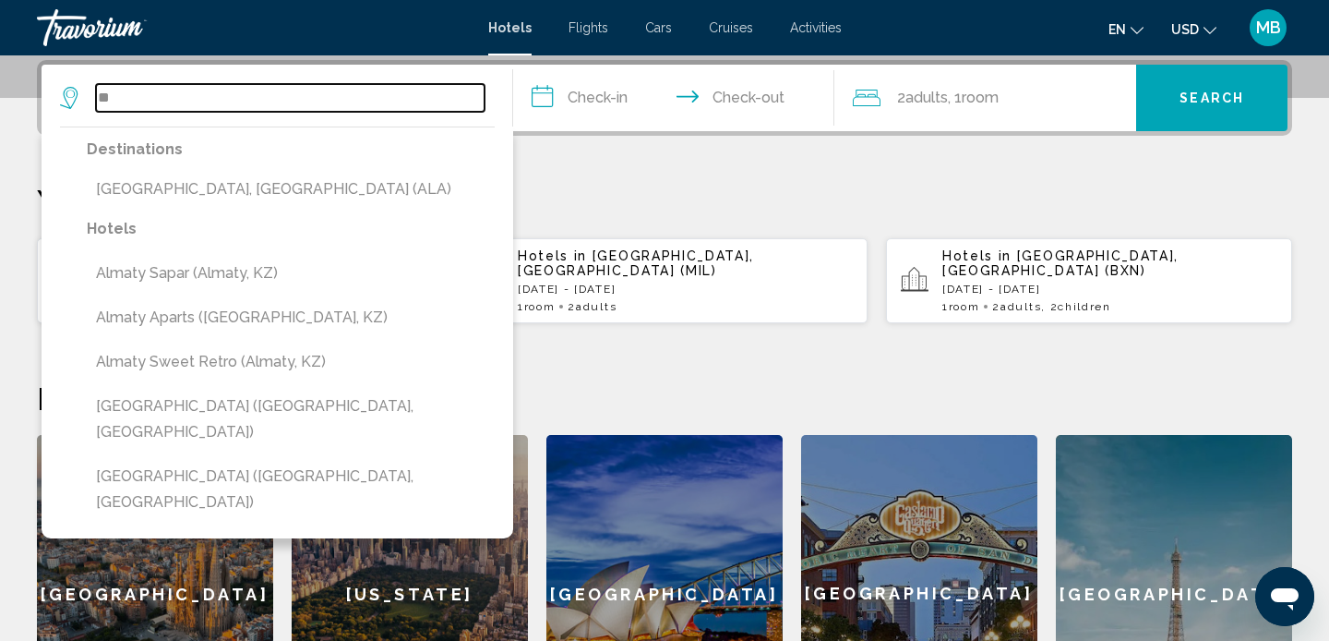
type input "*"
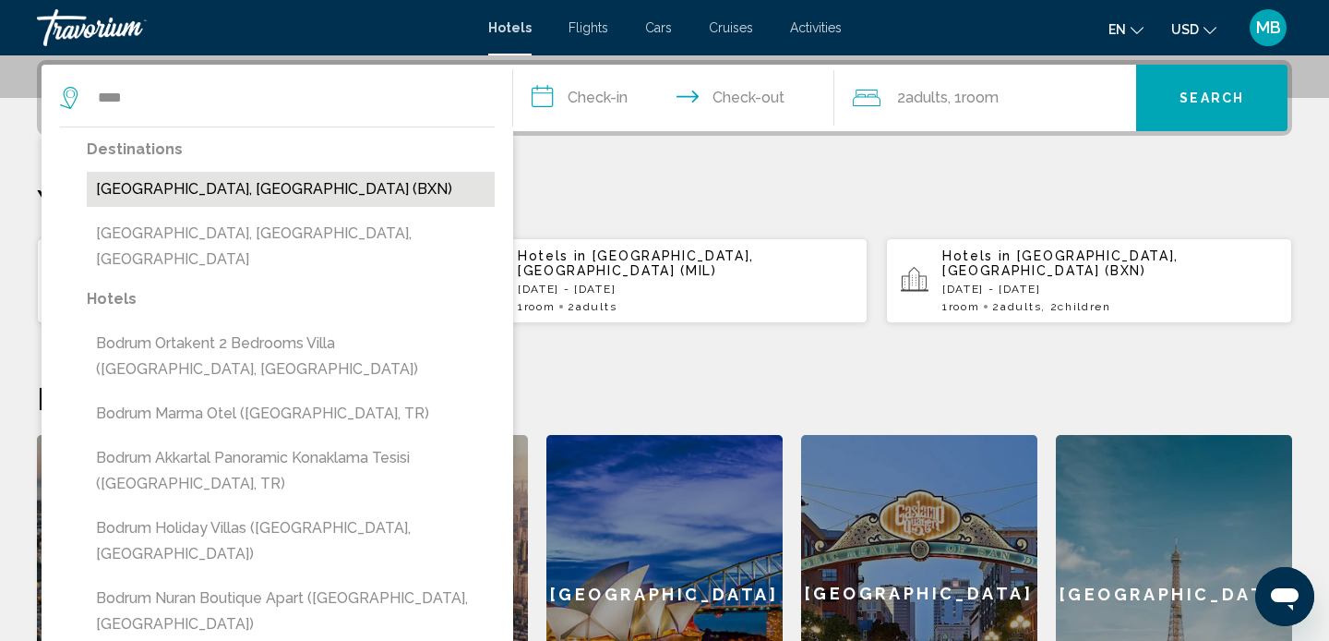
click at [163, 204] on button "[GEOGRAPHIC_DATA], [GEOGRAPHIC_DATA] (BXN)" at bounding box center [291, 189] width 408 height 35
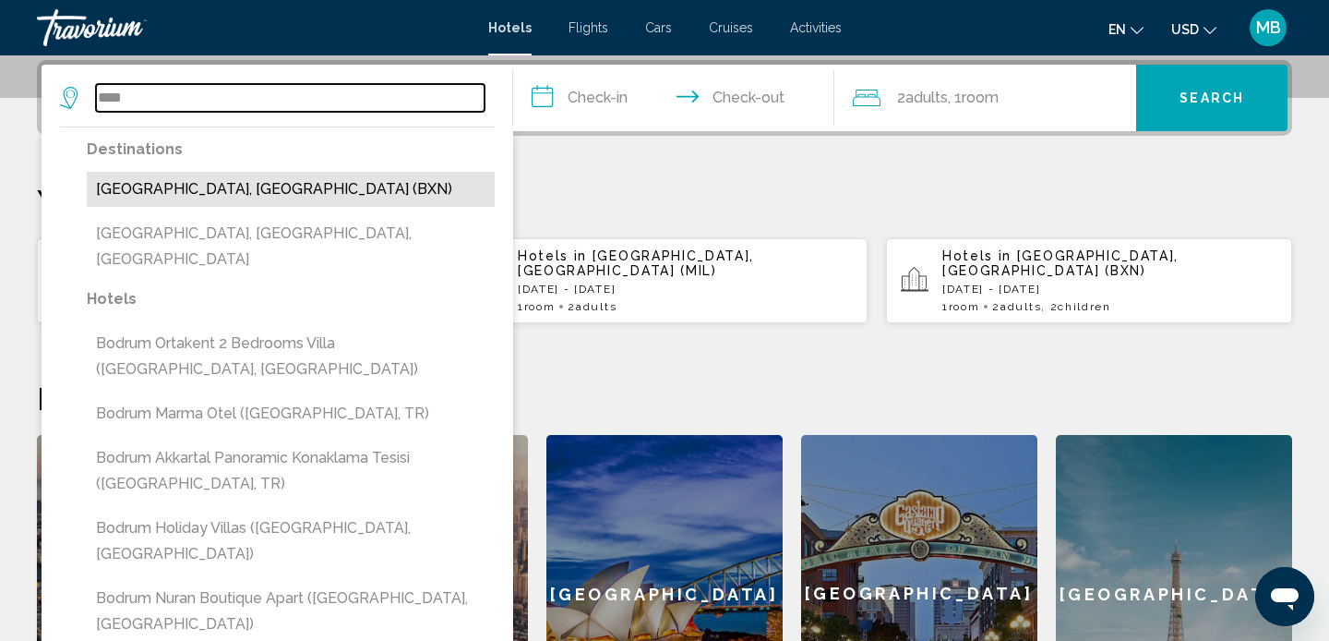
type input "**********"
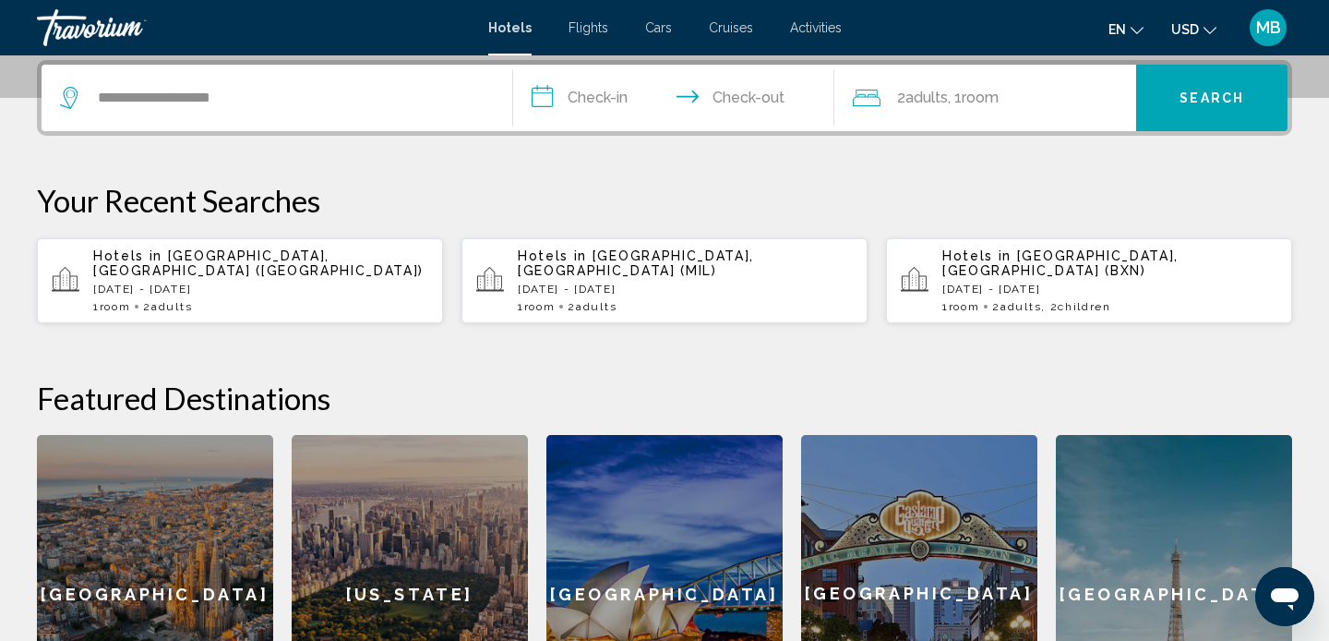
click at [603, 102] on input "**********" at bounding box center [677, 101] width 329 height 72
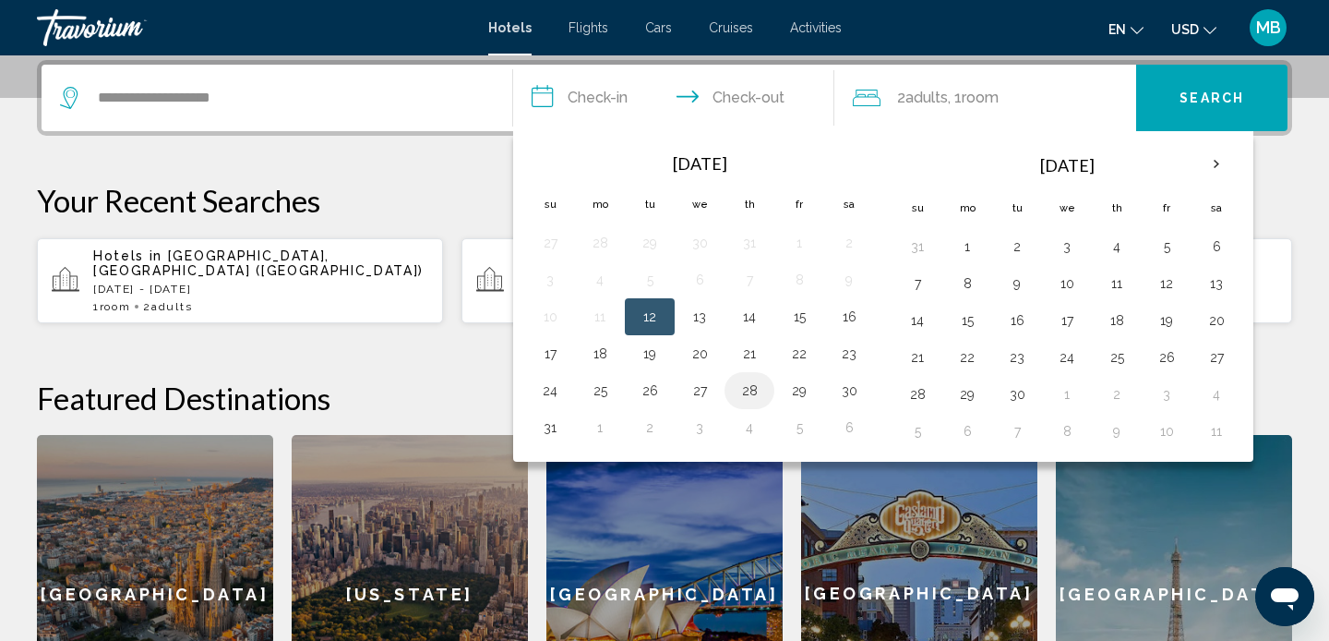
click at [754, 392] on button "28" at bounding box center [750, 391] width 30 height 26
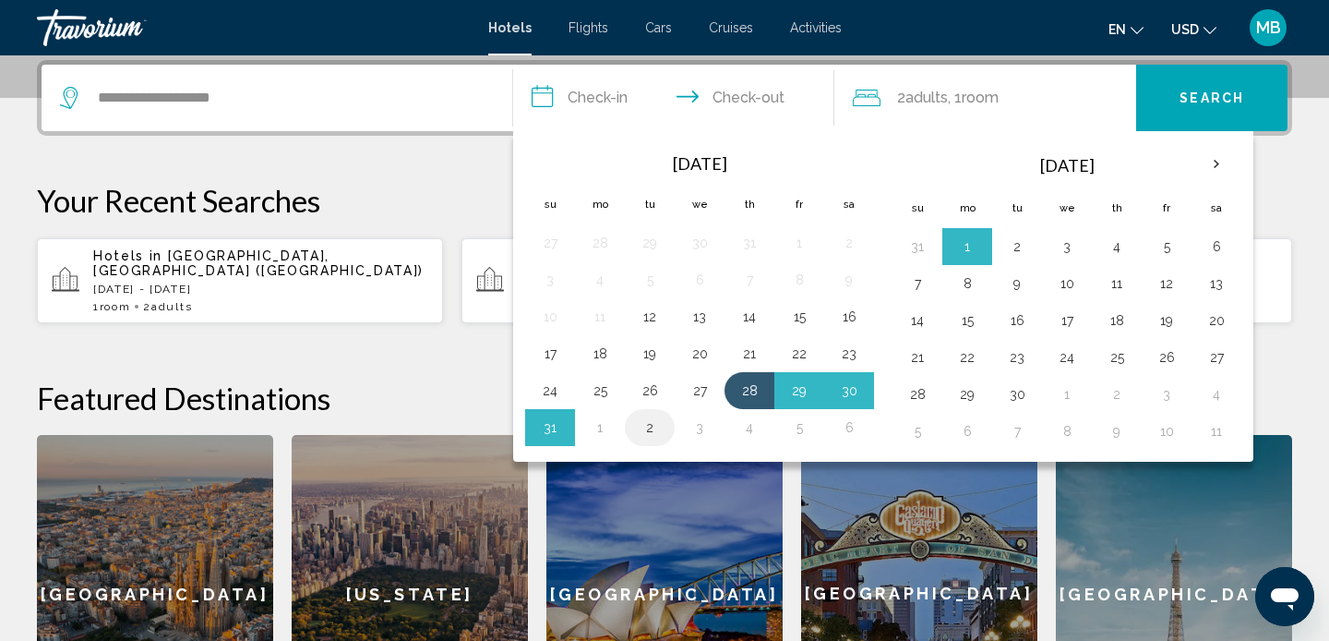
click at [649, 434] on button "2" at bounding box center [650, 428] width 30 height 26
type input "**********"
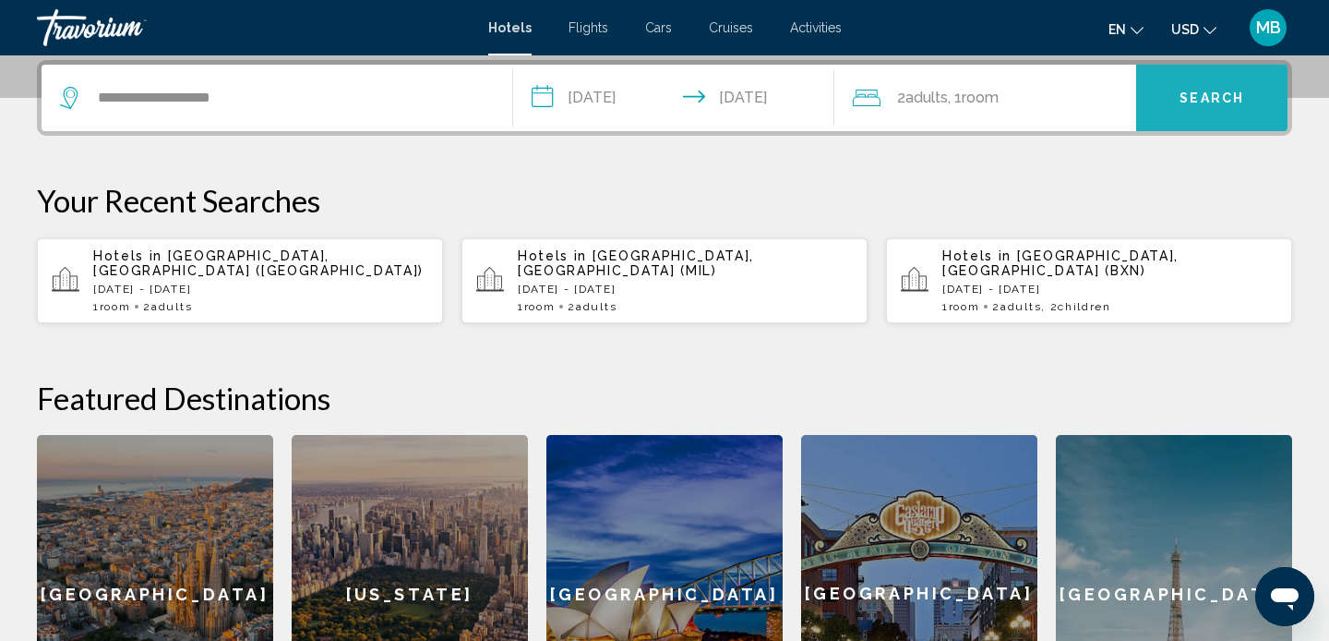
click at [1199, 97] on span "Search" at bounding box center [1212, 98] width 65 height 15
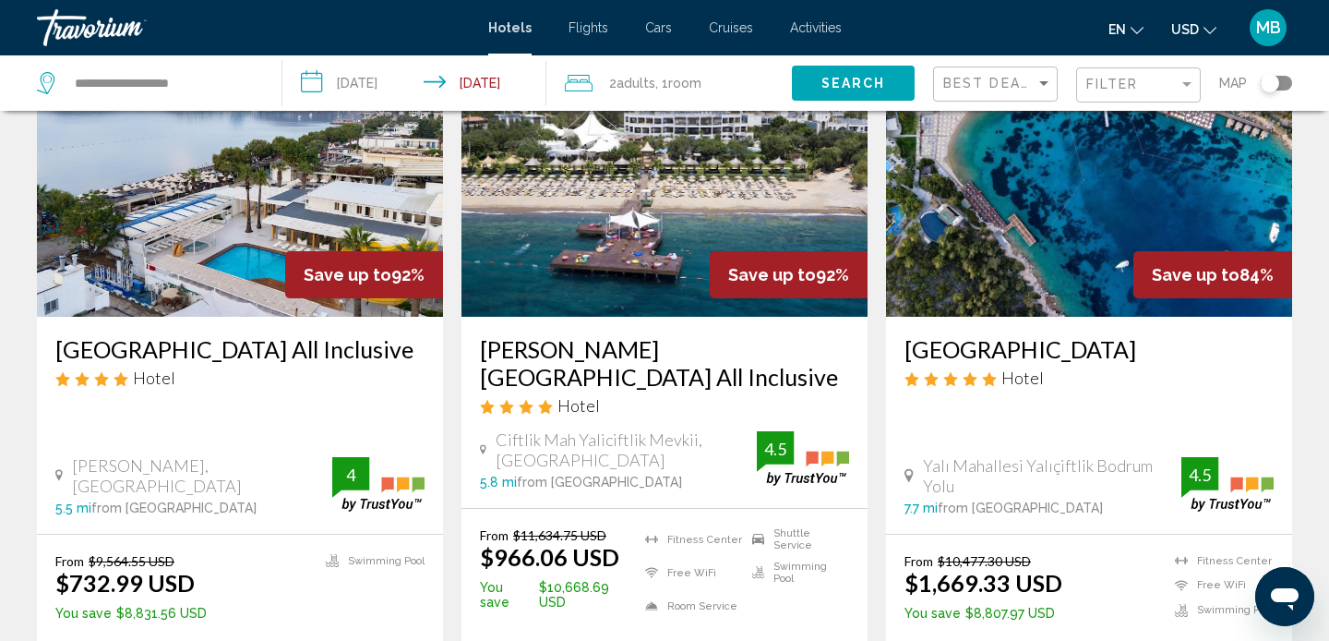
scroll to position [162, 0]
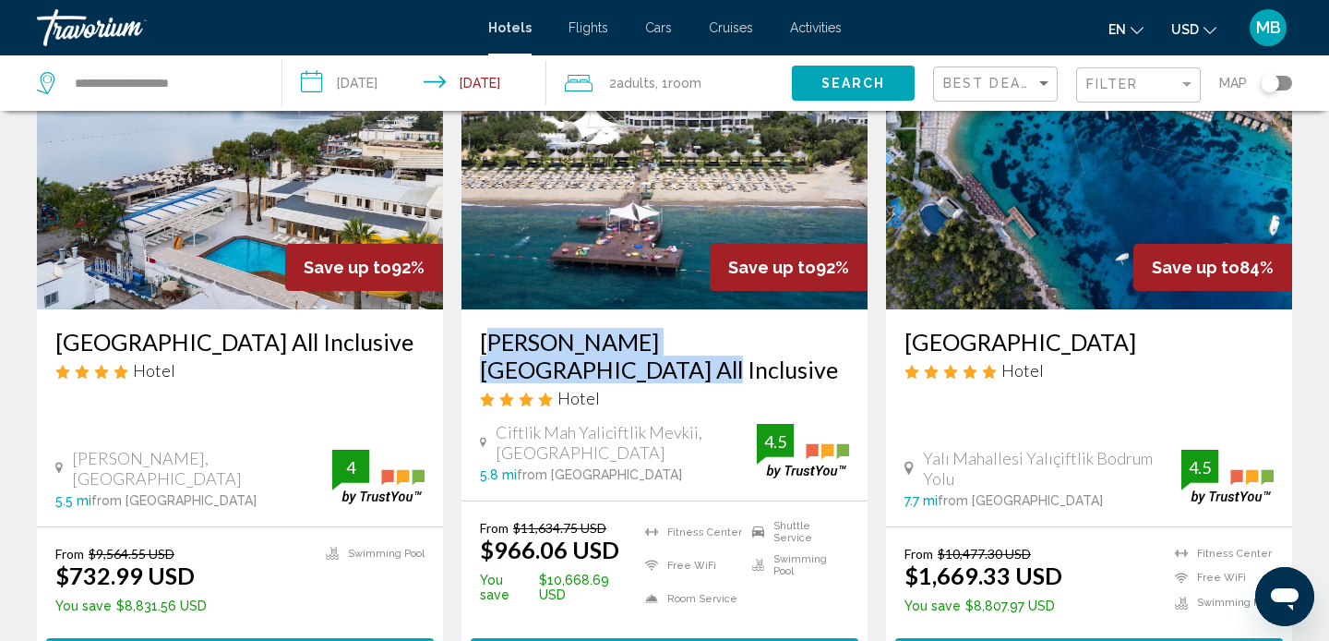
drag, startPoint x: 475, startPoint y: 341, endPoint x: 812, endPoint y: 344, distance: 337.9
click at [812, 345] on div "[PERSON_NAME][GEOGRAPHIC_DATA] All Inclusive Hotel Ciftlik Mah Yaliciftlik Mevk…" at bounding box center [665, 404] width 406 height 191
copy h3 "[PERSON_NAME][GEOGRAPHIC_DATA] All Inclusive"
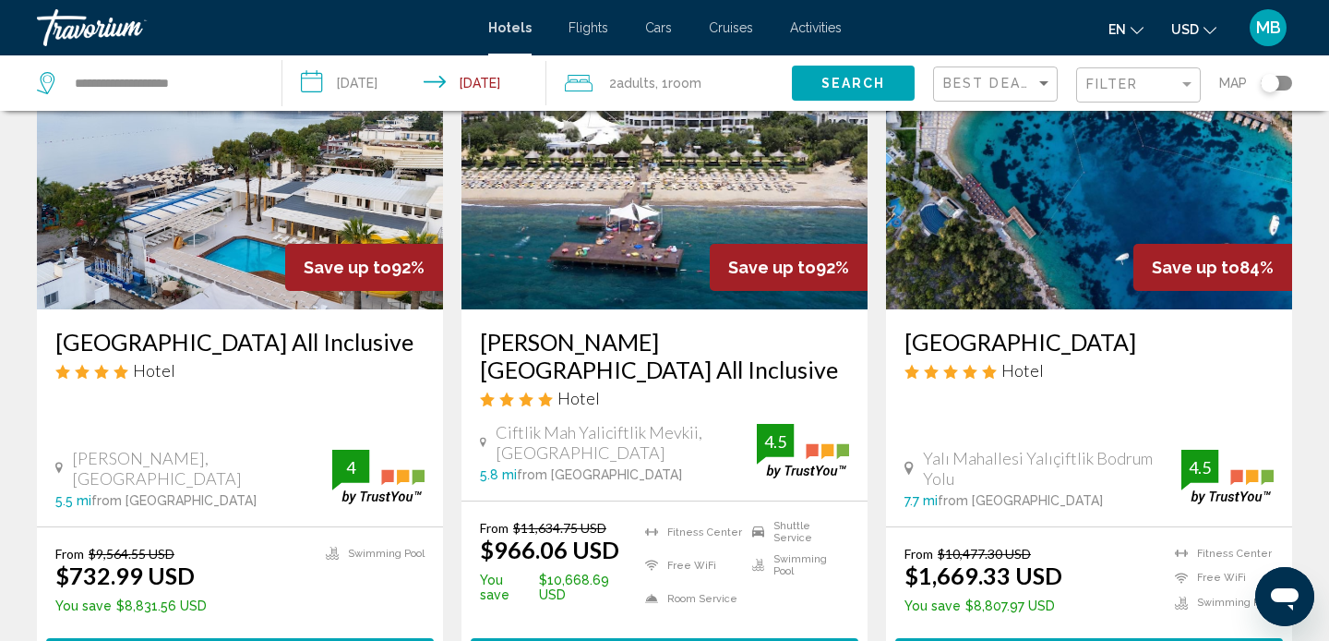
click at [452, 333] on app-hotels-search-item "Save up to 92% Latanya Park Resort All Inclusive Hotel Ciftlik Mah Yaliciftlik …" at bounding box center [664, 352] width 425 height 677
click at [622, 234] on img "Main content" at bounding box center [665, 161] width 406 height 295
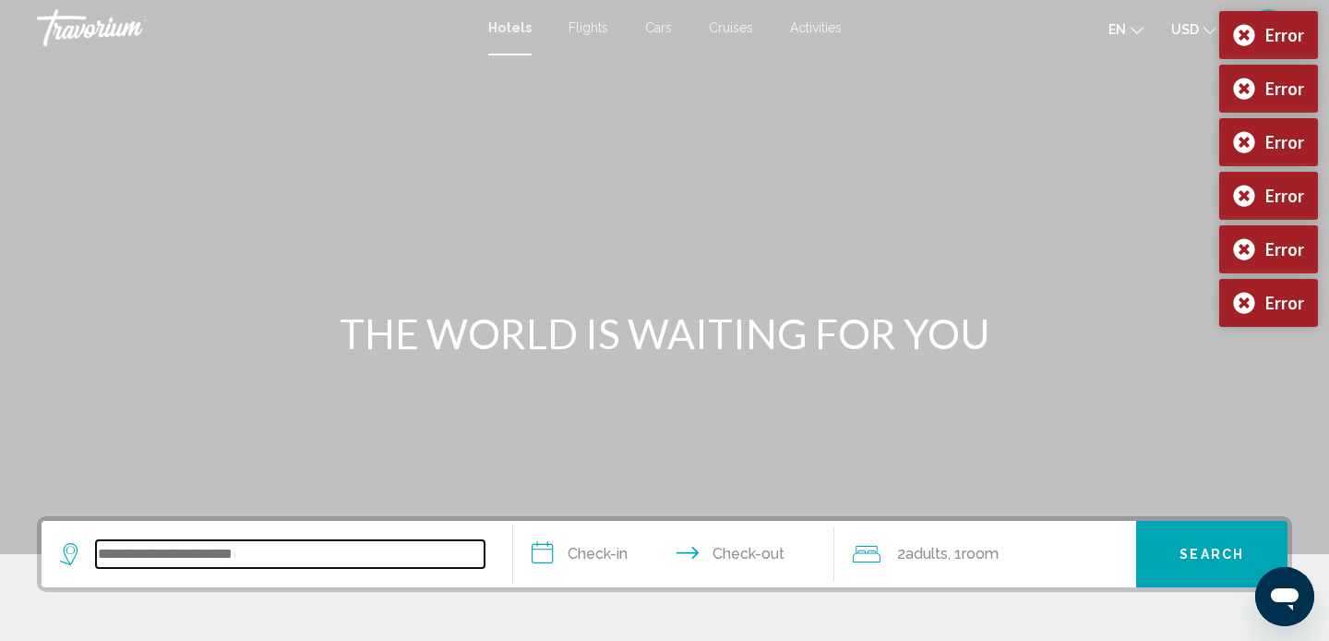
click at [155, 549] on input "Search widget" at bounding box center [290, 554] width 389 height 28
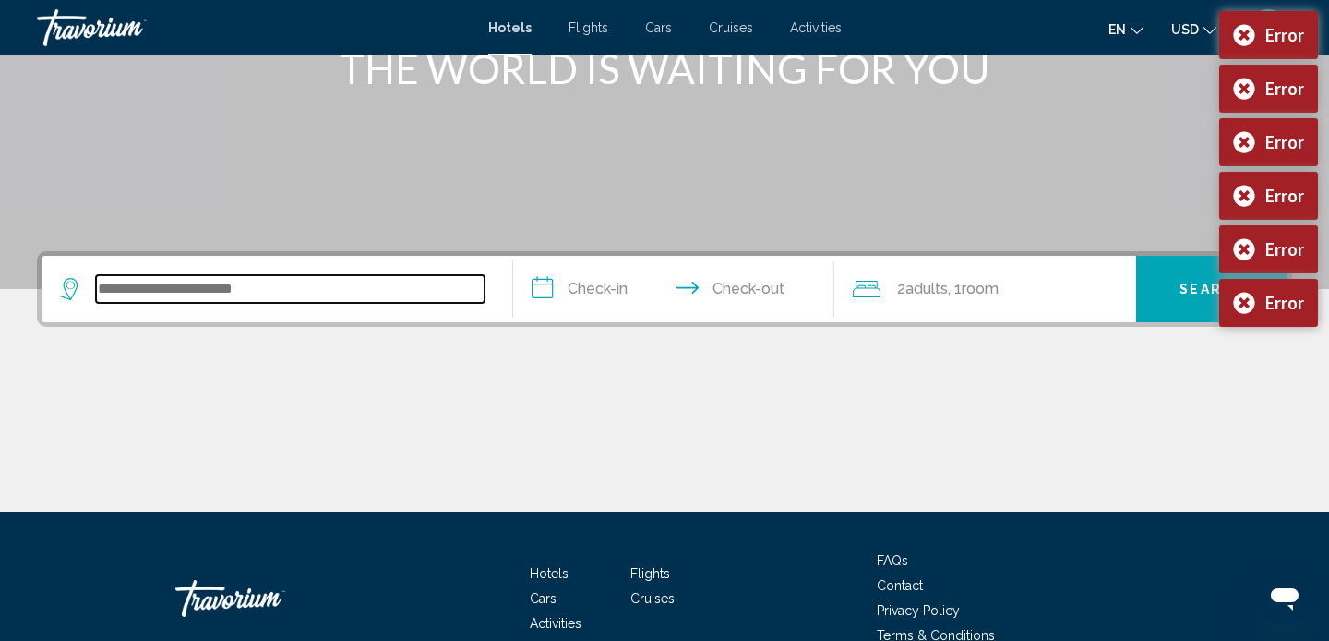
scroll to position [362, 0]
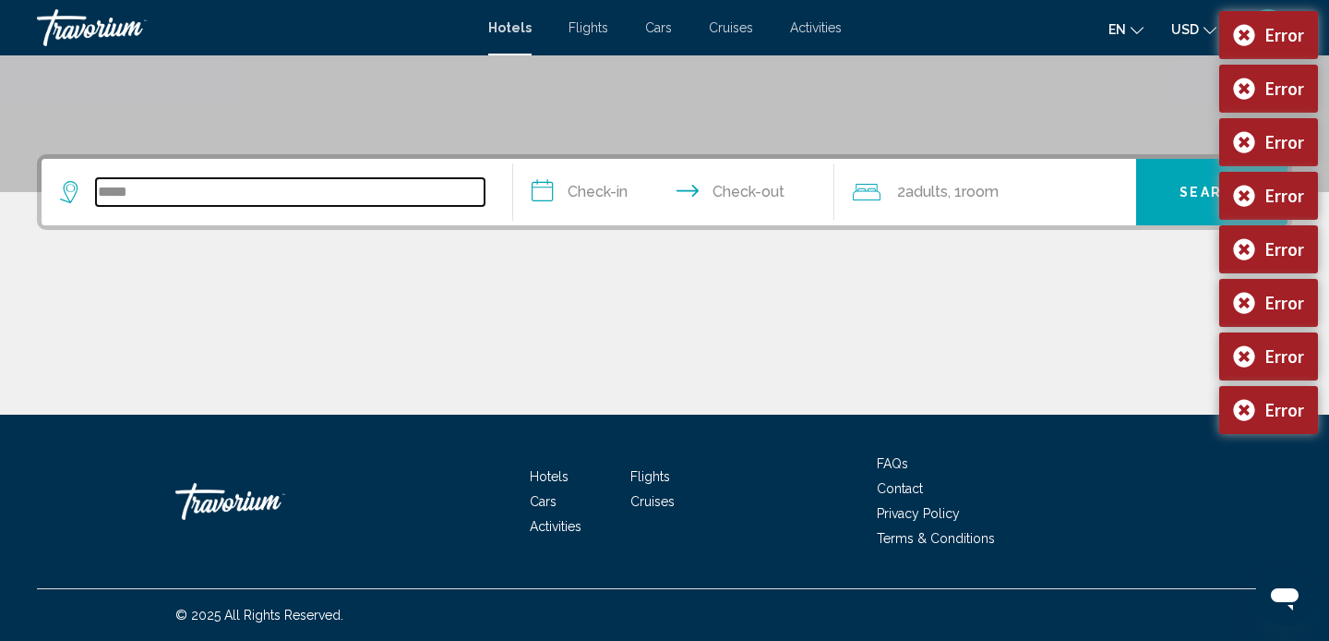
type input "******"
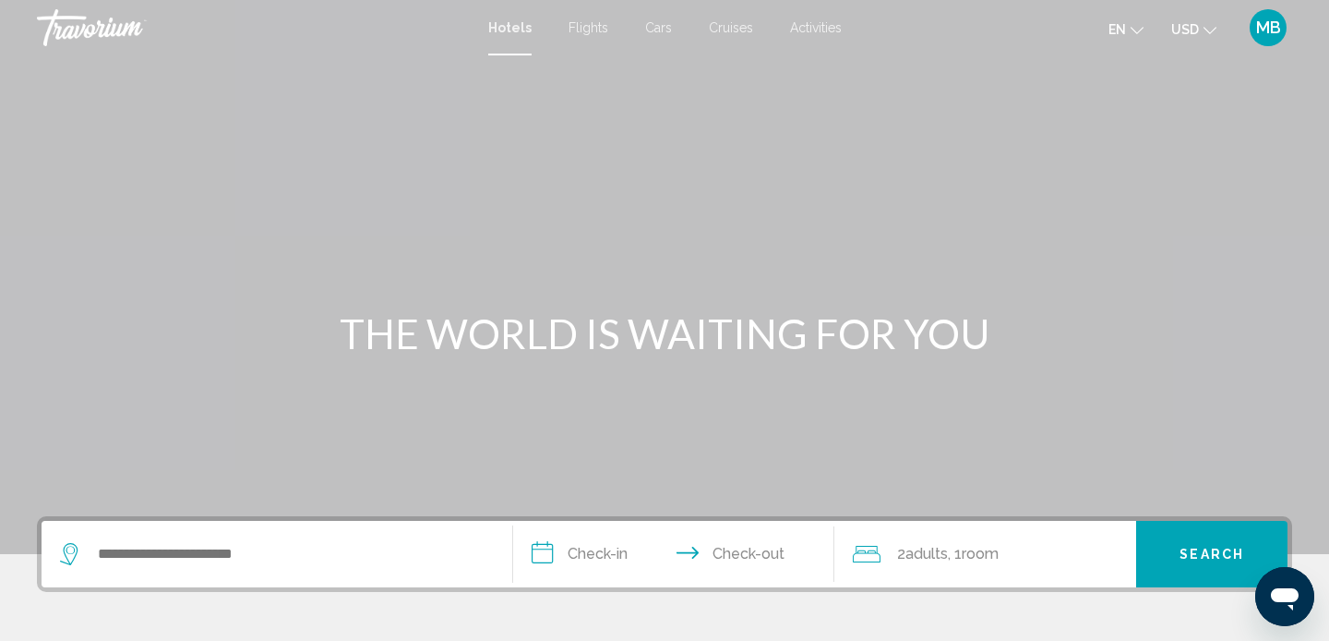
click at [221, 538] on div "Search widget" at bounding box center [277, 554] width 434 height 66
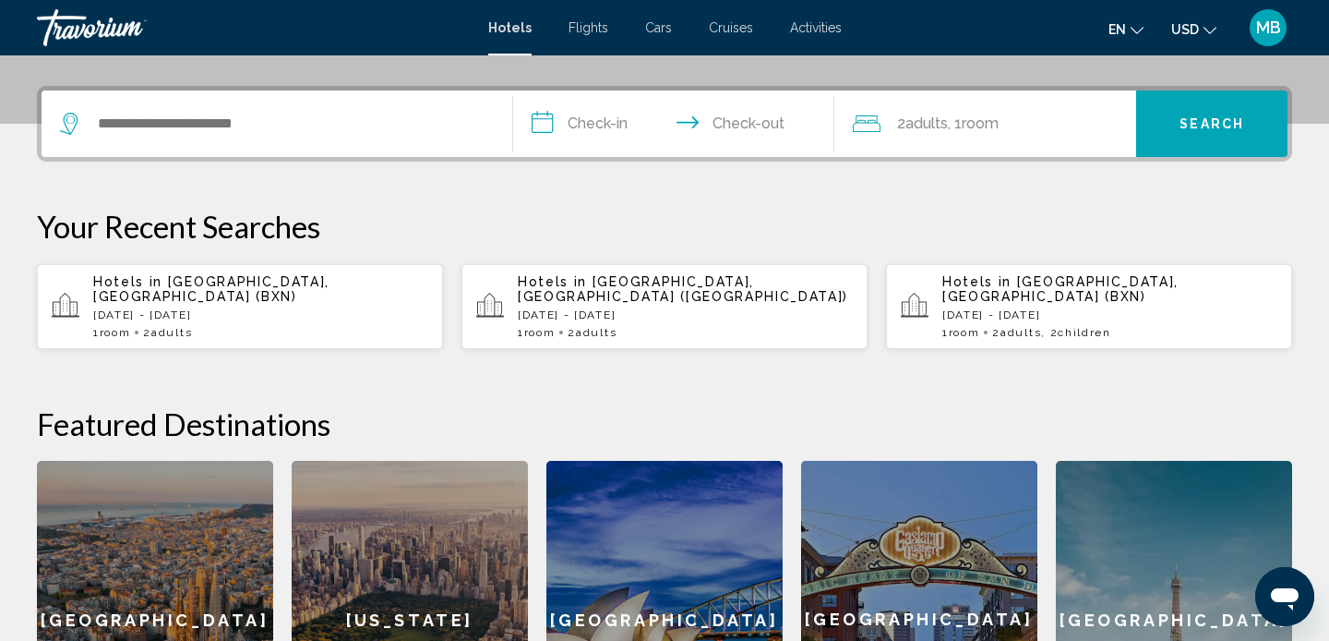
scroll to position [456, 0]
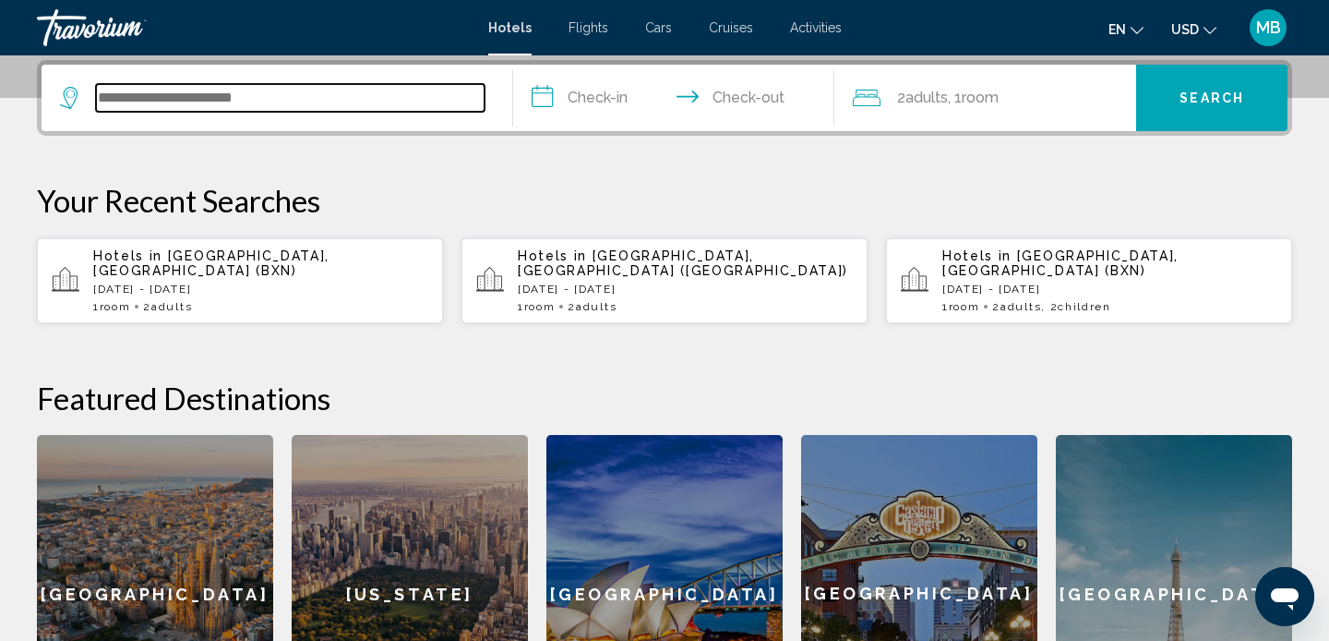
click at [225, 92] on input "Search widget" at bounding box center [290, 98] width 389 height 28
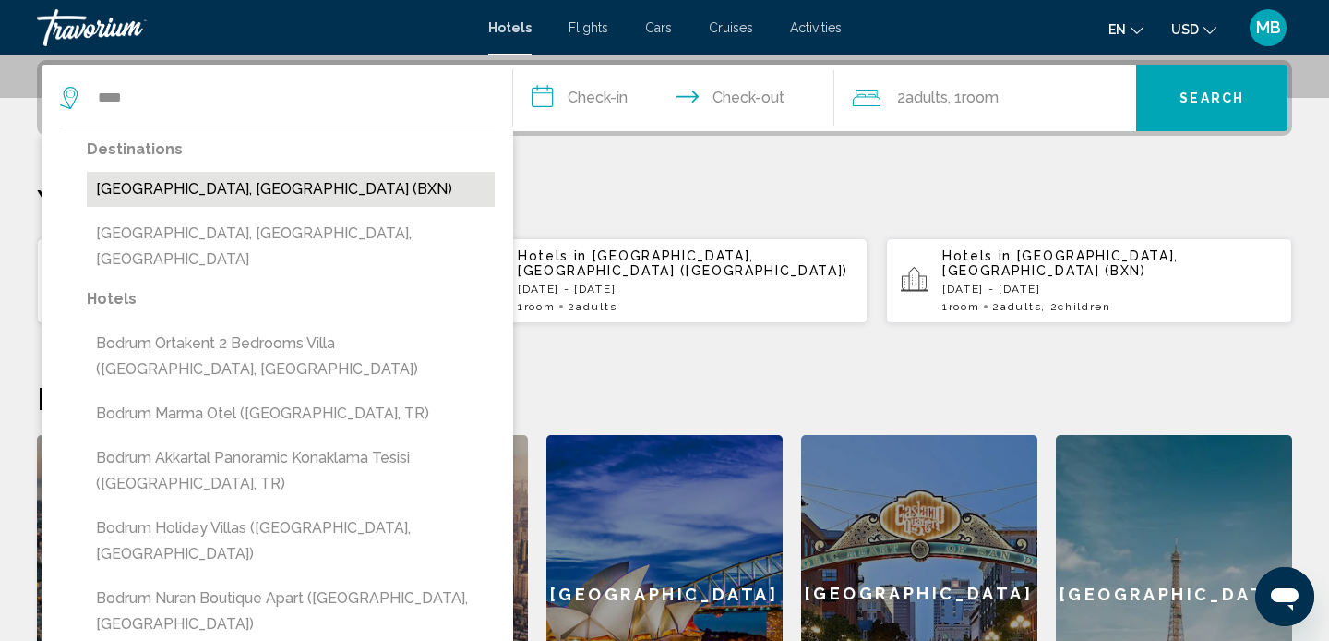
click at [190, 182] on button "[GEOGRAPHIC_DATA], [GEOGRAPHIC_DATA] (BXN)" at bounding box center [291, 189] width 408 height 35
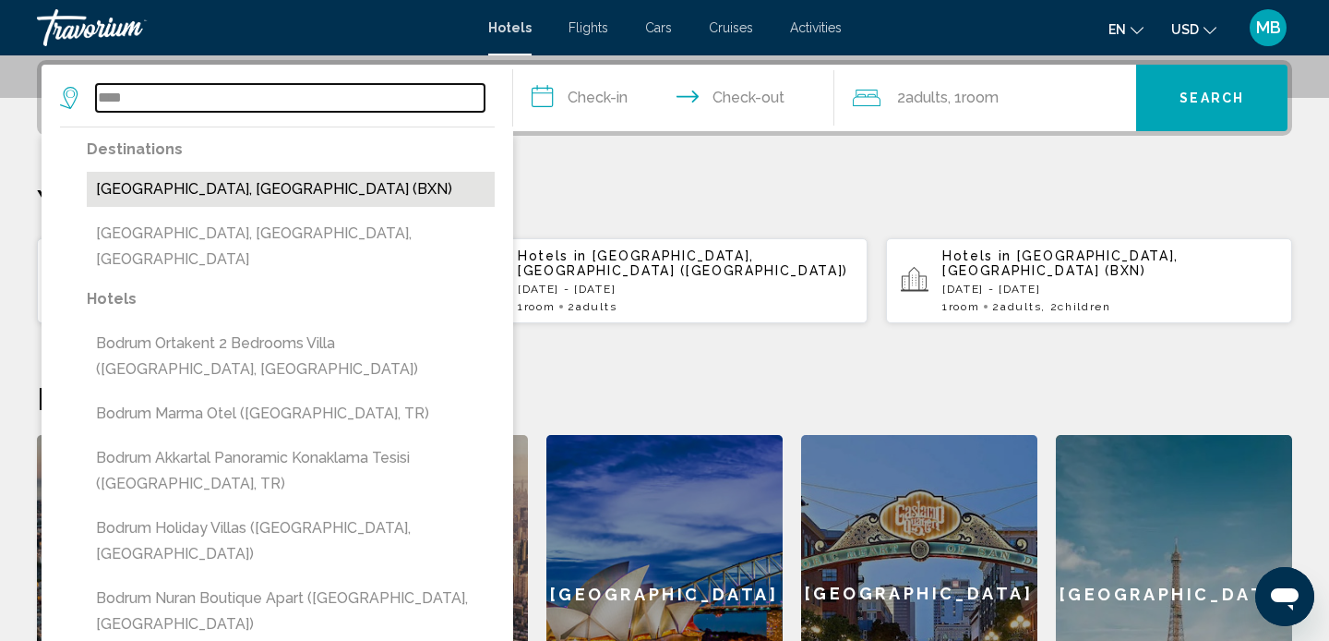
type input "**********"
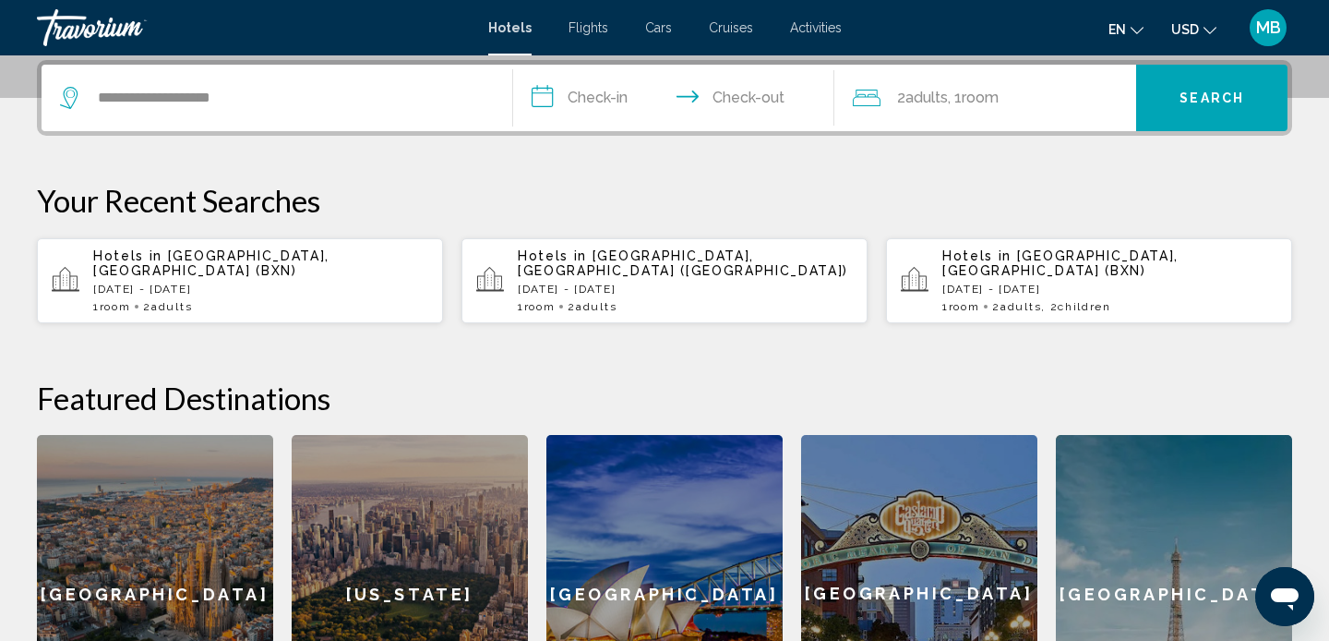
click at [620, 87] on input "**********" at bounding box center [677, 101] width 329 height 72
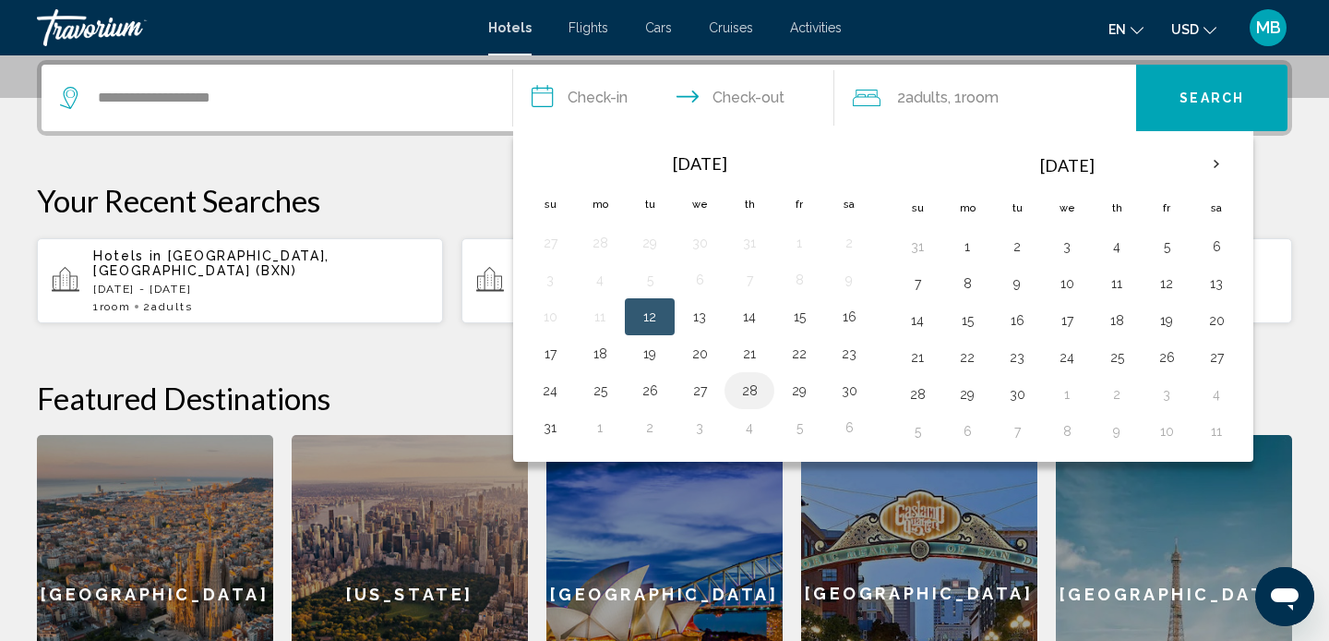
click at [756, 392] on button "28" at bounding box center [750, 391] width 30 height 26
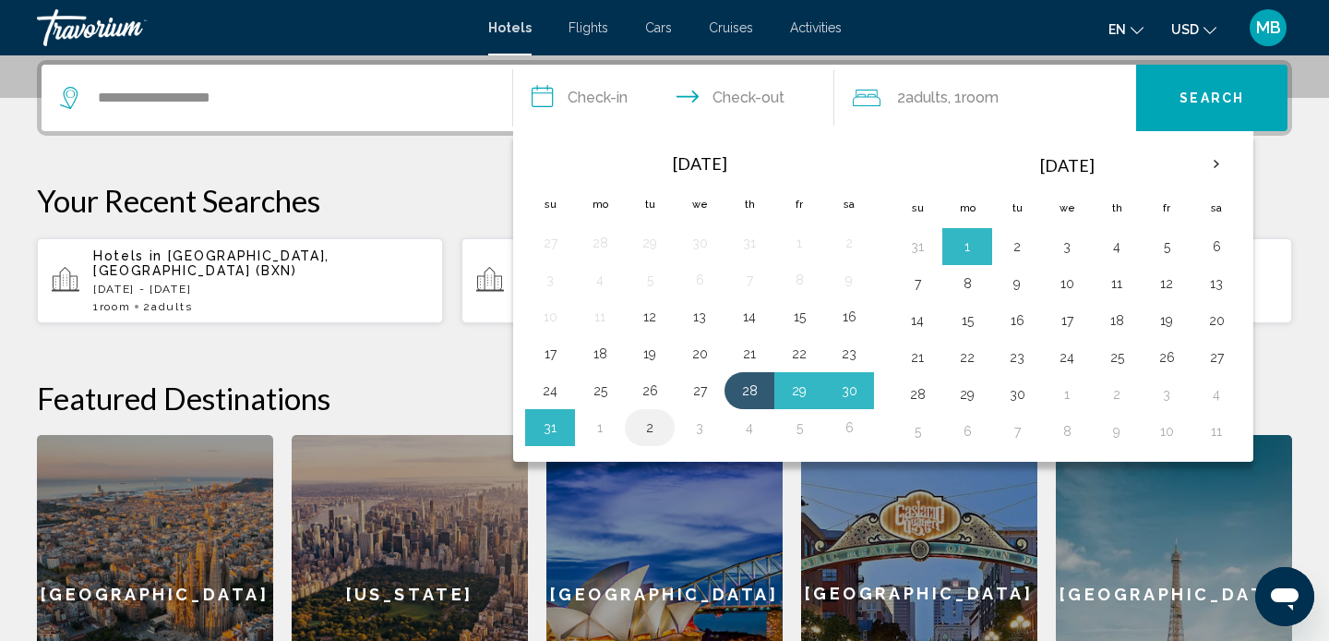
click at [640, 429] on button "2" at bounding box center [650, 428] width 30 height 26
type input "**********"
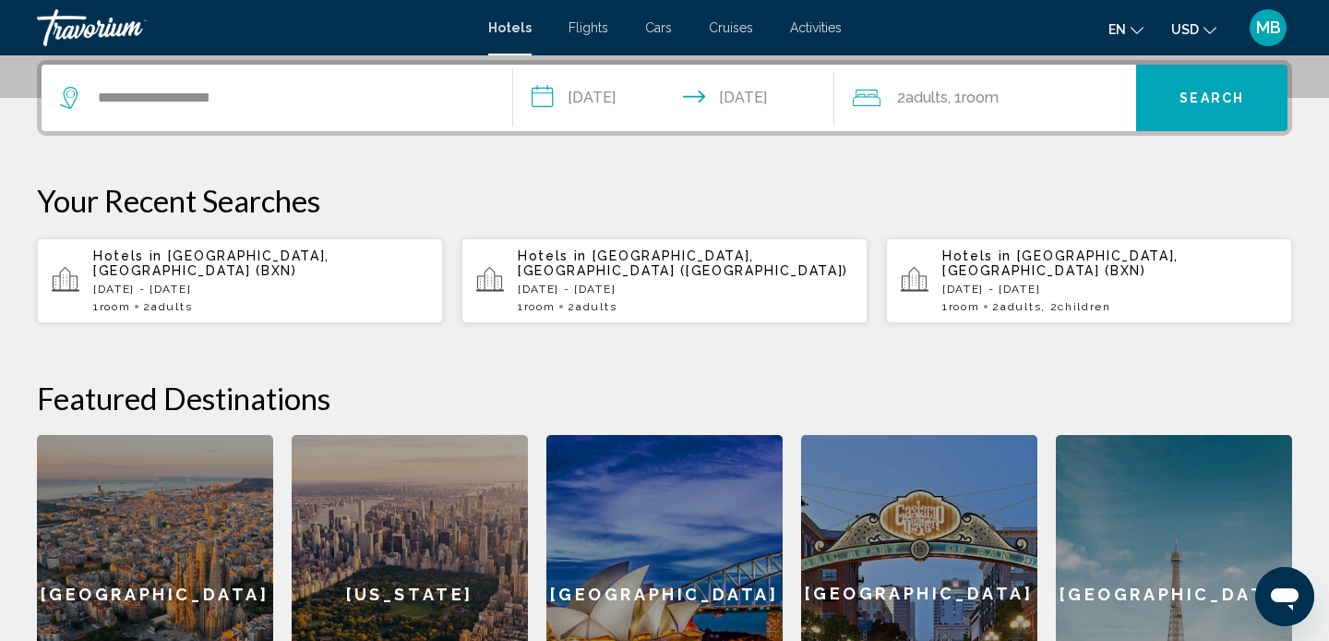
click at [1185, 115] on button "Search" at bounding box center [1211, 98] width 151 height 66
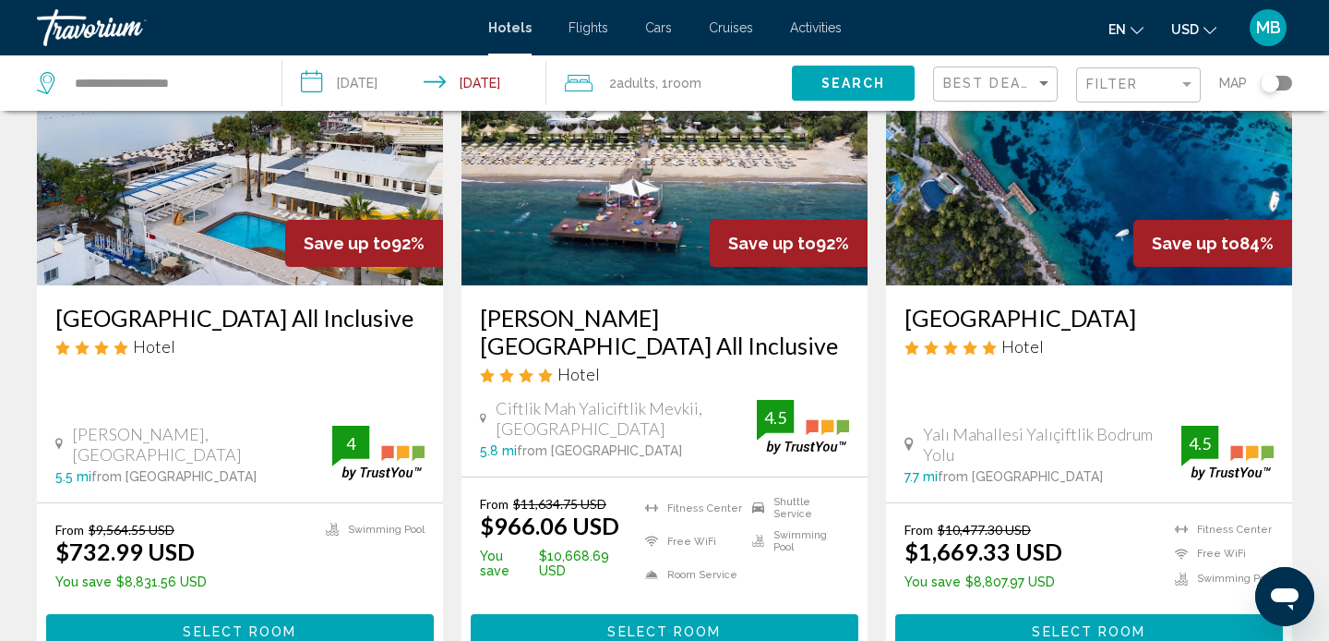
scroll to position [188, 0]
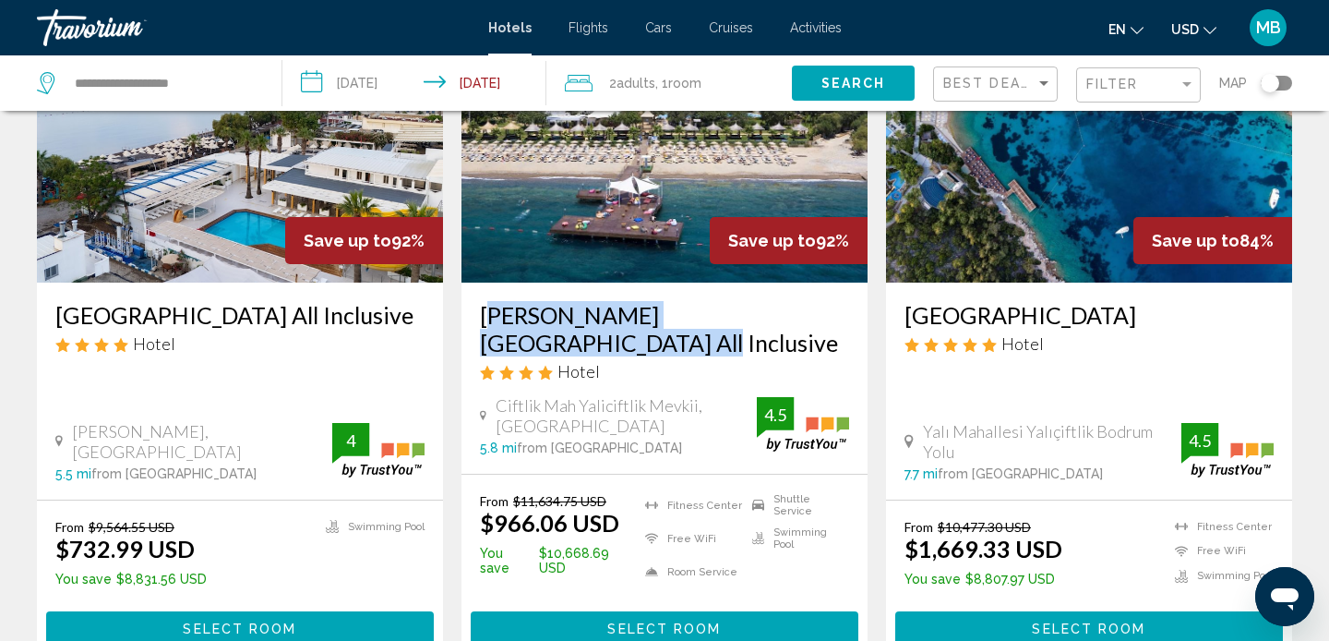
drag, startPoint x: 475, startPoint y: 315, endPoint x: 815, endPoint y: 307, distance: 339.8
click at [818, 309] on div "[PERSON_NAME][GEOGRAPHIC_DATA] All Inclusive Hotel Ciftlik Mah Yaliciftlik Mevk…" at bounding box center [665, 378] width 406 height 191
copy h3 "[PERSON_NAME][GEOGRAPHIC_DATA] All Inclusive"
click at [469, 319] on div "[PERSON_NAME][GEOGRAPHIC_DATA] All Inclusive Hotel Ciftlik Mah Yaliciftlik Mevk…" at bounding box center [665, 378] width 406 height 191
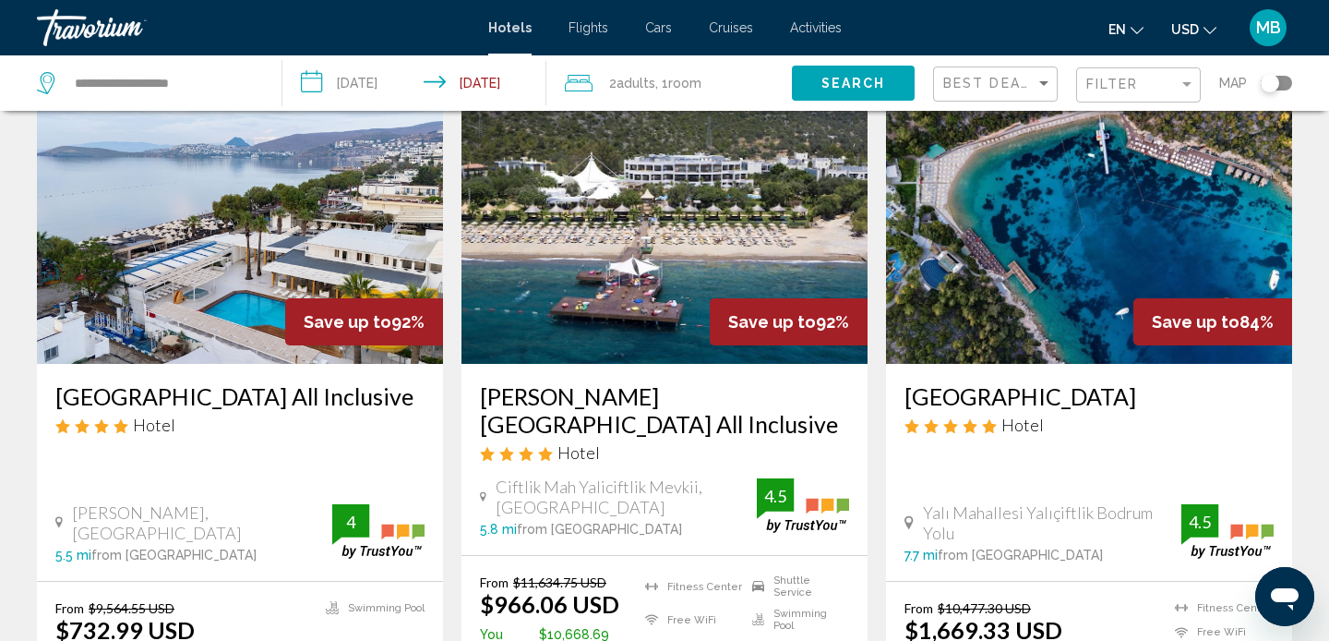
scroll to position [119, 0]
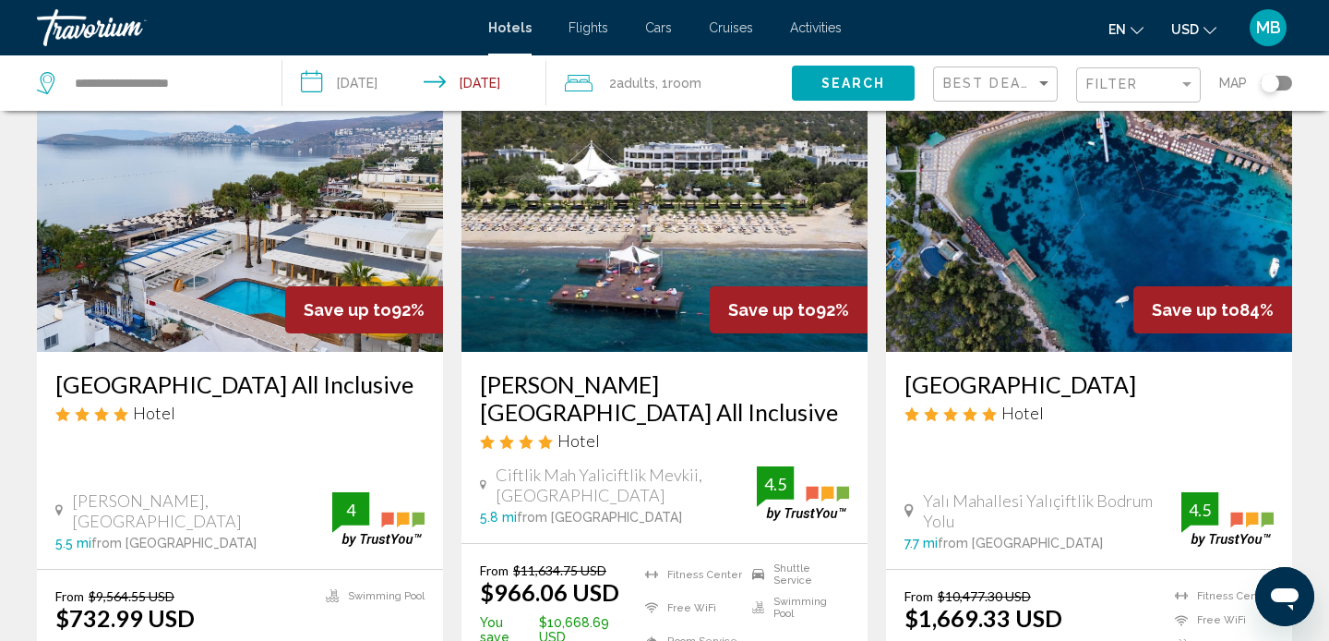
click at [620, 383] on h3 "[PERSON_NAME][GEOGRAPHIC_DATA] All Inclusive" at bounding box center [664, 397] width 369 height 55
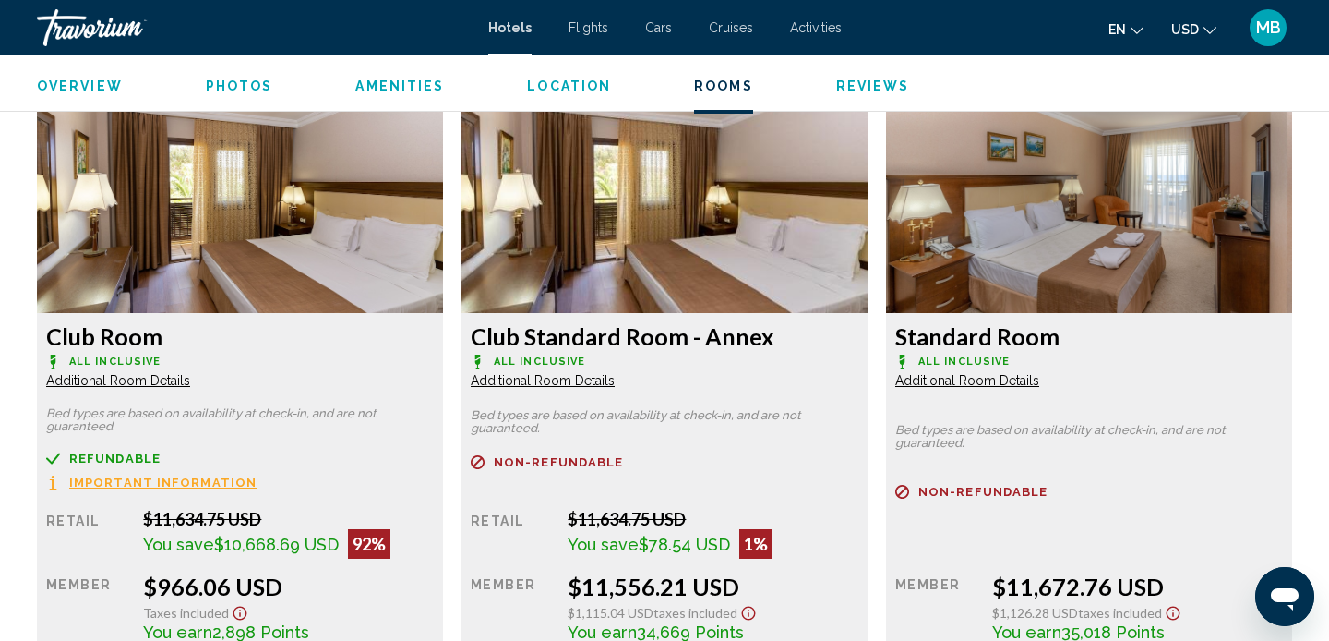
scroll to position [2534, 0]
